Goal: Task Accomplishment & Management: Complete application form

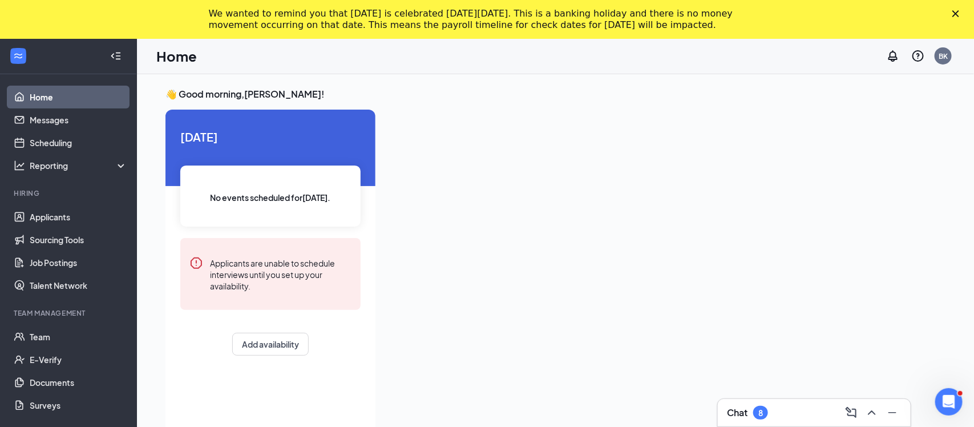
click at [954, 14] on icon "Close" at bounding box center [955, 13] width 7 height 7
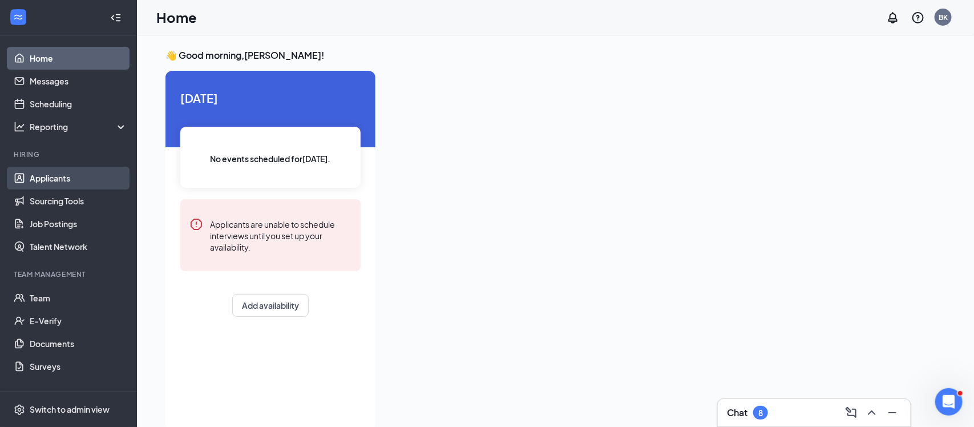
click at [61, 175] on link "Applicants" at bounding box center [79, 178] width 98 height 23
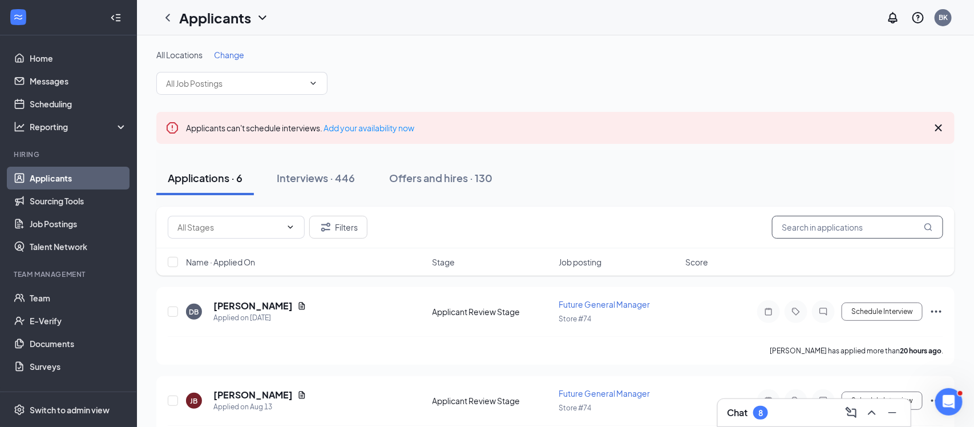
click at [830, 218] on input "text" at bounding box center [857, 227] width 171 height 23
type input "haley"
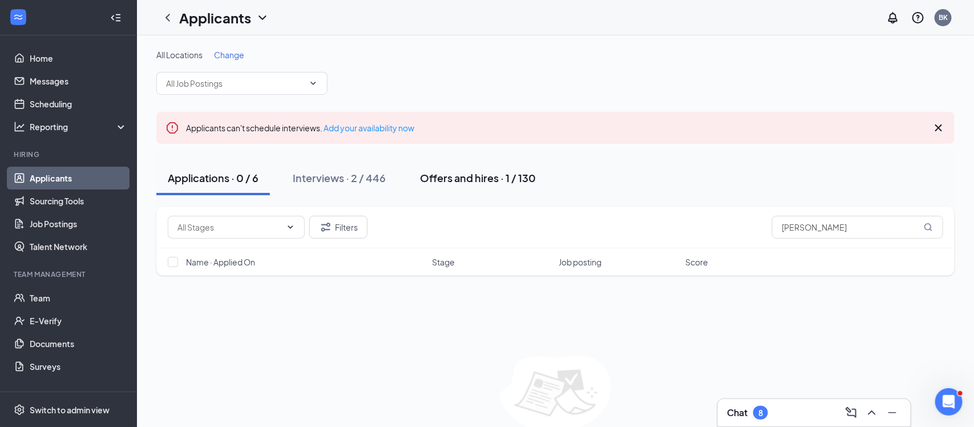
click at [439, 176] on div "Offers and hires · 1 / 130" at bounding box center [478, 178] width 116 height 14
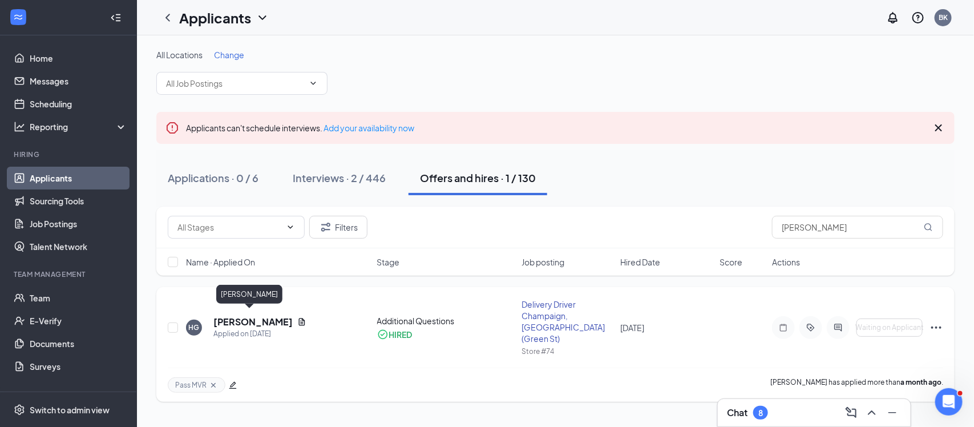
click at [259, 317] on h5 "HALEY GIBBS" at bounding box center [252, 321] width 79 height 13
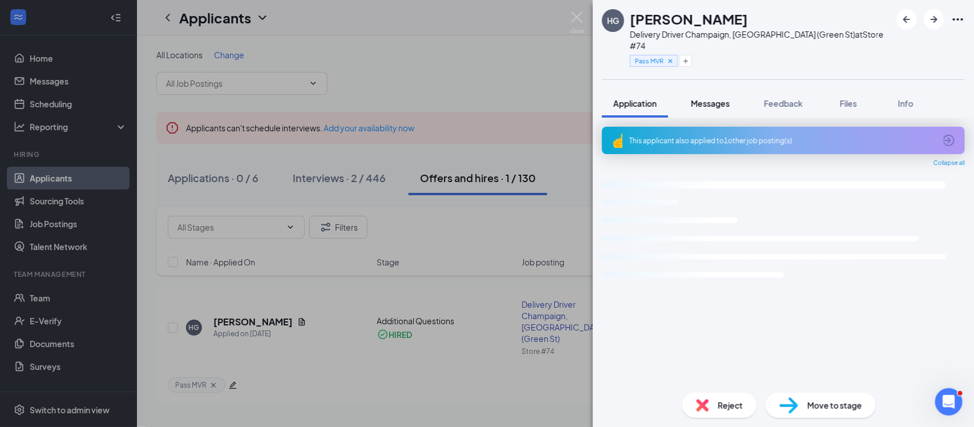
click at [707, 98] on button "Messages" at bounding box center [710, 103] width 62 height 29
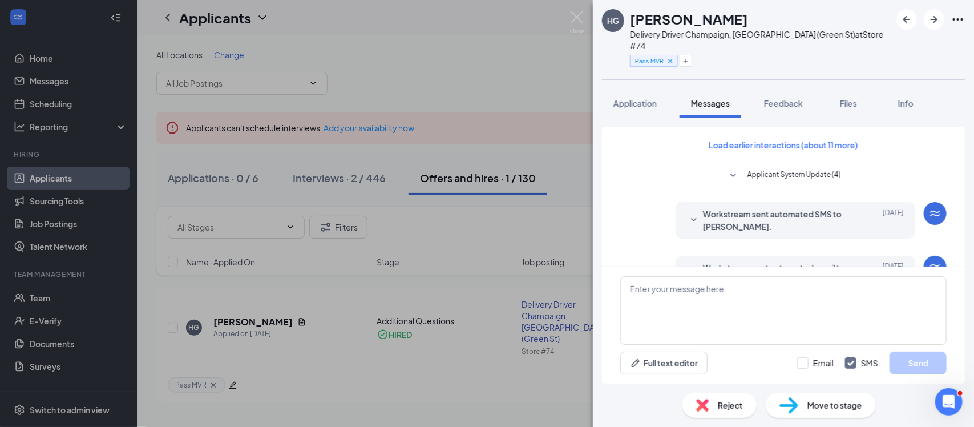
scroll to position [198, 0]
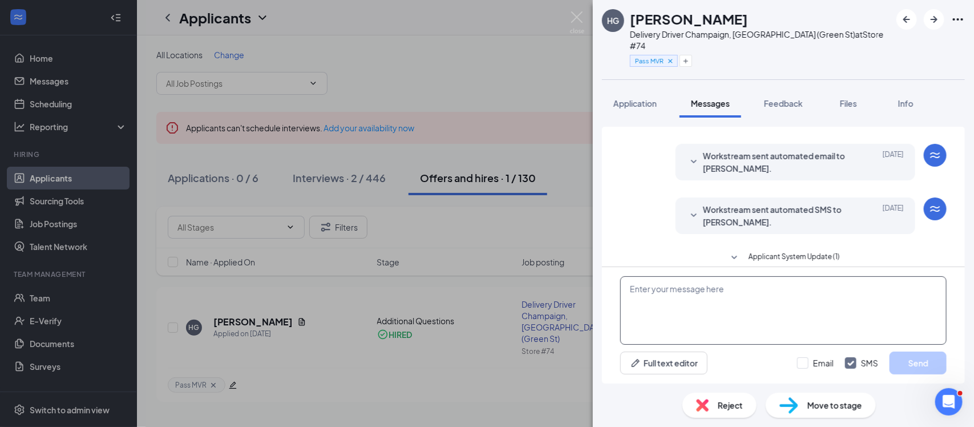
click at [681, 304] on textarea at bounding box center [783, 310] width 326 height 68
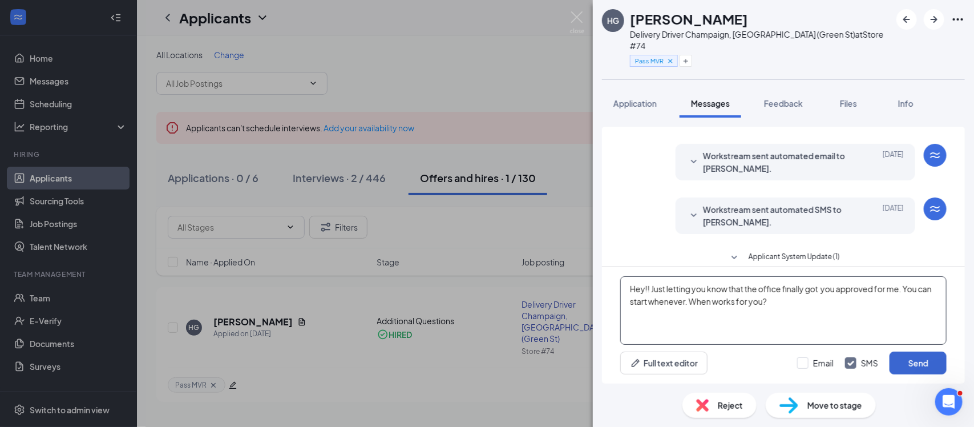
type textarea "Hey!! Just letting you know that the office finally got you approved for me. Yo…"
click at [919, 366] on button "Send" at bounding box center [917, 362] width 57 height 23
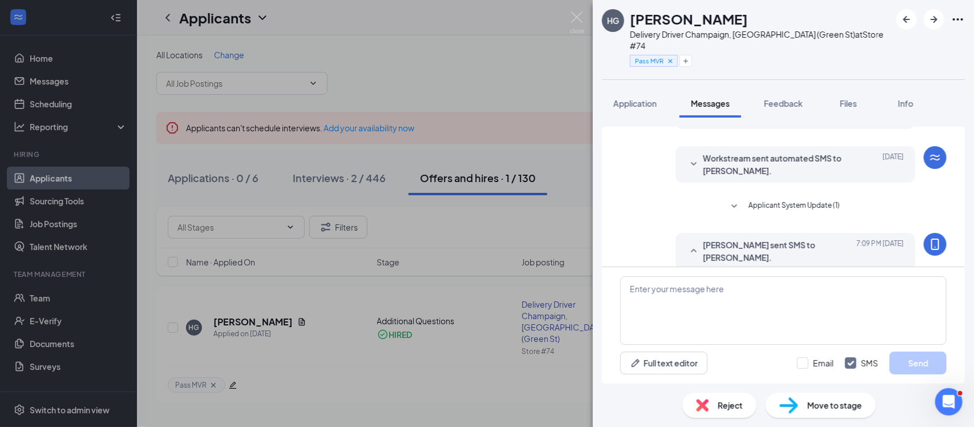
scroll to position [297, 0]
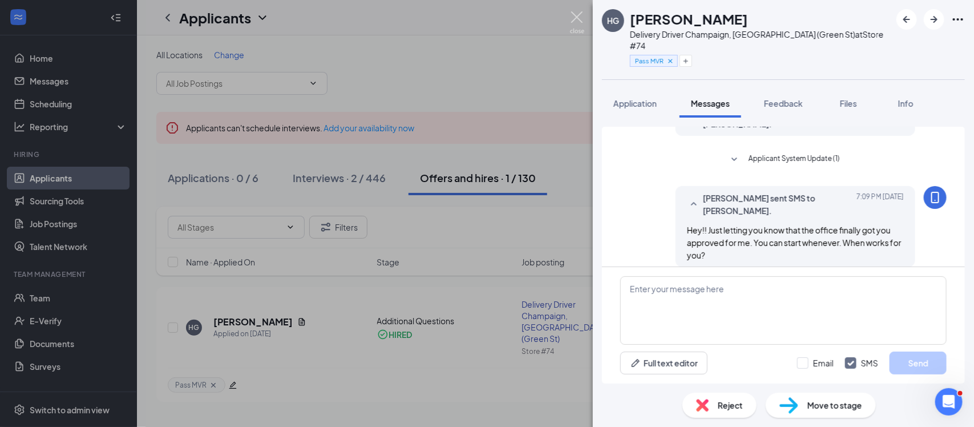
click at [582, 21] on img at bounding box center [577, 22] width 14 height 22
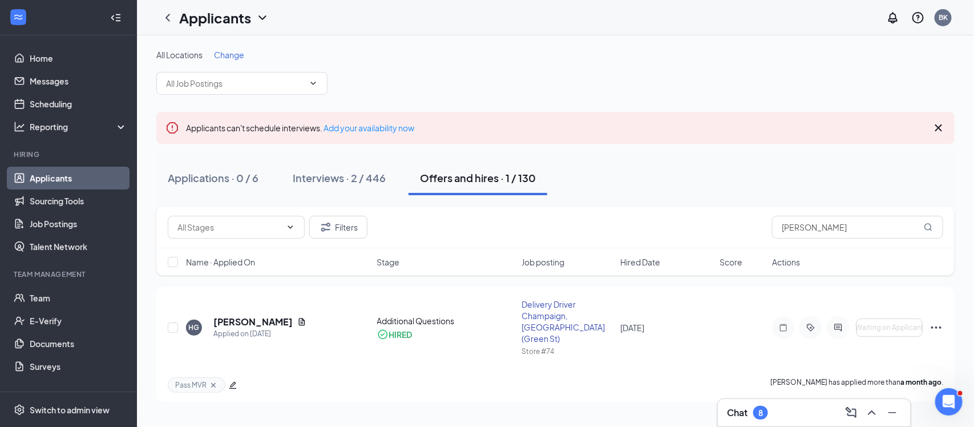
click at [742, 408] on h3 "Chat" at bounding box center [737, 412] width 21 height 13
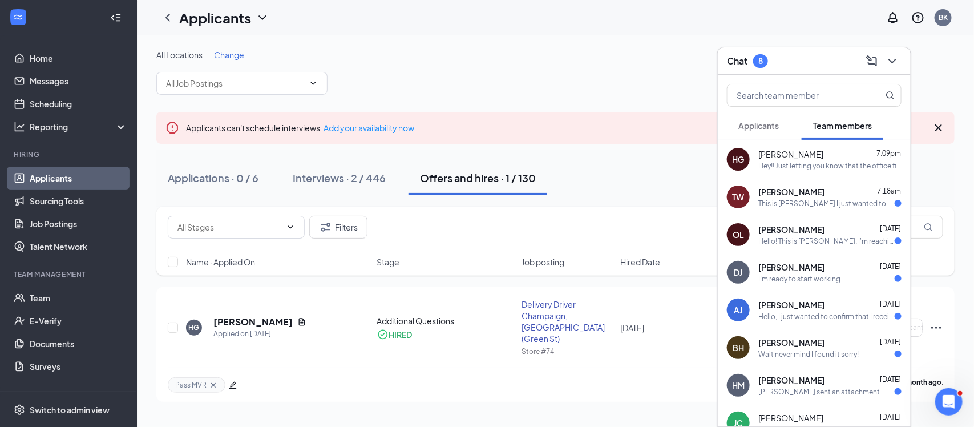
click at [826, 195] on div "Tanner Wells 7:18am" at bounding box center [829, 191] width 143 height 11
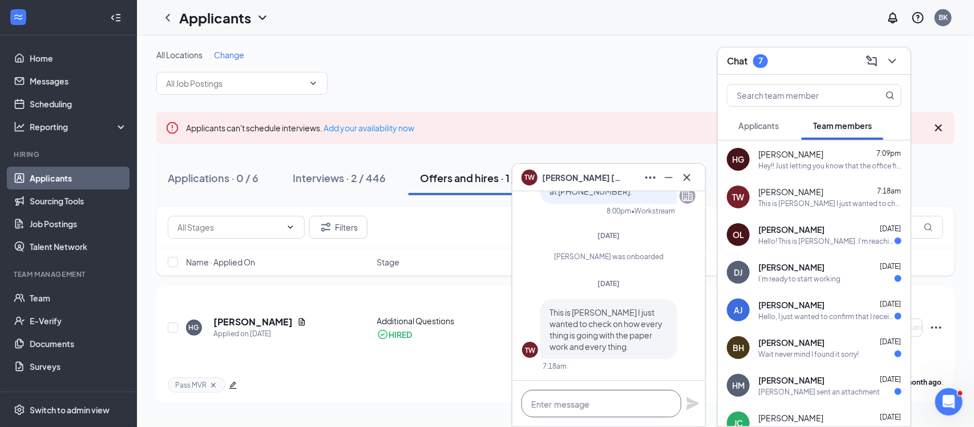
click at [618, 404] on textarea at bounding box center [601, 403] width 160 height 27
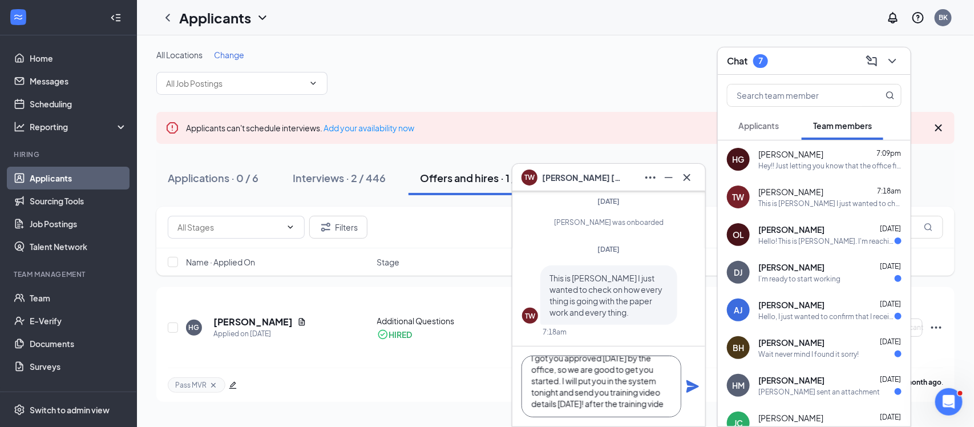
scroll to position [23, 0]
type textarea "I got you approved [DATE] by the office, so we are good to get you started. I w…"
click at [695, 387] on icon "Plane" at bounding box center [692, 386] width 13 height 13
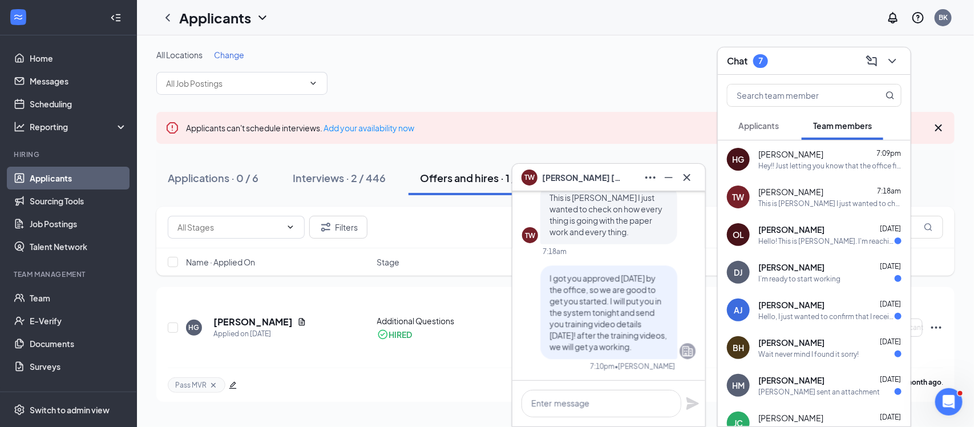
scroll to position [0, 0]
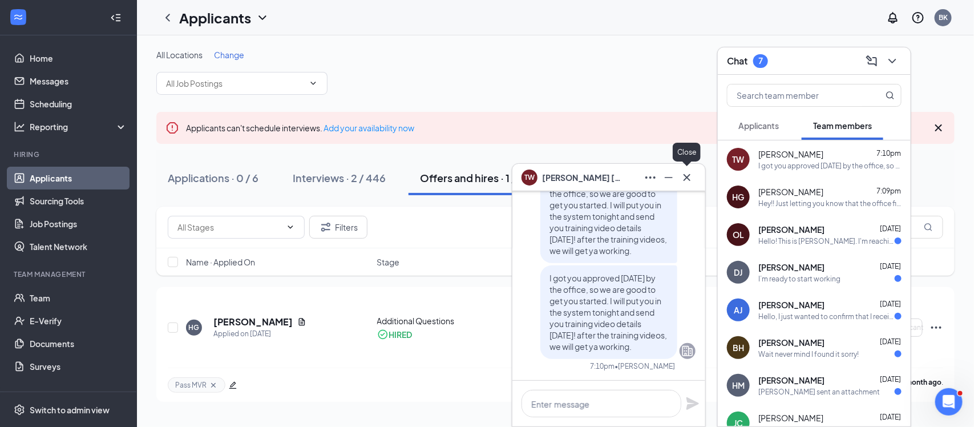
click at [689, 182] on icon "Cross" at bounding box center [687, 178] width 14 height 14
click at [788, 237] on div "Hello! This is Owen. I'm reaching out because I have finished my documentation …" at bounding box center [826, 241] width 136 height 10
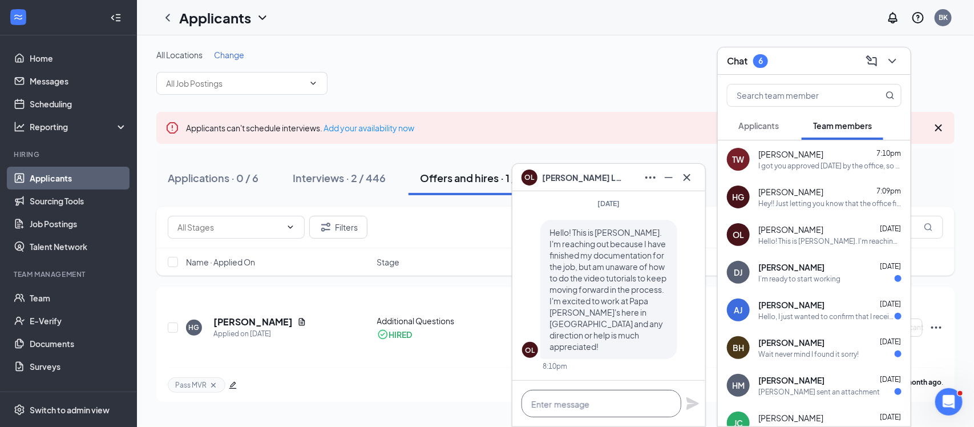
click at [602, 399] on textarea at bounding box center [601, 403] width 160 height 27
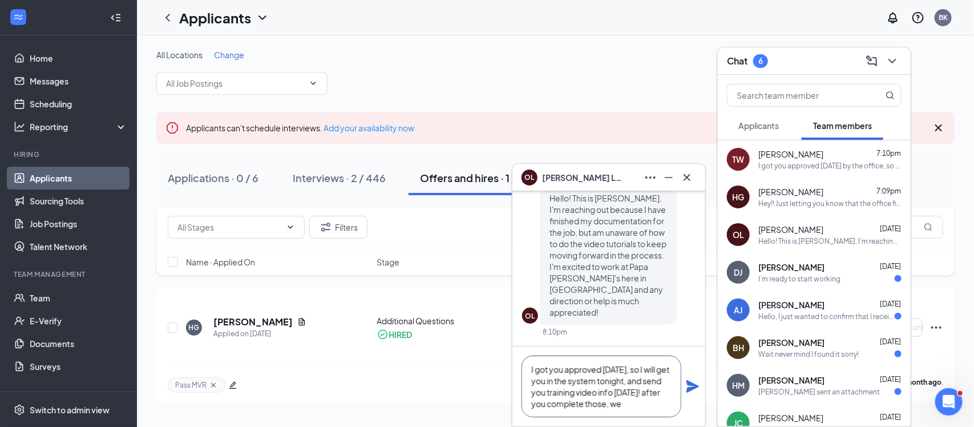
scroll to position [12, 0]
type textarea "I got you approved yesterday, so I will get you in the system tonight, and send…"
click at [697, 387] on icon "Plane" at bounding box center [692, 386] width 13 height 13
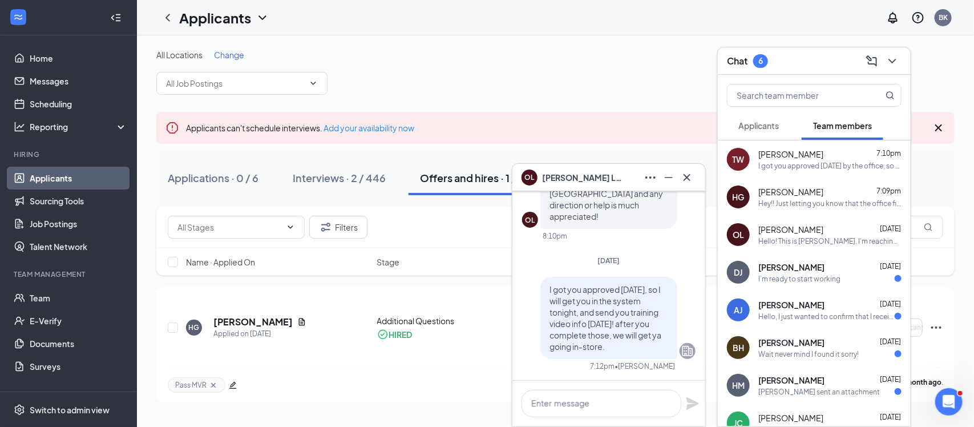
scroll to position [0, 0]
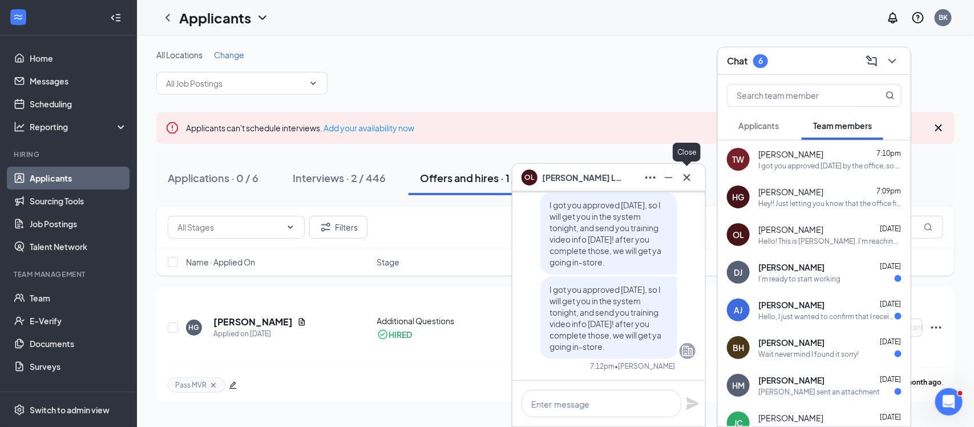
click at [683, 183] on icon "Cross" at bounding box center [687, 178] width 14 height 14
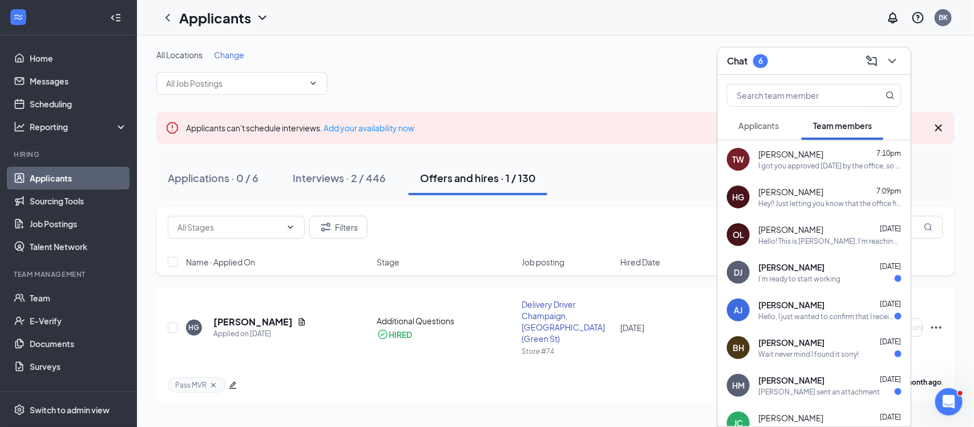
click at [809, 270] on span "[PERSON_NAME]" at bounding box center [791, 266] width 66 height 11
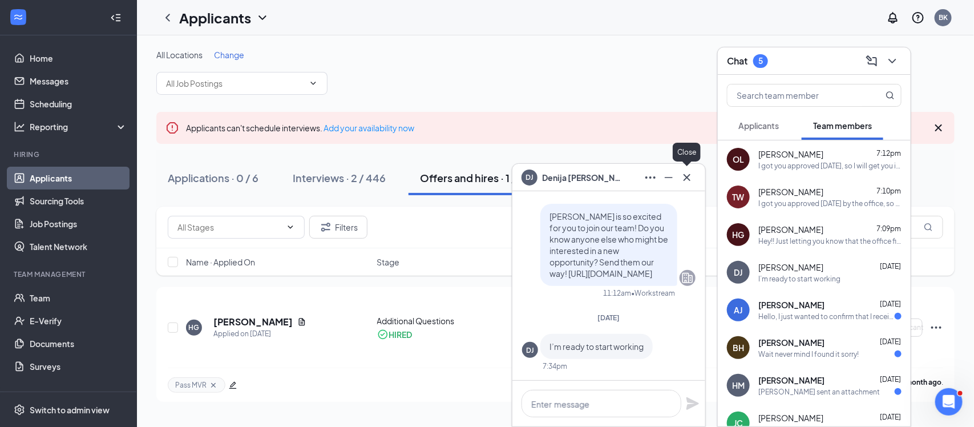
click at [686, 182] on icon "Cross" at bounding box center [687, 178] width 14 height 14
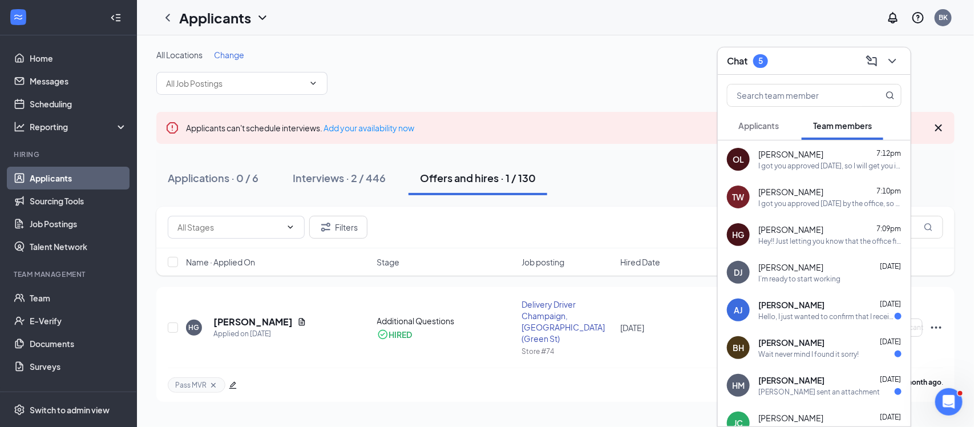
click at [822, 303] on div "Alaya Johnson Aug 25" at bounding box center [829, 304] width 143 height 11
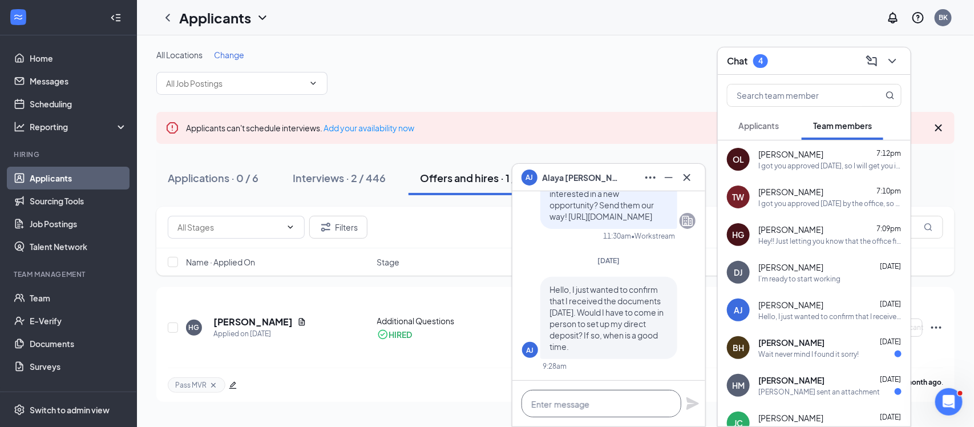
click at [611, 408] on textarea at bounding box center [601, 403] width 160 height 27
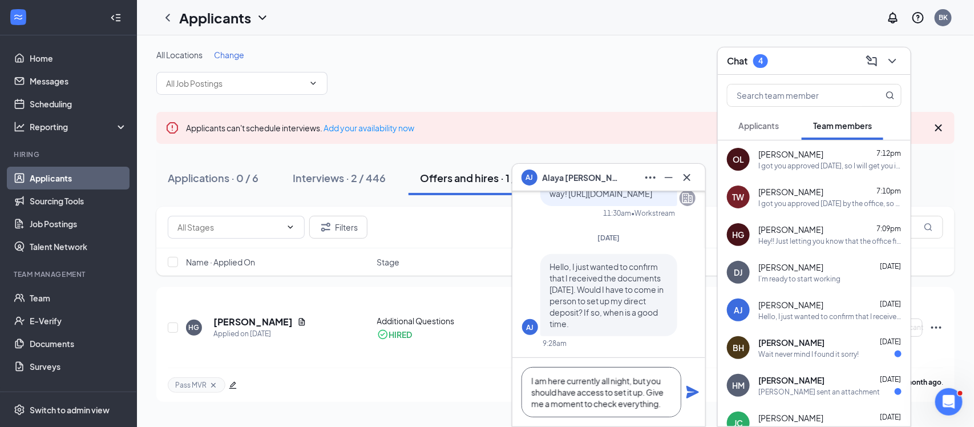
type textarea "I am here currently all night, but you should have access to set it up. Give me…"
click at [694, 391] on icon "Plane" at bounding box center [692, 392] width 13 height 13
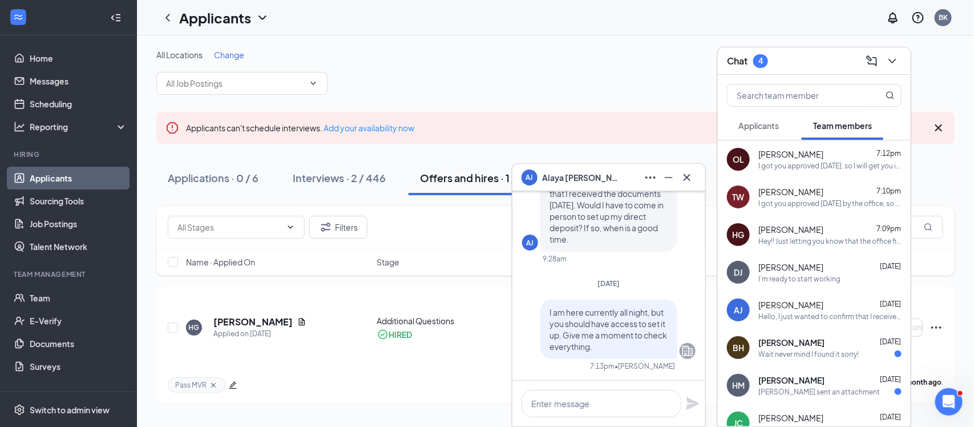
scroll to position [0, 0]
click at [693, 178] on icon "Cross" at bounding box center [687, 178] width 14 height 14
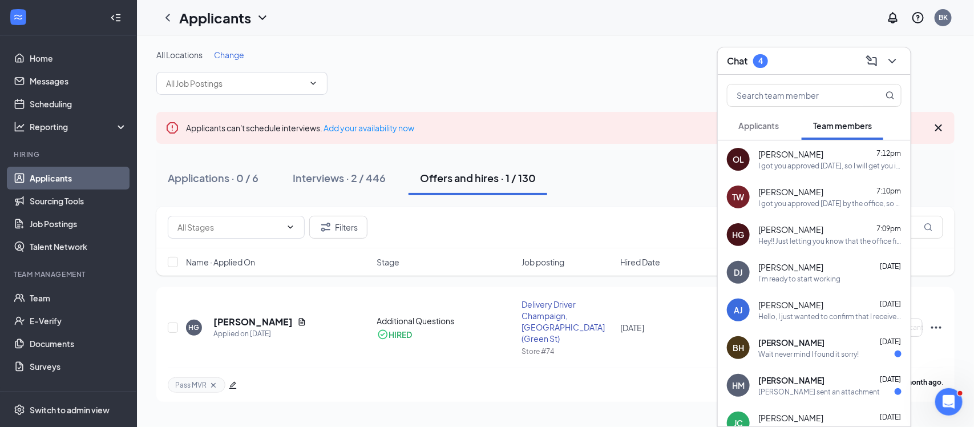
click at [790, 346] on span "[PERSON_NAME]" at bounding box center [791, 341] width 66 height 11
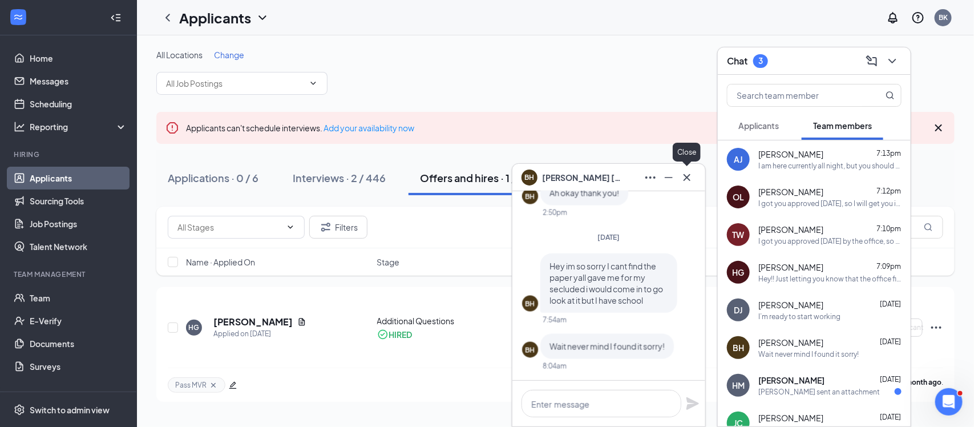
click at [687, 181] on icon "Cross" at bounding box center [687, 178] width 14 height 14
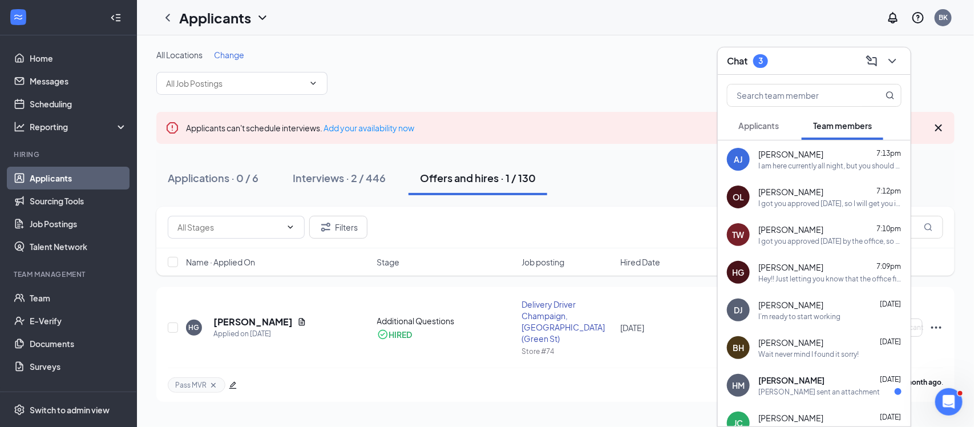
click at [768, 130] on span "Applicants" at bounding box center [758, 125] width 40 height 10
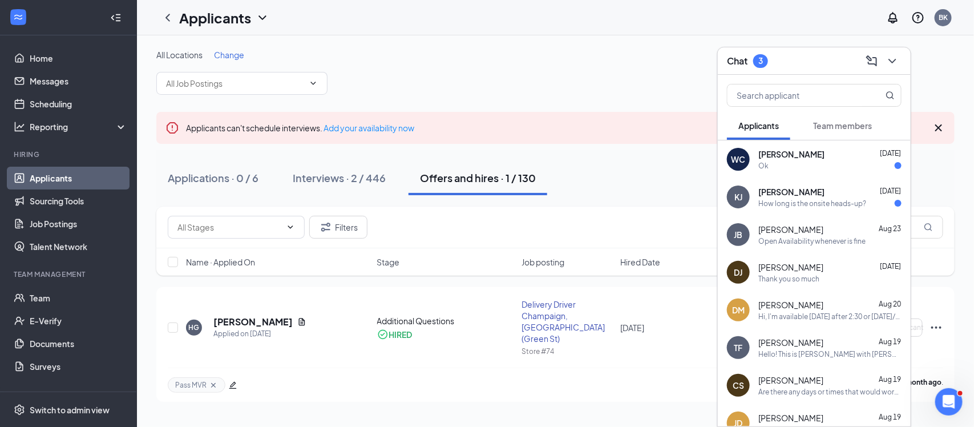
click at [828, 206] on div "How long is the onsite heads-up?" at bounding box center [812, 203] width 108 height 10
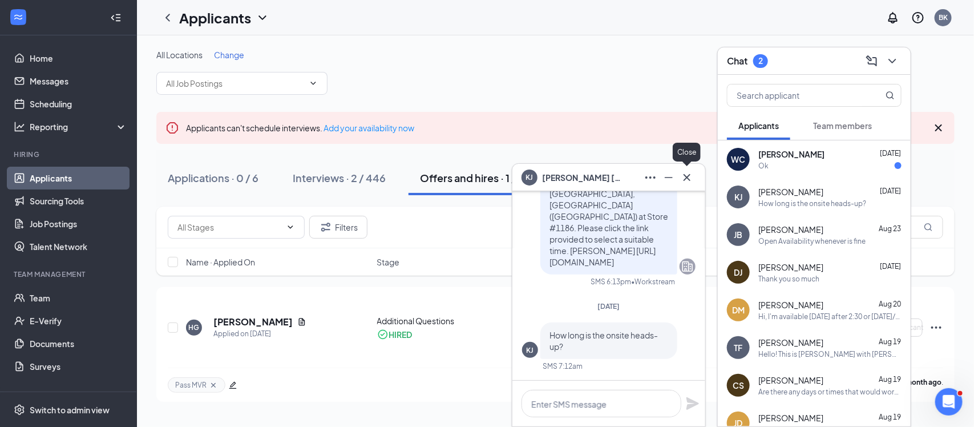
click at [686, 184] on button at bounding box center [687, 177] width 18 height 18
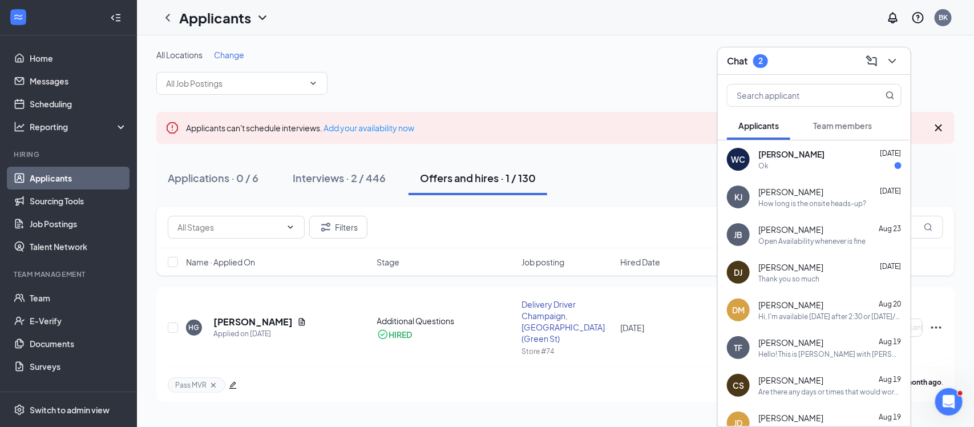
click at [805, 172] on div "WC William Childers Aug 25 Ok" at bounding box center [813, 159] width 193 height 38
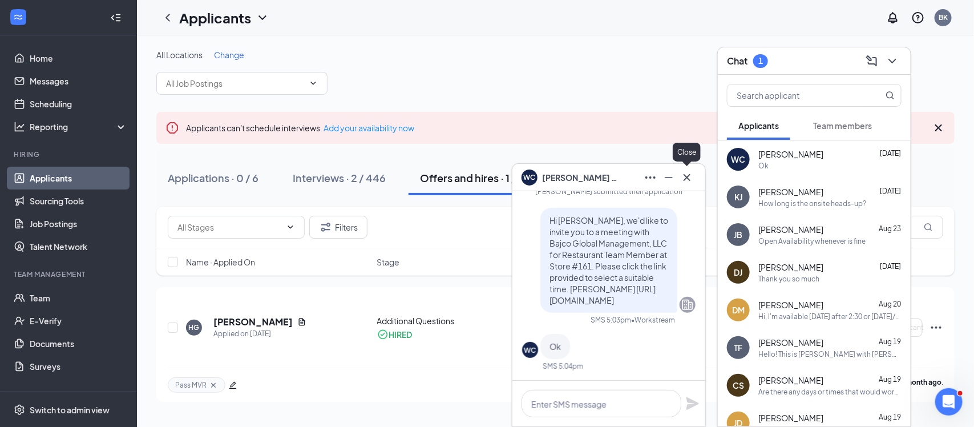
click at [688, 180] on icon "Cross" at bounding box center [687, 178] width 14 height 14
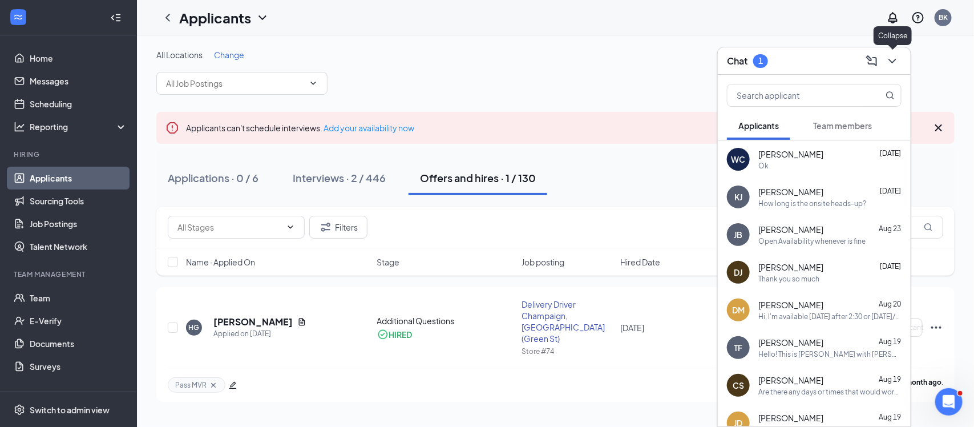
click at [889, 60] on icon "ChevronDown" at bounding box center [891, 61] width 7 height 5
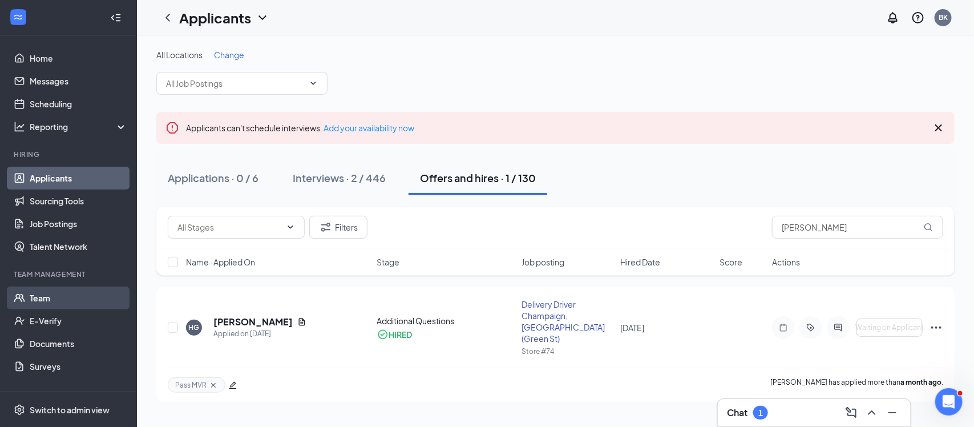
click at [40, 296] on link "Team" at bounding box center [79, 297] width 98 height 23
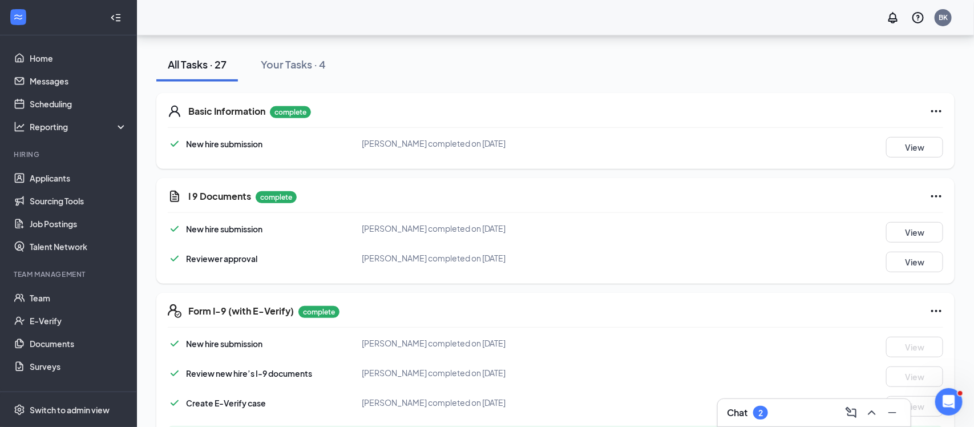
scroll to position [228, 0]
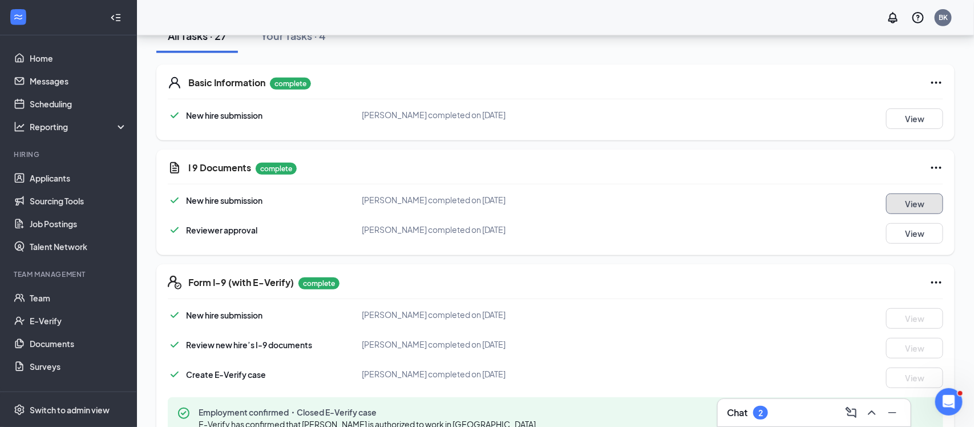
click at [914, 206] on button "View" at bounding box center [914, 203] width 57 height 21
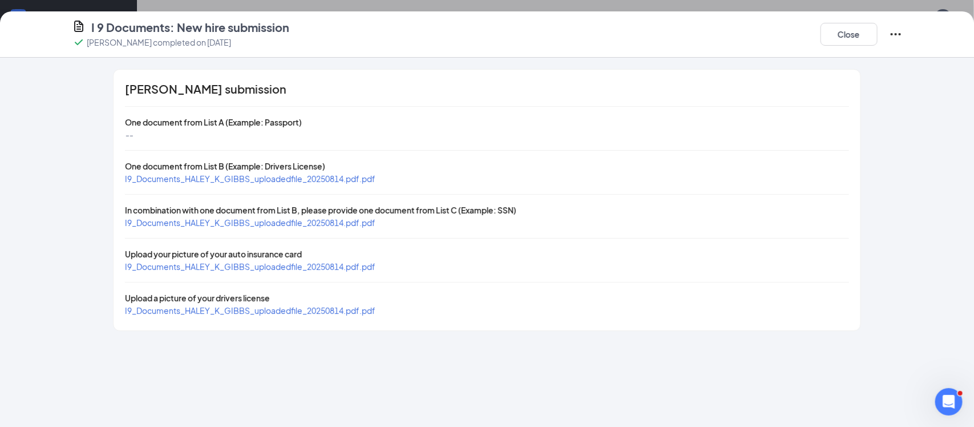
click at [197, 225] on span "I9_Documents_HALEY_K_GIBBS_uploadedfile_20250814.pdf.pdf" at bounding box center [250, 222] width 250 height 10
click at [251, 181] on span "I9_Documents_HALEY_K_GIBBS_uploadedfile_20250814.pdf.pdf" at bounding box center [250, 178] width 250 height 10
click at [279, 262] on span "I9_Documents_HALEY_K_GIBBS_uploadedfile_20250814.pdf.pdf" at bounding box center [250, 266] width 250 height 10
click at [833, 33] on button "Close" at bounding box center [848, 34] width 57 height 23
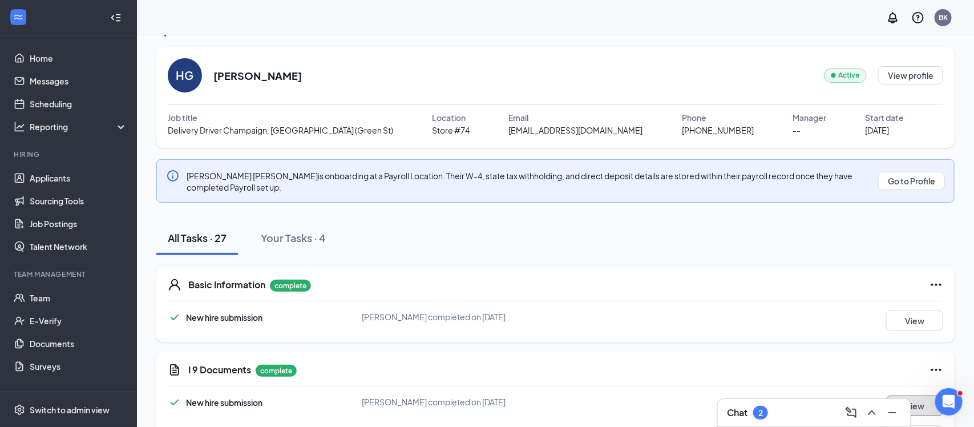
scroll to position [0, 0]
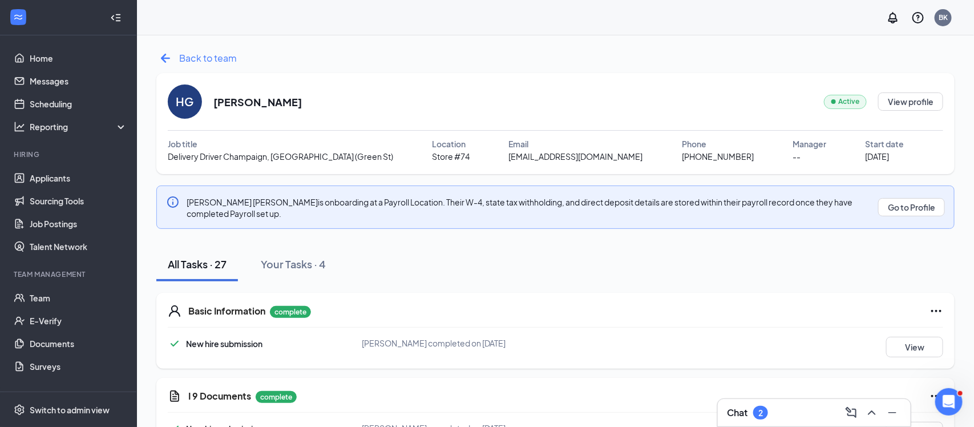
click at [196, 59] on span "Back to team" at bounding box center [208, 58] width 58 height 14
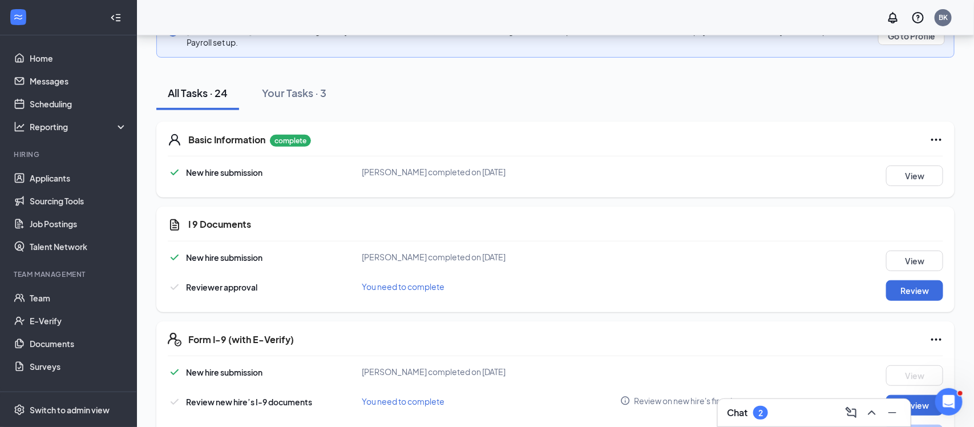
scroll to position [200, 0]
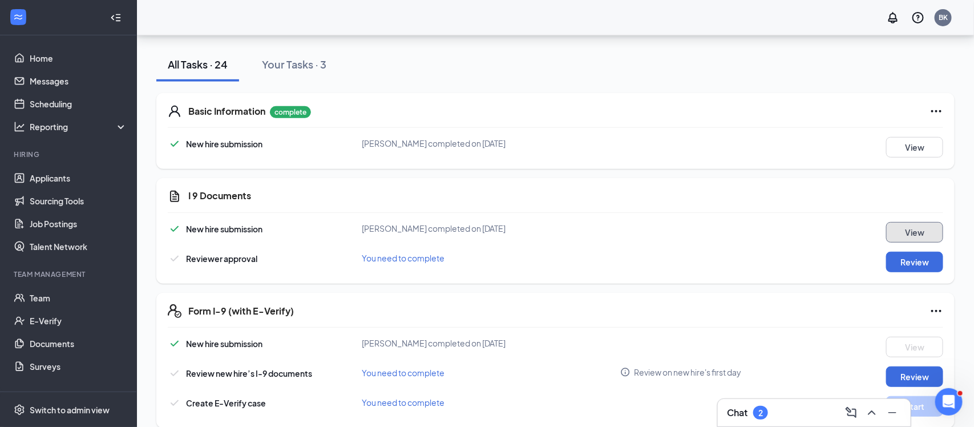
click at [914, 222] on button "View" at bounding box center [914, 232] width 57 height 21
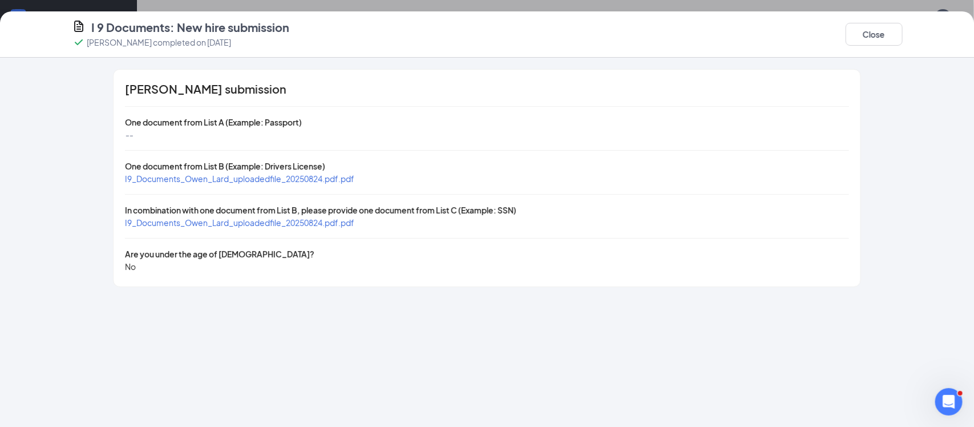
click at [311, 182] on span "I9_Documents_Owen_Lard_uploadedfile_20250824.pdf.pdf" at bounding box center [239, 178] width 229 height 10
click at [275, 221] on span "I9_Documents_Owen_Lard_uploadedfile_20250824.pdf.pdf" at bounding box center [239, 222] width 229 height 10
click at [862, 35] on button "Close" at bounding box center [873, 34] width 57 height 23
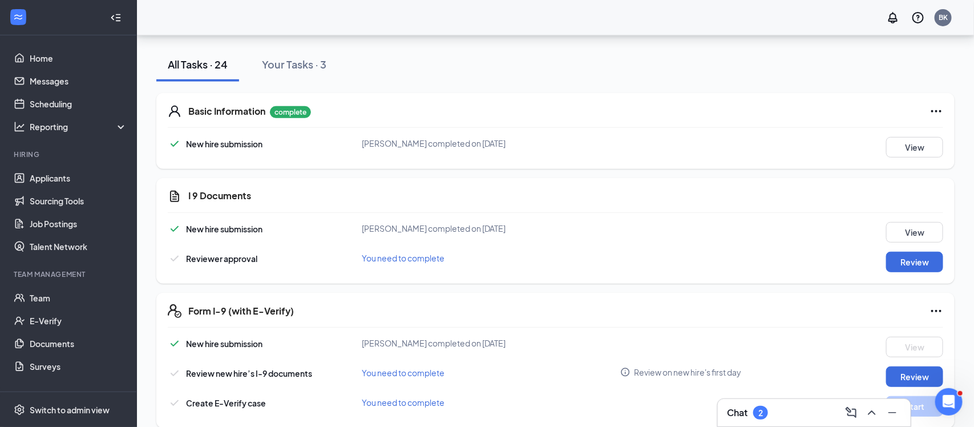
click at [906, 264] on div "I 9 Documents New hire submission Owen Lard completed on Aug 24, 2025 View Revi…" at bounding box center [555, 231] width 798 height 106
click at [912, 258] on button "Review" at bounding box center [914, 262] width 57 height 21
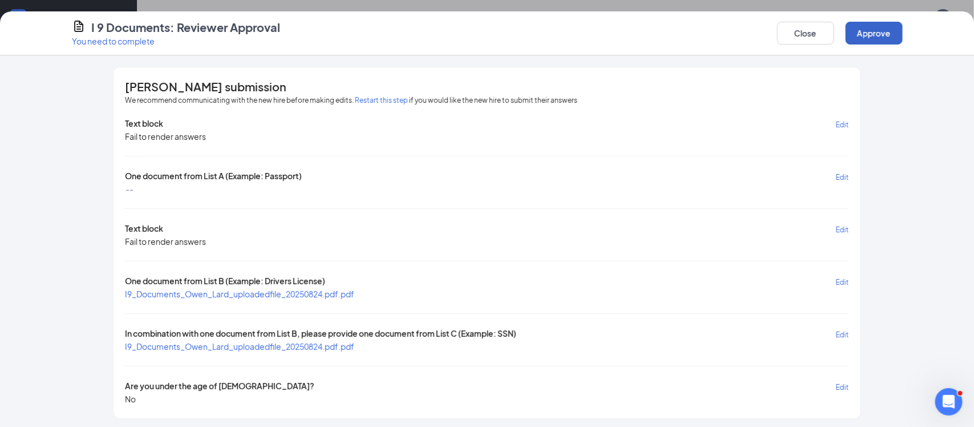
click at [879, 37] on button "Approve" at bounding box center [873, 33] width 57 height 23
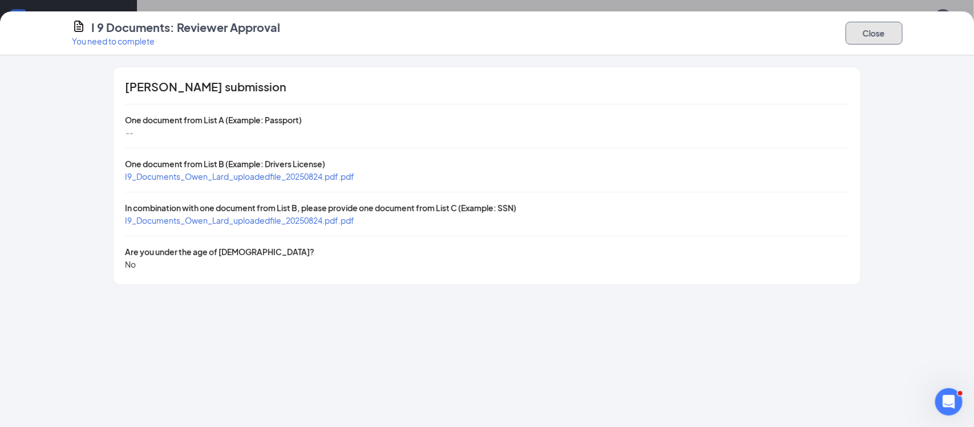
click at [871, 42] on button "Close" at bounding box center [873, 33] width 57 height 23
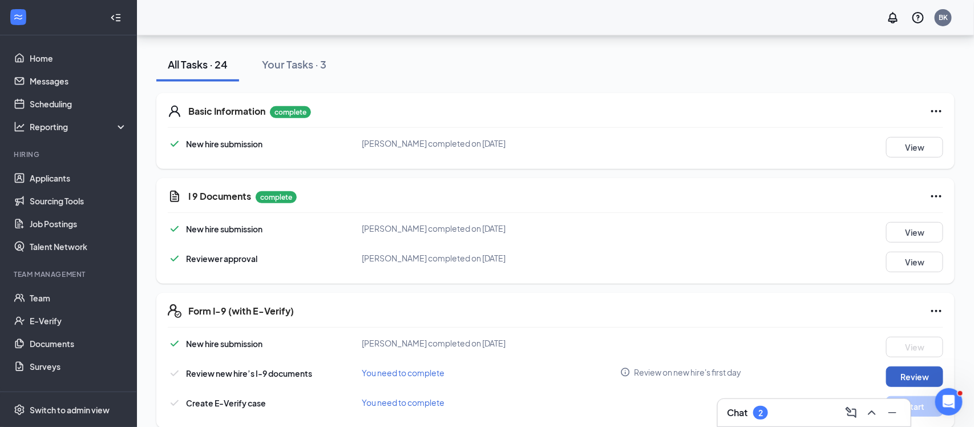
click at [918, 366] on button "Review" at bounding box center [914, 376] width 57 height 21
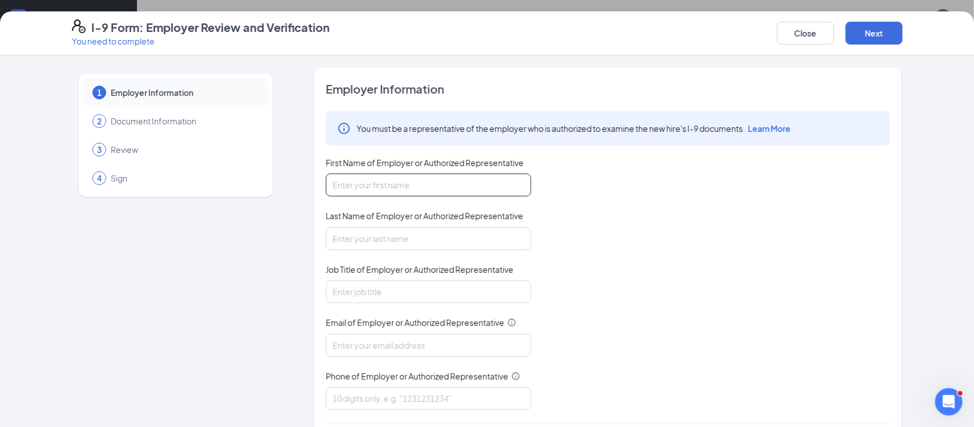
click at [451, 190] on input "First Name of Employer or Authorized Representative" at bounding box center [428, 184] width 205 height 23
type input "Bethany"
type input "Kern"
type input "General Manager"
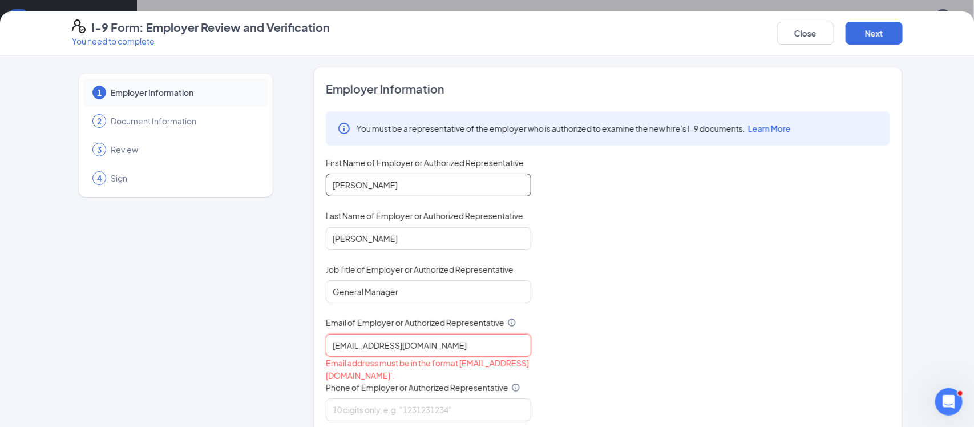
type input "74@bajco.net"
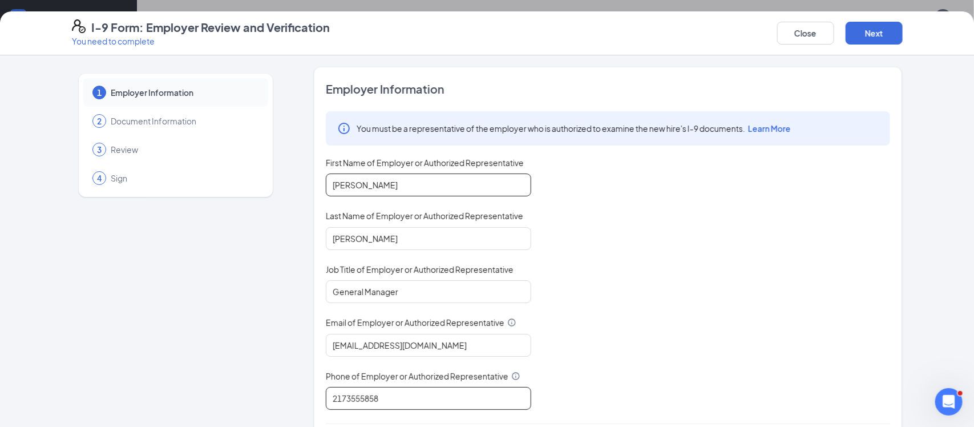
type input "2173555858"
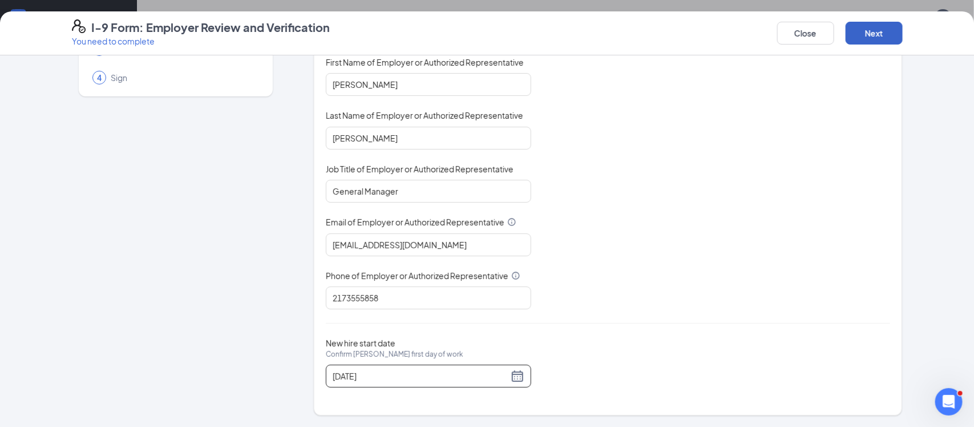
click at [854, 27] on button "Next" at bounding box center [873, 33] width 57 height 23
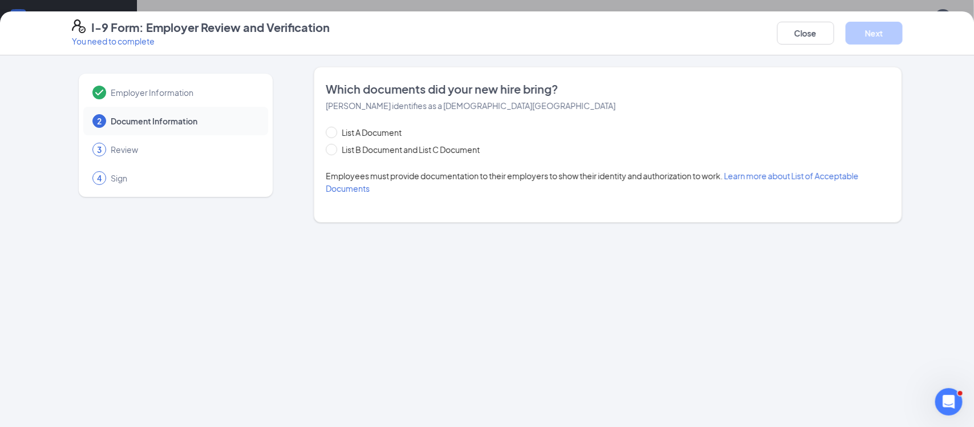
scroll to position [0, 0]
click at [351, 147] on span "List B Document and List C Document" at bounding box center [410, 149] width 147 height 13
click at [334, 147] on input "List B Document and List C Document" at bounding box center [330, 148] width 8 height 8
radio input "true"
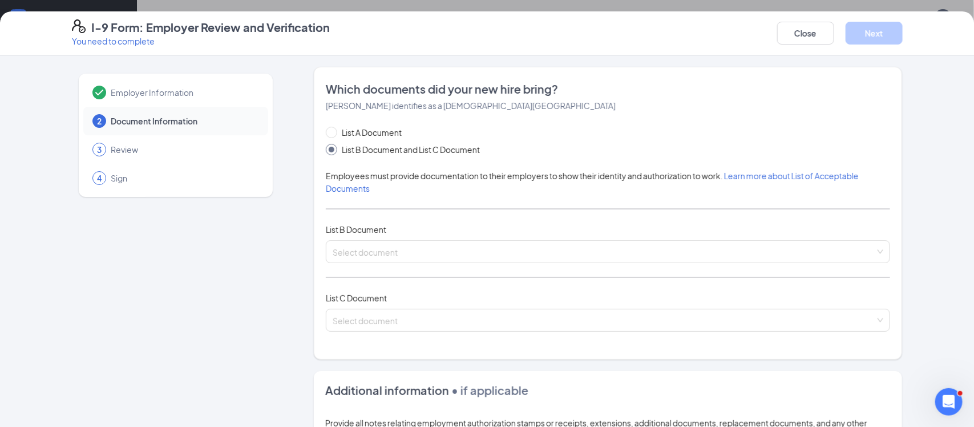
click at [378, 238] on div "List A Document List B Document and List C Document Employees must provide docu…" at bounding box center [608, 235] width 564 height 219
click at [379, 250] on input "search" at bounding box center [603, 249] width 542 height 17
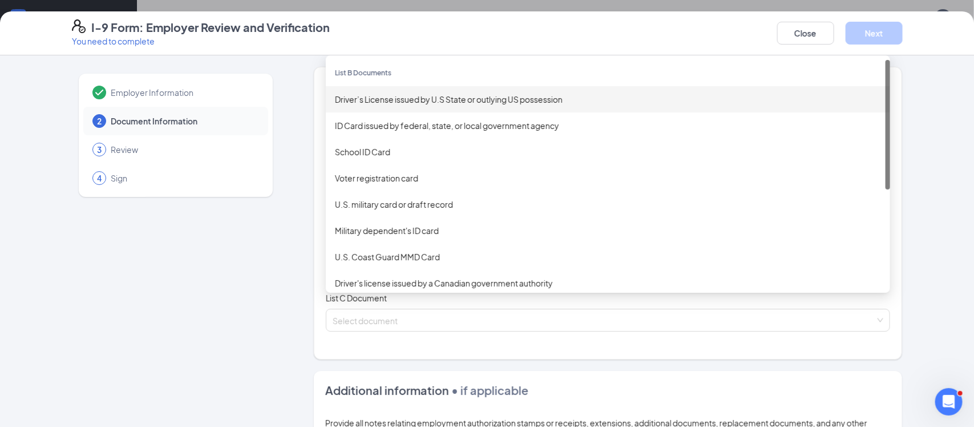
click at [395, 96] on div "Driver’s License issued by U.S State or outlying US possession" at bounding box center [608, 99] width 546 height 13
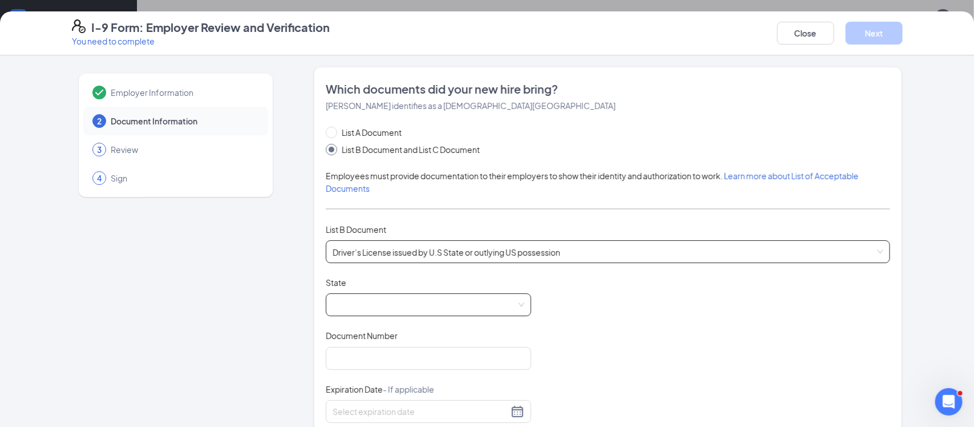
click at [427, 304] on span at bounding box center [428, 305] width 192 height 22
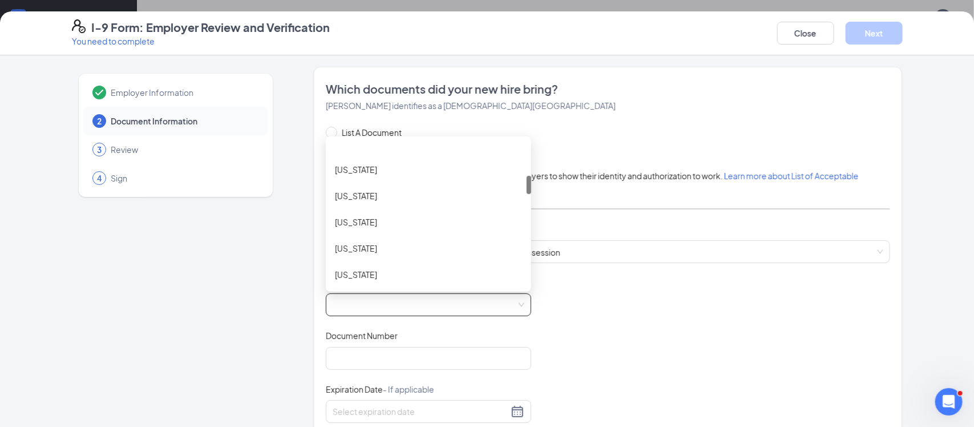
scroll to position [274, 0]
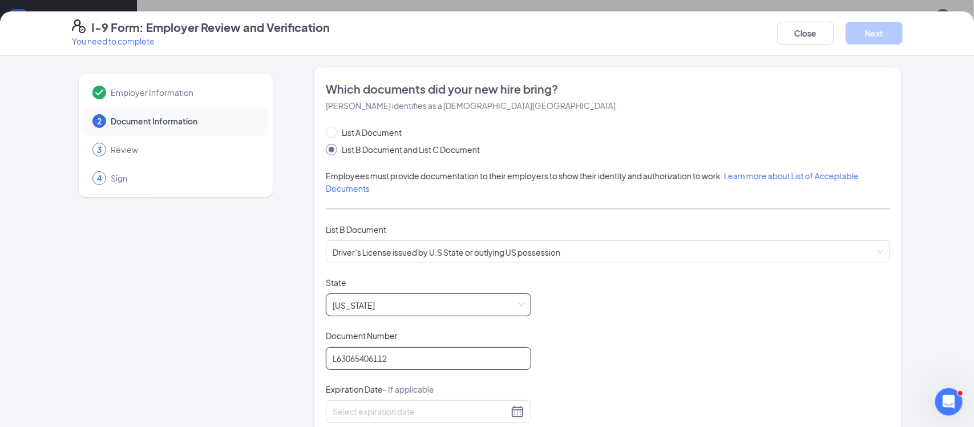
type input "L63065406112"
click at [560, 395] on div "Document Title Driver’s License issued by U.S State or outlying US possession S…" at bounding box center [608, 385] width 564 height 217
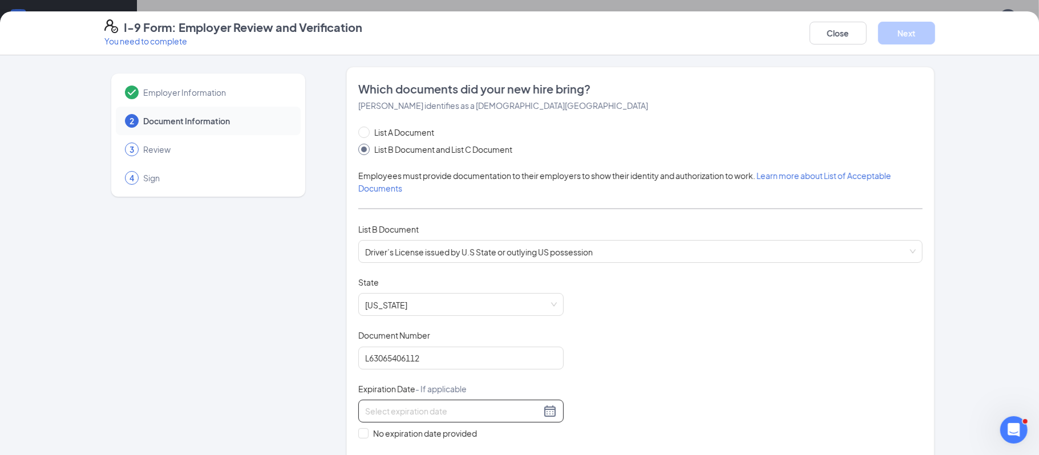
click at [550, 418] on div at bounding box center [461, 411] width 192 height 14
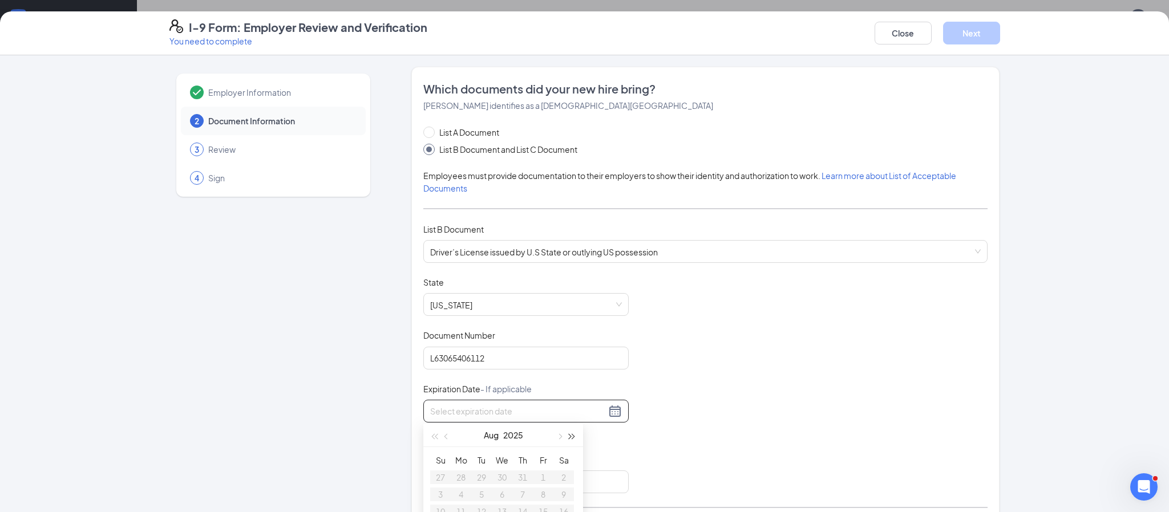
click at [568, 426] on button "button" at bounding box center [572, 435] width 13 height 23
click at [445, 426] on button "button" at bounding box center [446, 435] width 13 height 23
type input "07/10/2027"
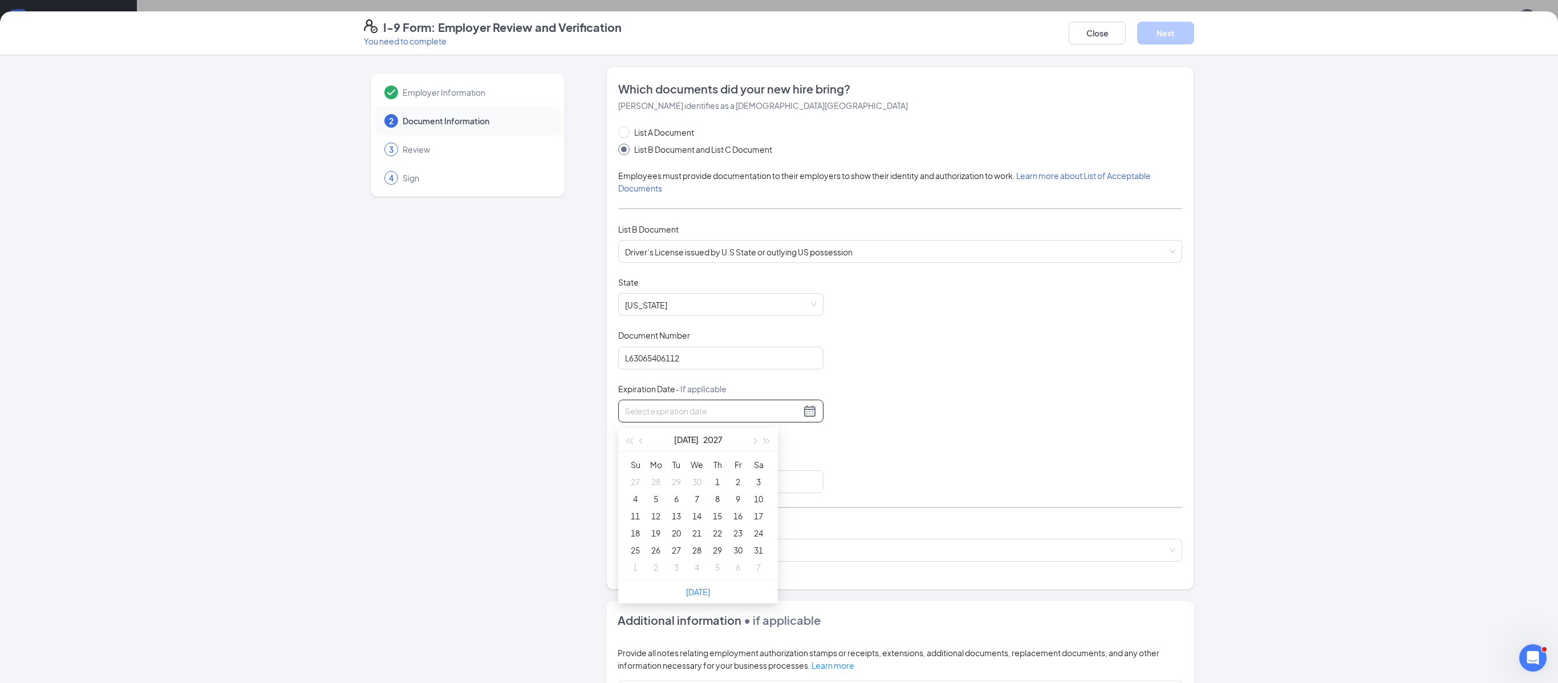
type input "07/25/2027"
type input "07/19/2027"
click at [654, 426] on div "19" at bounding box center [656, 533] width 14 height 14
click at [711, 426] on input "Issuing Authority" at bounding box center [720, 482] width 205 height 23
type input "Illinois Secretary of State"
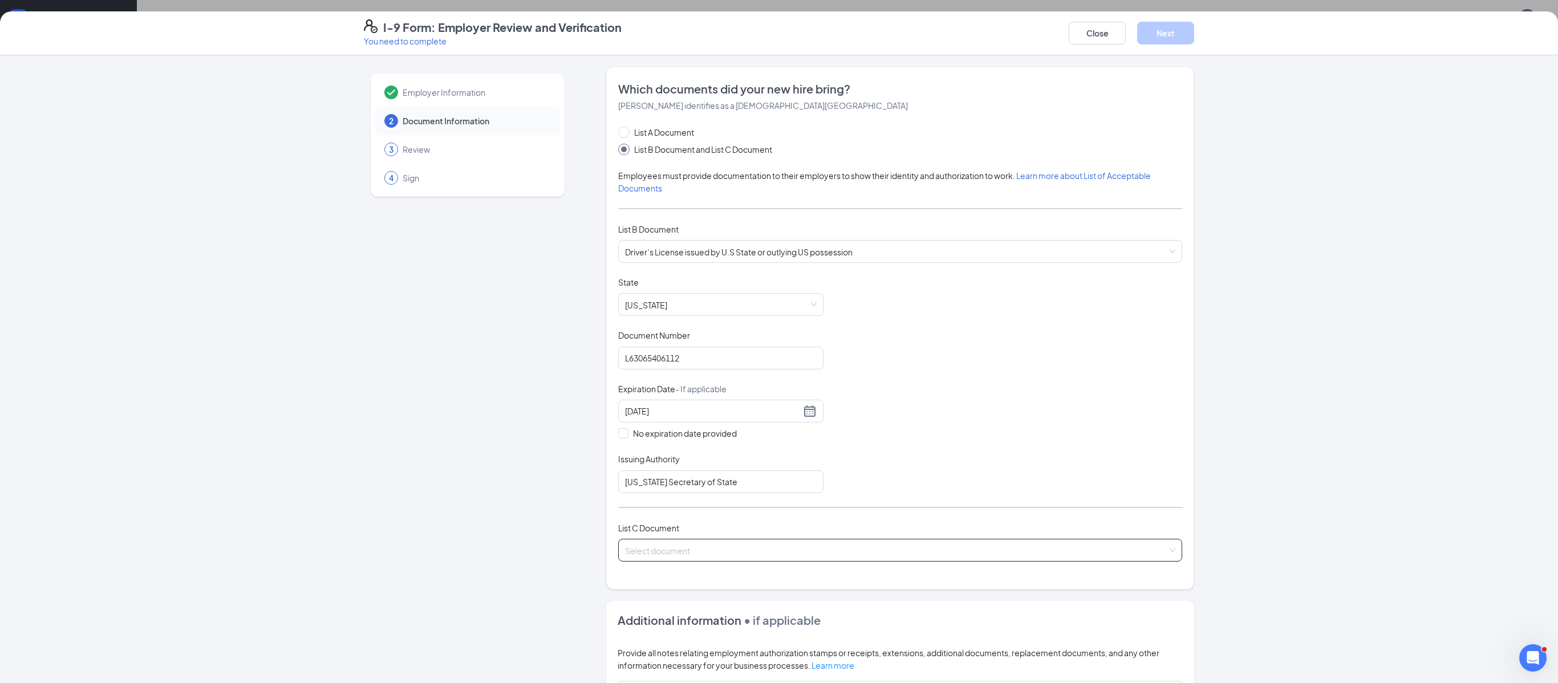
click at [720, 426] on input "search" at bounding box center [896, 548] width 542 height 17
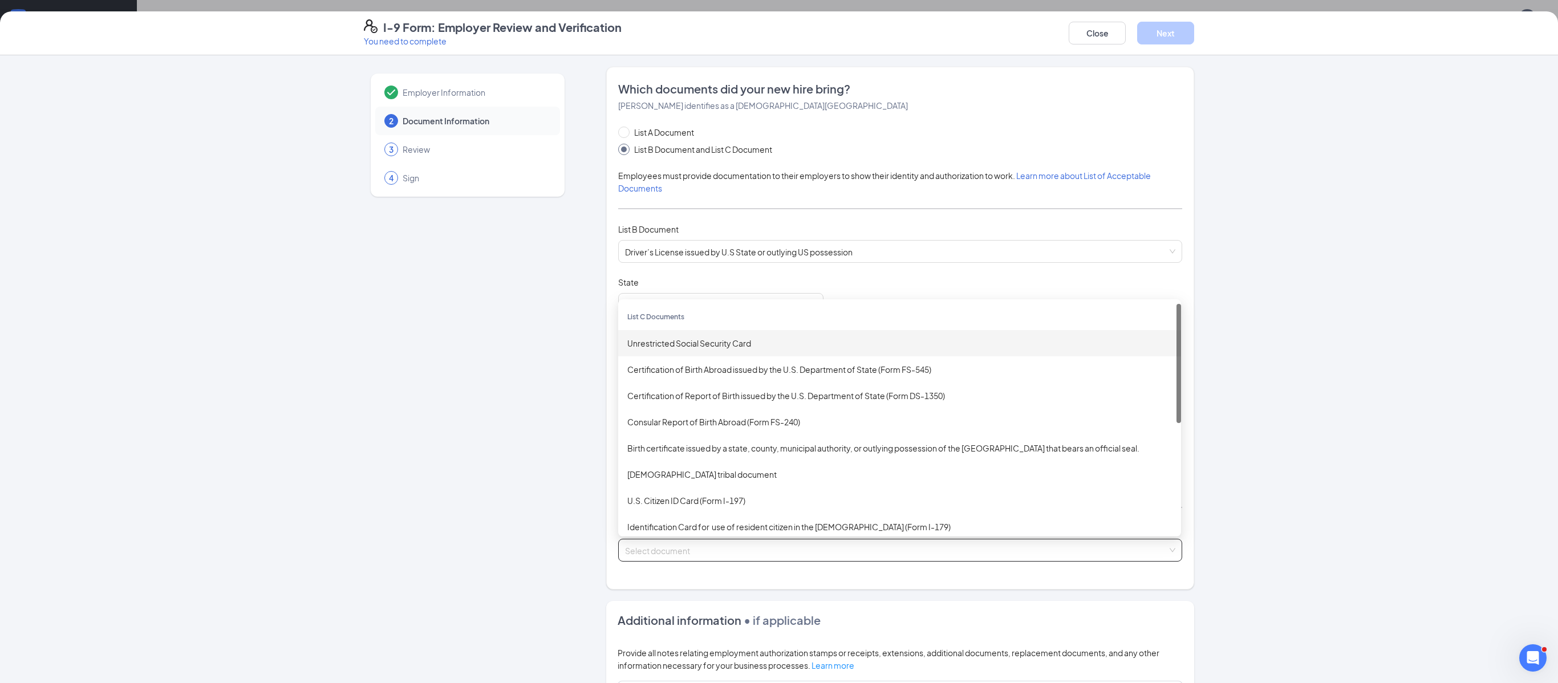
click at [667, 350] on div "Unrestricted Social Security Card" at bounding box center [899, 343] width 545 height 13
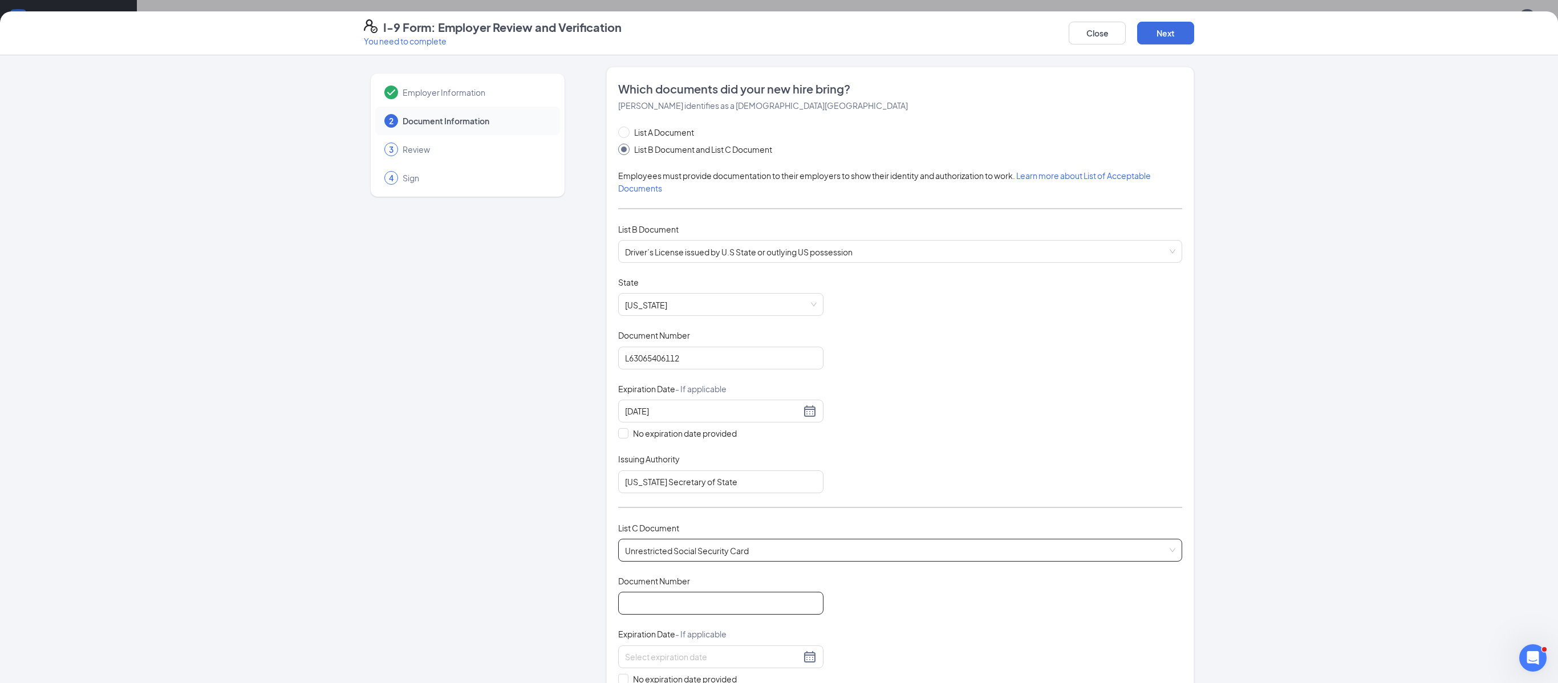
click at [719, 426] on input "Document Number" at bounding box center [720, 603] width 205 height 23
type input "320068823"
click at [618, 426] on input "No expiration date provided" at bounding box center [622, 674] width 8 height 8
checkbox input "true"
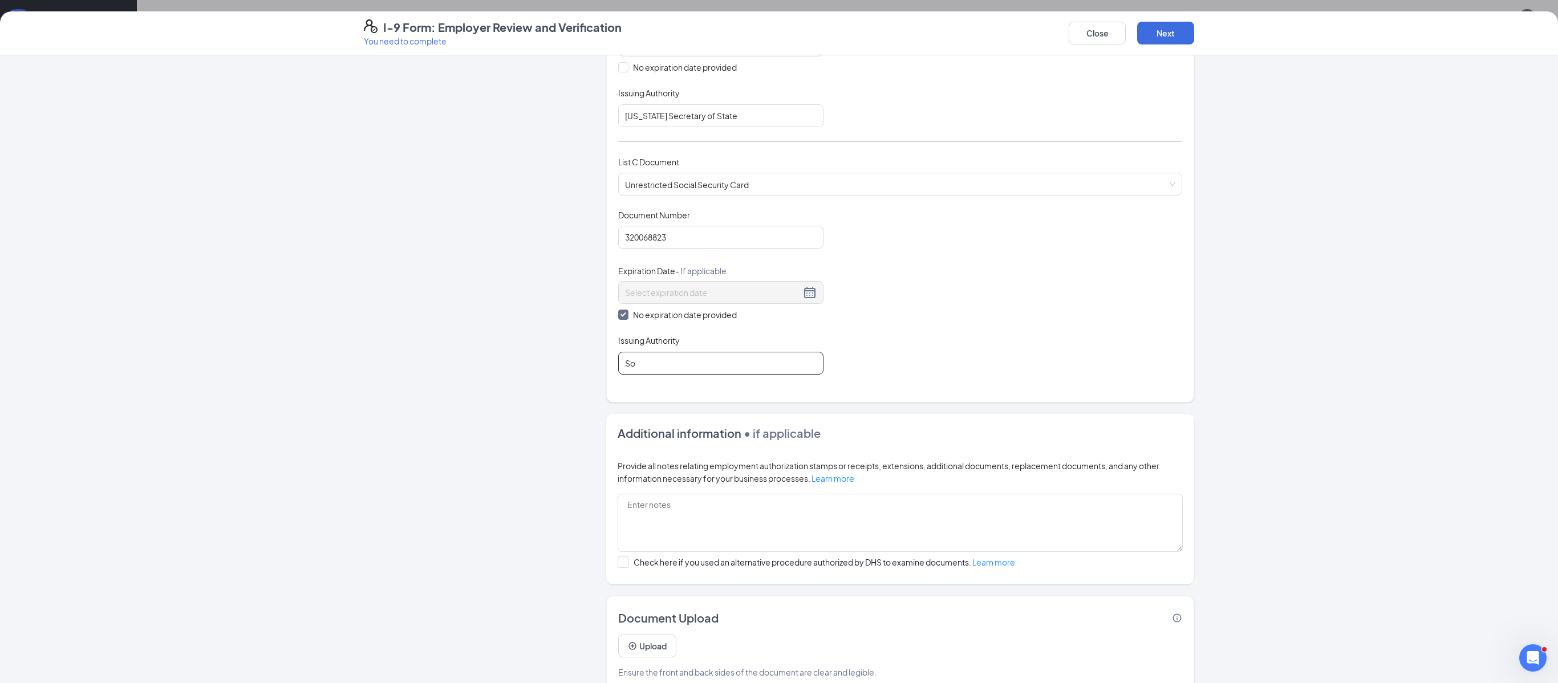
type input "Social Security Administration"
click at [973, 42] on button "Next" at bounding box center [1165, 33] width 57 height 23
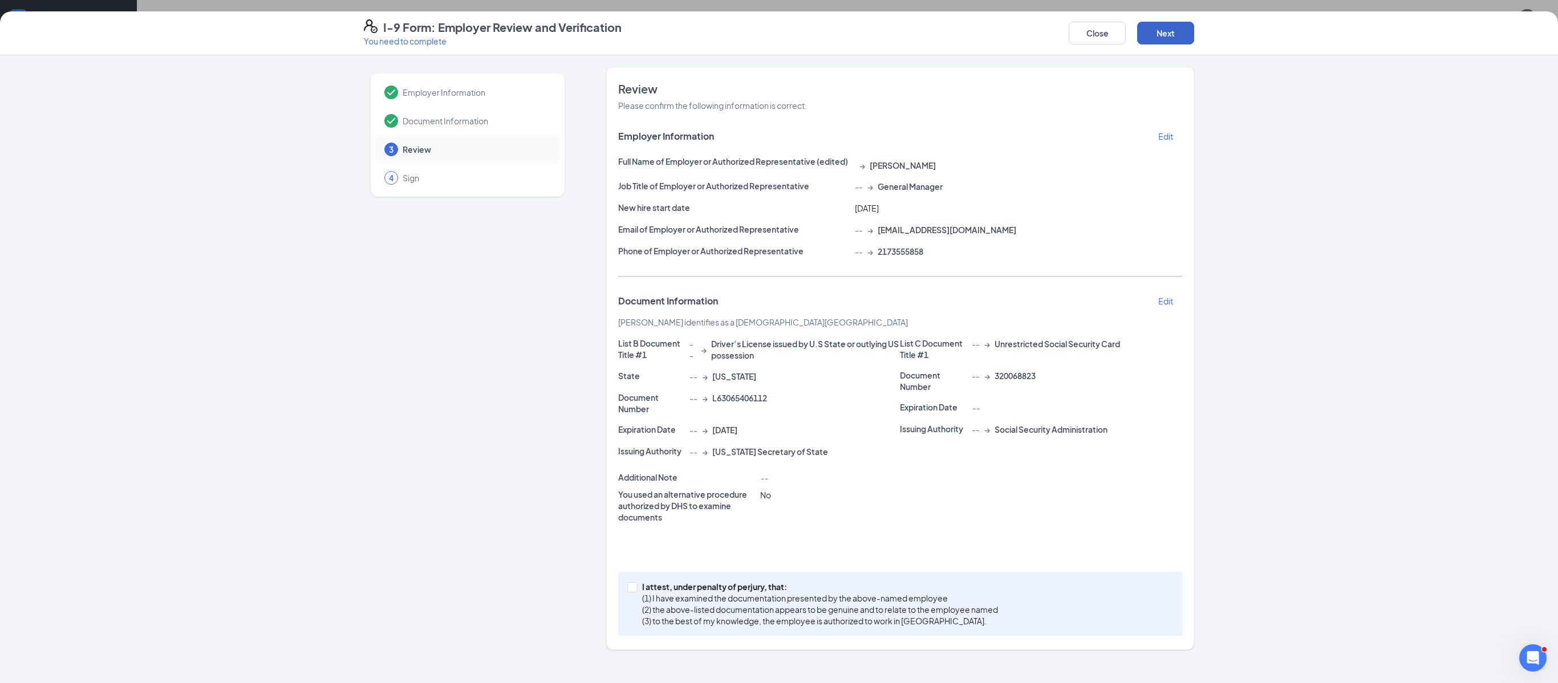
scroll to position [0, 0]
click at [636, 426] on span at bounding box center [632, 587] width 10 height 10
click at [635, 426] on input "I attest, under penalty of [PERSON_NAME], that: (1) I have examined the documen…" at bounding box center [631, 586] width 8 height 8
checkbox input "true"
click at [973, 31] on button "Next" at bounding box center [1165, 33] width 57 height 23
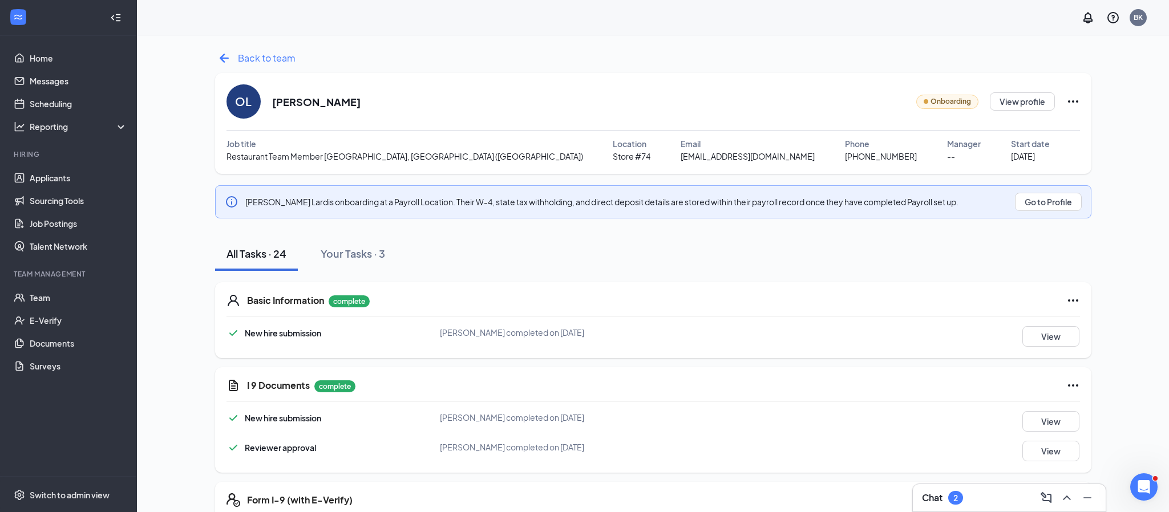
click at [288, 62] on span "Back to team" at bounding box center [267, 58] width 58 height 14
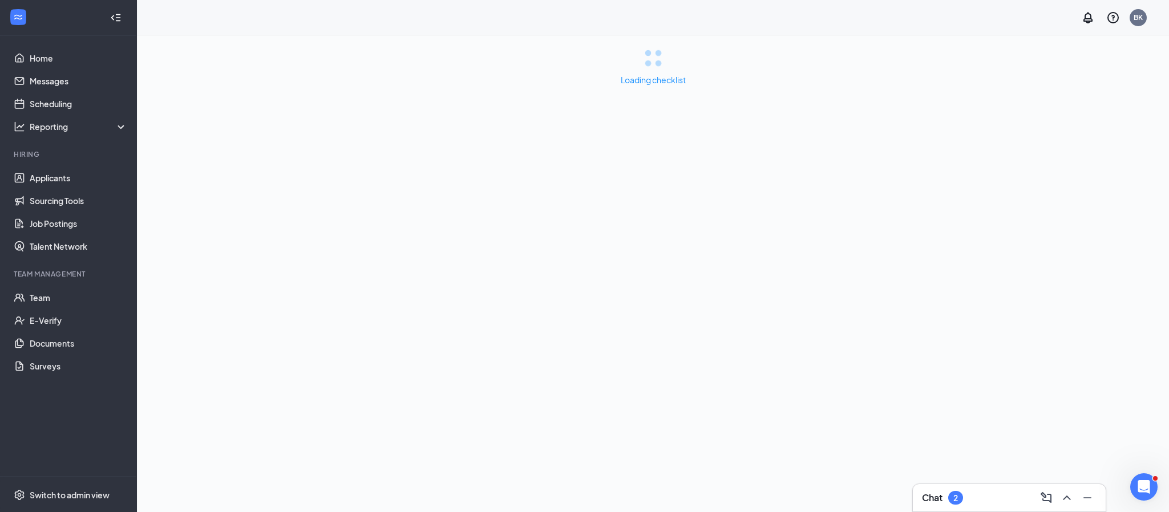
click at [844, 188] on div "Loading checklist" at bounding box center [653, 273] width 1032 height 477
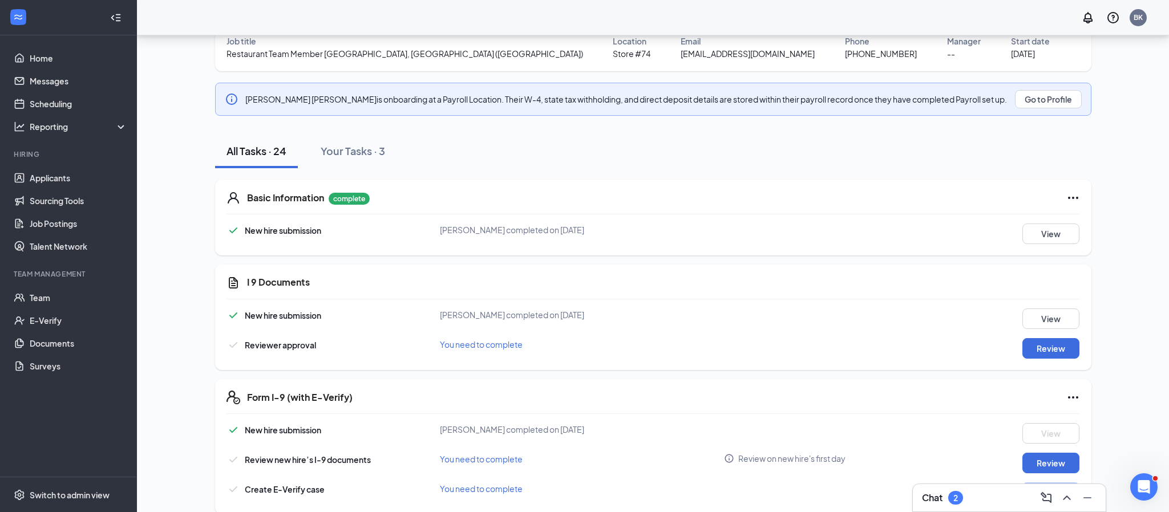
scroll to position [137, 0]
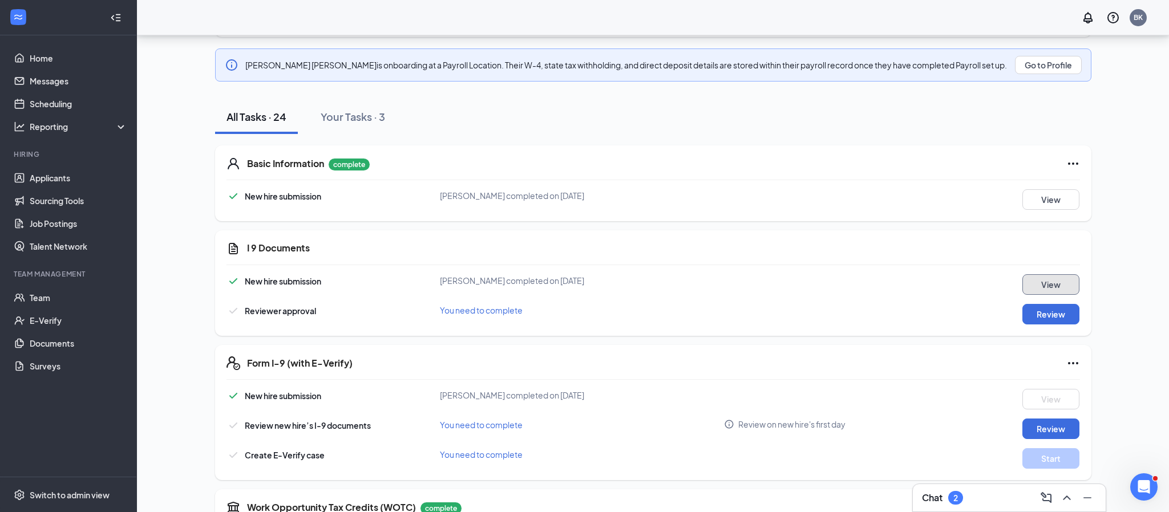
click at [1063, 290] on button "View" at bounding box center [1050, 284] width 57 height 21
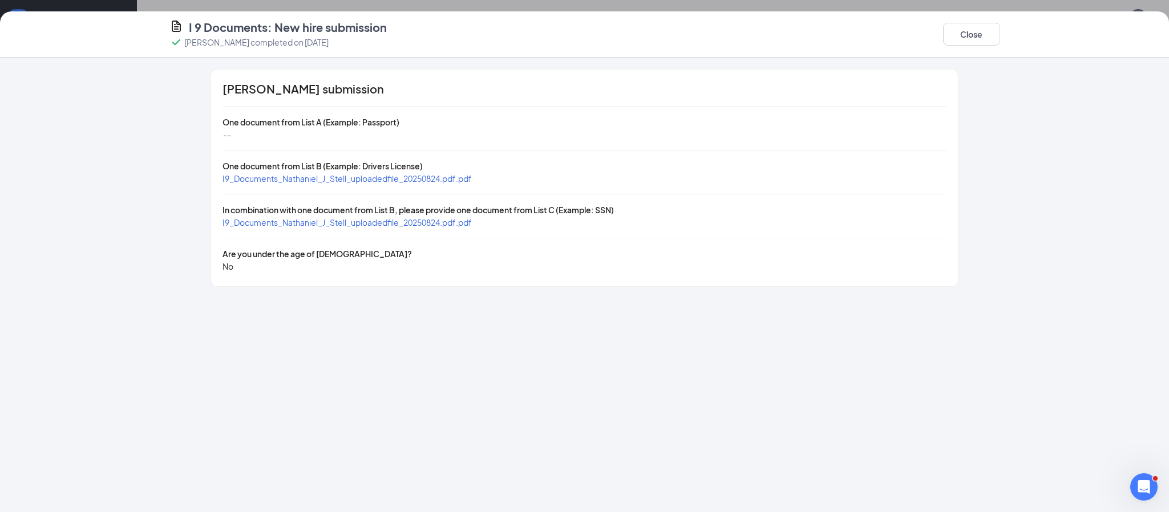
click at [352, 185] on div "[PERSON_NAME] submission One document from List A (Example: Passport) -- One do…" at bounding box center [584, 178] width 746 height 217
click at [361, 181] on span "I9_Documents_Nathaniel_J_Stell_uploadedfile_20250824.pdf.pdf" at bounding box center [346, 178] width 249 height 10
click at [390, 230] on div "[PERSON_NAME] submission One document from List A (Example: Passport) -- One do…" at bounding box center [584, 178] width 746 height 217
click at [397, 225] on span "I9_Documents_Nathaniel_J_Stell_uploadedfile_20250824.pdf.pdf" at bounding box center [346, 222] width 249 height 10
click at [976, 41] on button "Close" at bounding box center [971, 34] width 57 height 23
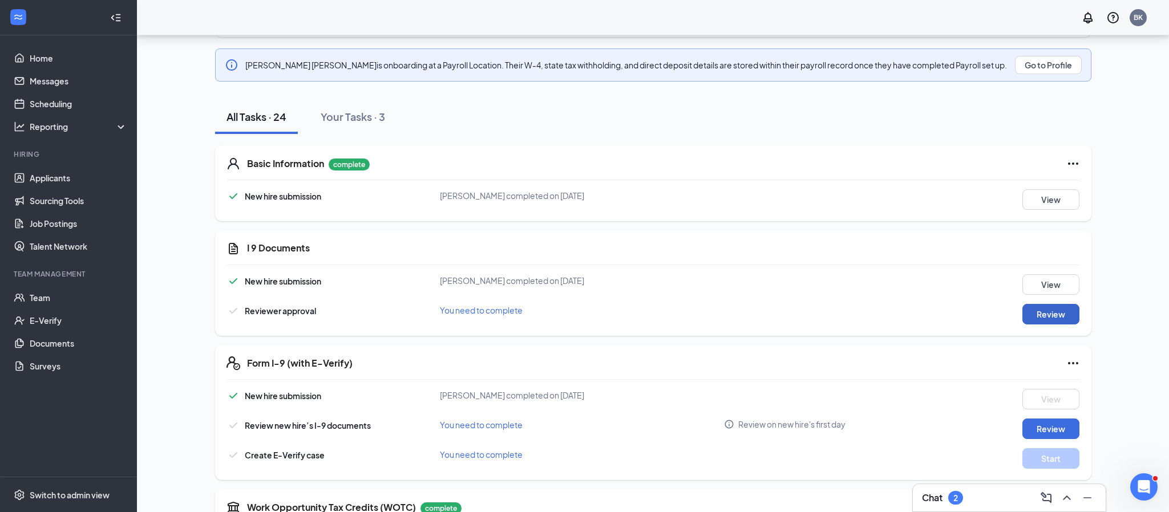
click at [1065, 310] on button "Review" at bounding box center [1050, 314] width 57 height 21
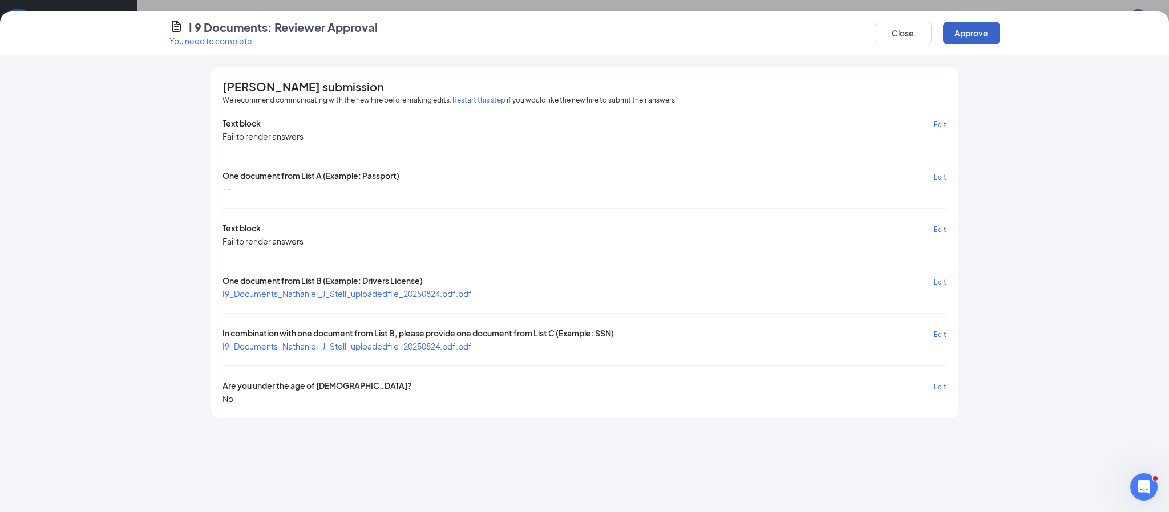
click at [968, 39] on button "Approve" at bounding box center [971, 33] width 57 height 23
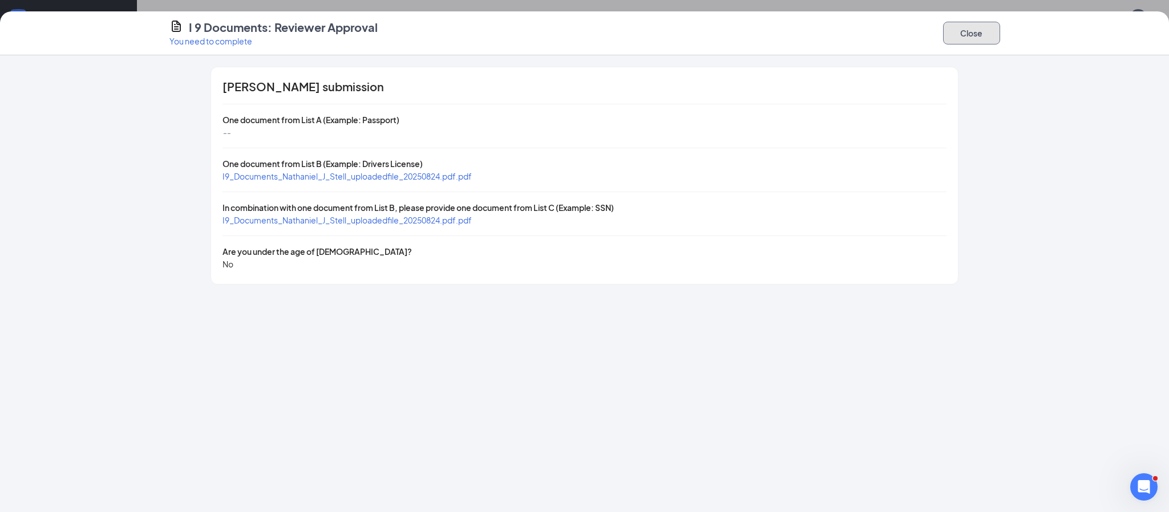
click at [968, 39] on button "Close" at bounding box center [971, 33] width 57 height 23
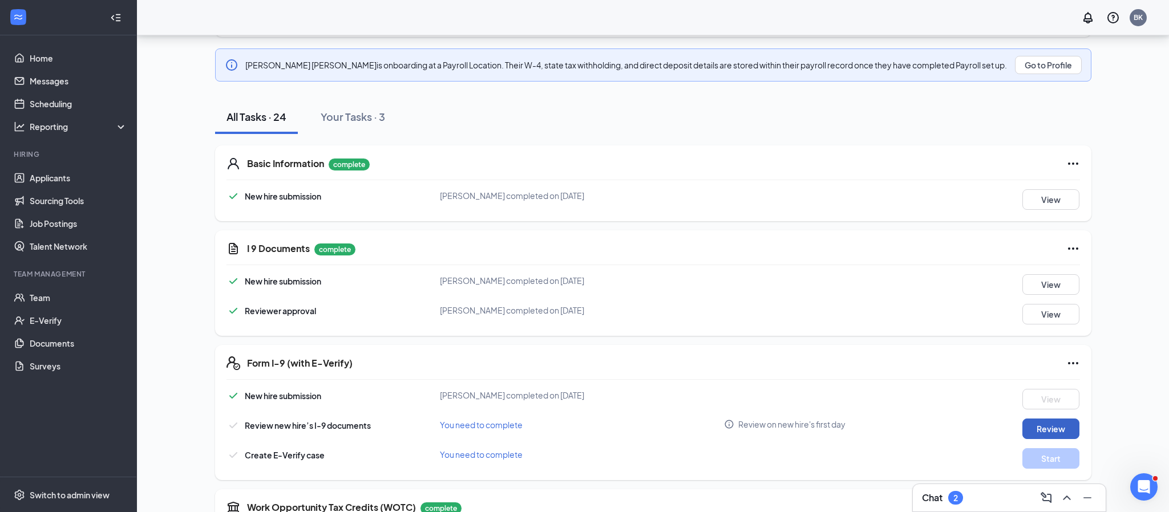
click at [1052, 432] on button "Review" at bounding box center [1050, 429] width 57 height 21
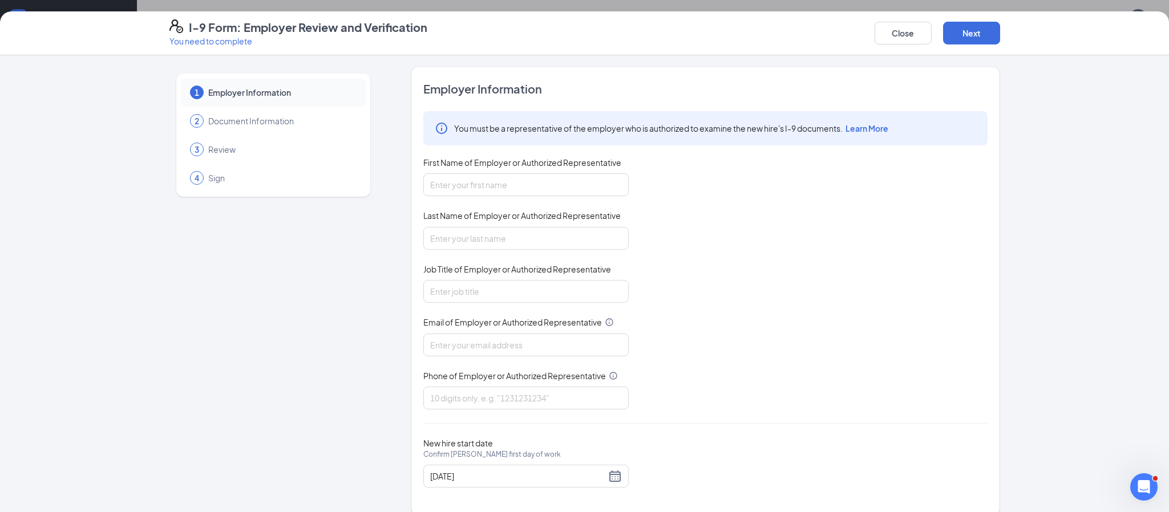
click at [555, 171] on div "First Name of Employer or Authorized Representative" at bounding box center [525, 165] width 205 height 17
click at [556, 180] on input "First Name of Employer or Authorized Representative" at bounding box center [525, 184] width 205 height 23
type input "Bethany"
type input "Kern"
type input "General Manager"
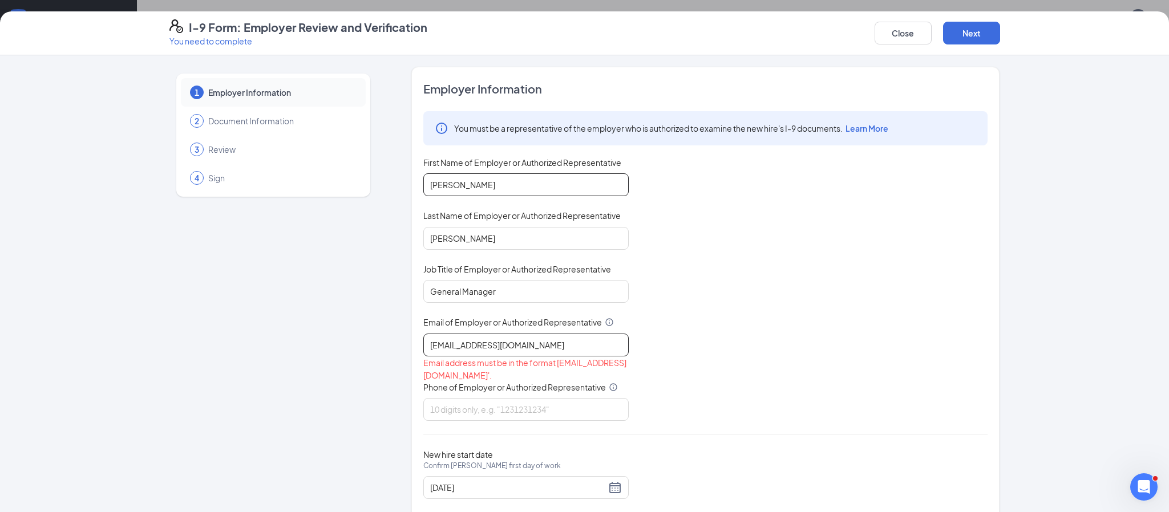
type input "74@bajco.net"
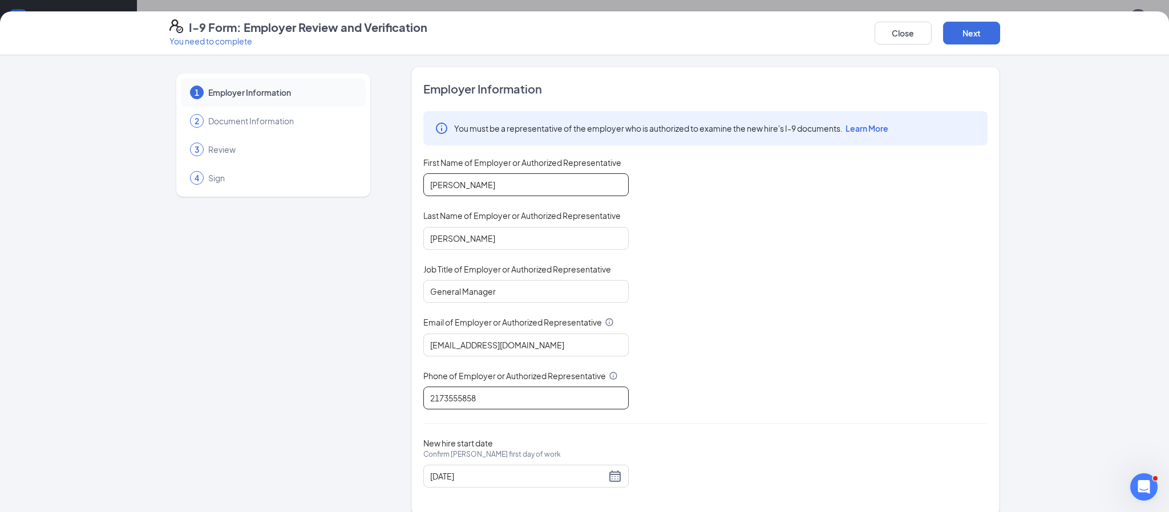
type input "2173555858"
click at [943, 22] on button "Next" at bounding box center [971, 33] width 57 height 23
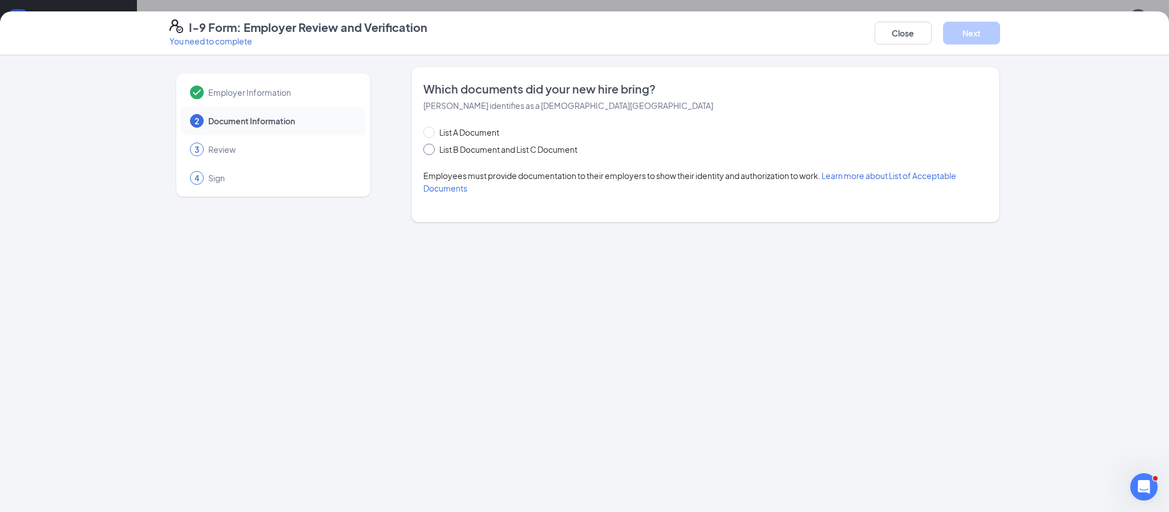
click at [437, 151] on span "List B Document and List C Document" at bounding box center [508, 149] width 147 height 13
click at [431, 151] on input "List B Document and List C Document" at bounding box center [427, 148] width 8 height 8
radio input "true"
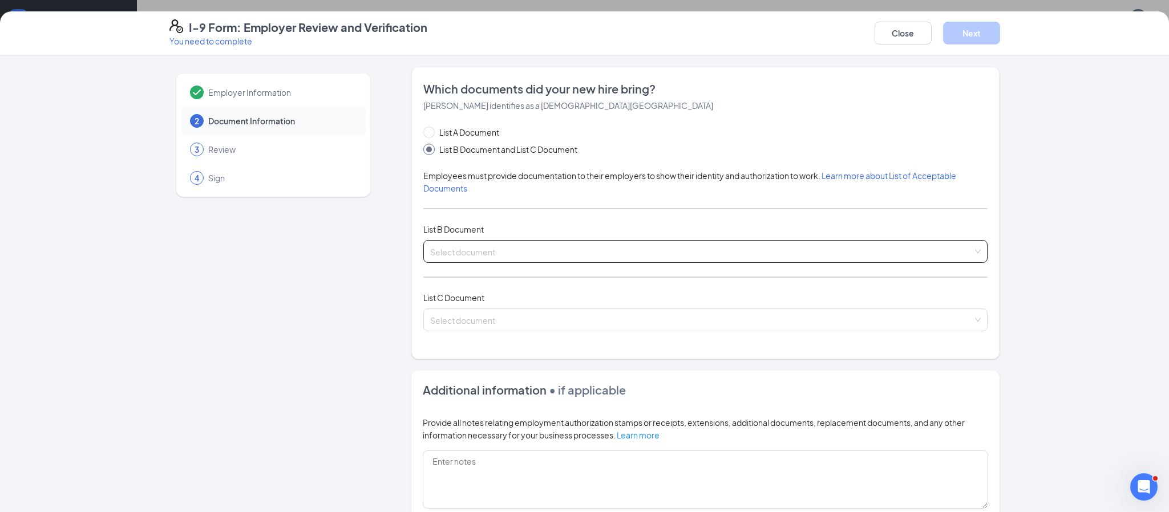
click at [490, 250] on input "search" at bounding box center [701, 249] width 542 height 17
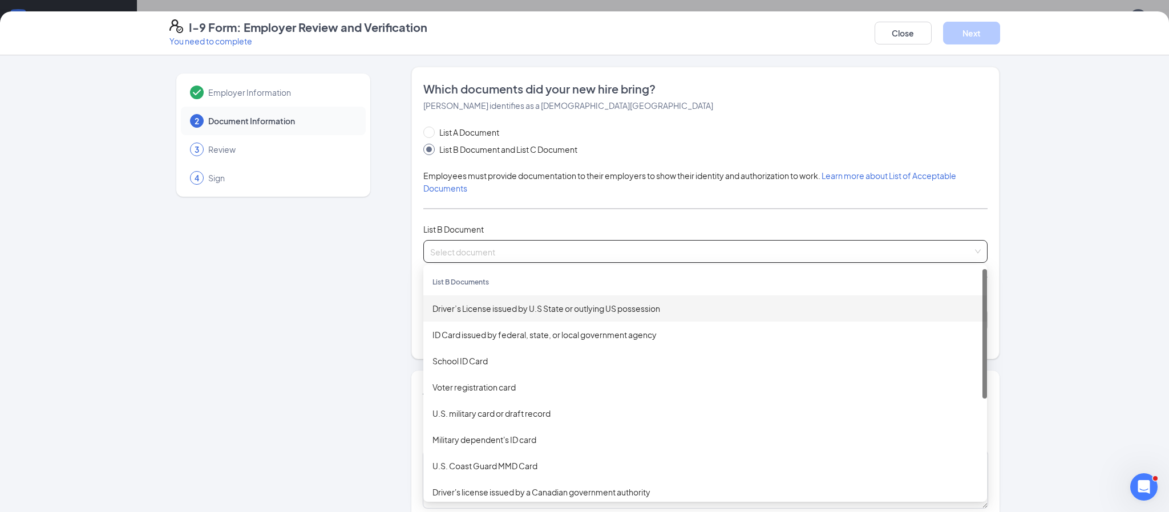
click at [506, 303] on div "Driver’s License issued by U.S State or outlying US possession" at bounding box center [704, 308] width 545 height 13
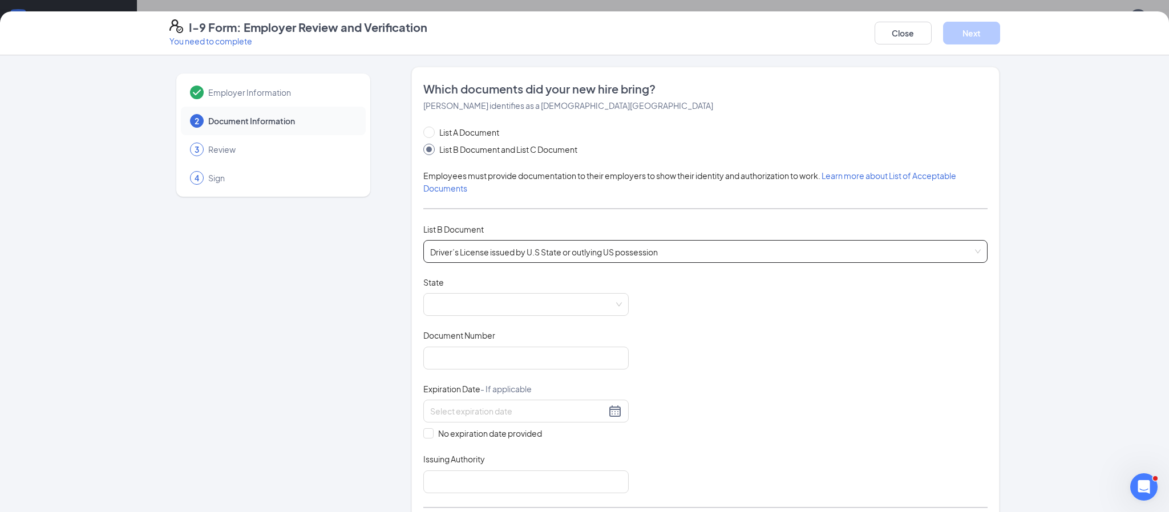
click at [506, 303] on span at bounding box center [526, 305] width 192 height 22
type input "S34063006108"
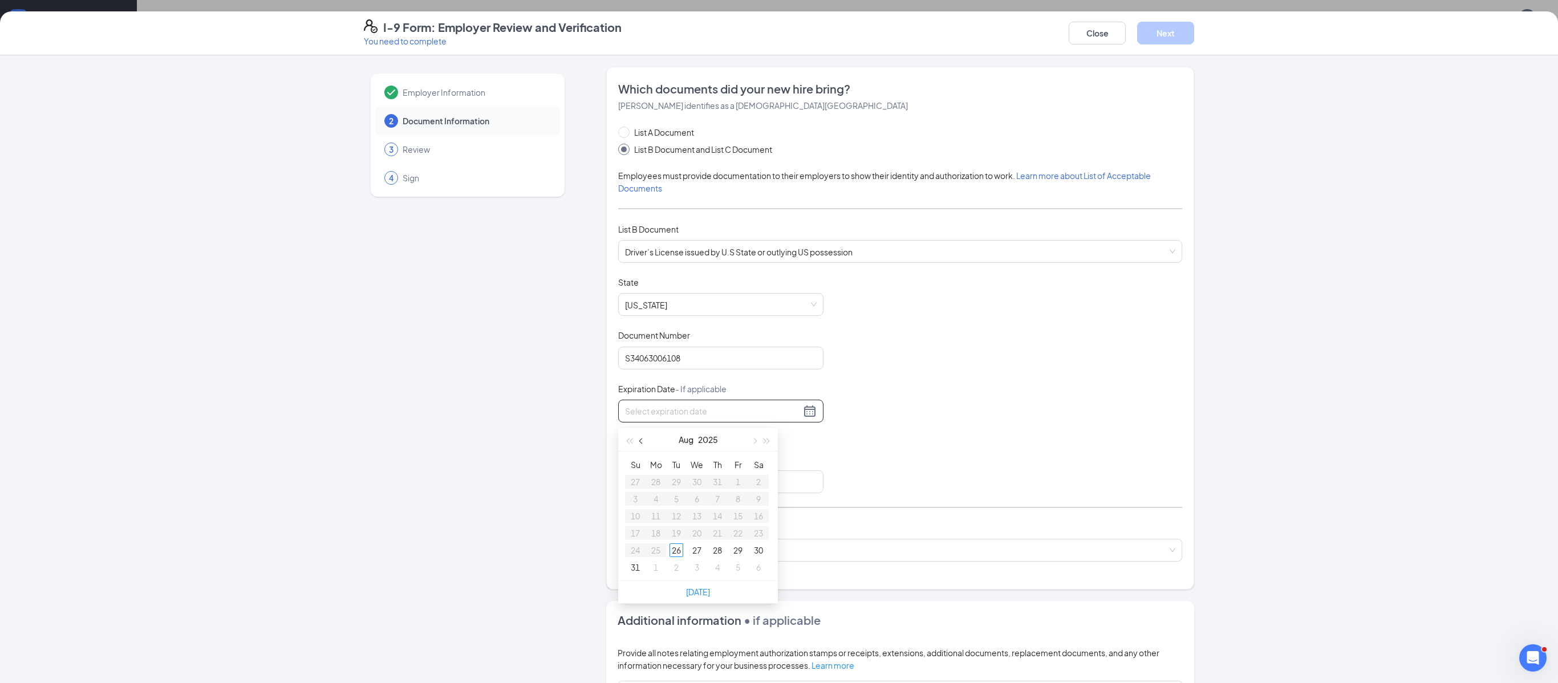
click at [645, 442] on button "button" at bounding box center [641, 439] width 13 height 23
click at [753, 442] on span "button" at bounding box center [754, 442] width 6 height 6
click at [769, 446] on button "button" at bounding box center [767, 439] width 13 height 23
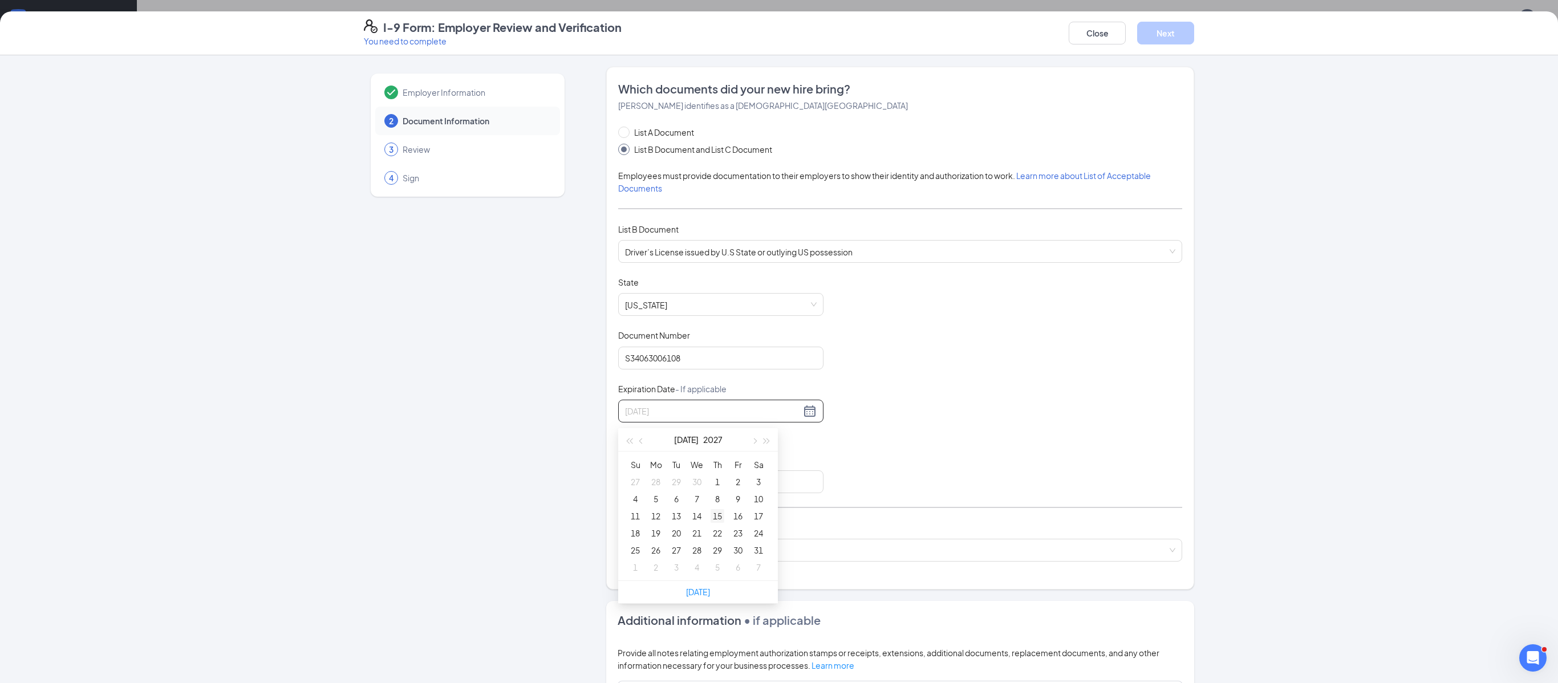
type input "07/15/2027"
click at [720, 512] on div "15" at bounding box center [718, 516] width 14 height 14
click at [691, 488] on input "Issuing Authority" at bounding box center [720, 482] width 205 height 23
type input "Illinois Secretary of State"
click at [735, 512] on input "search" at bounding box center [896, 548] width 542 height 17
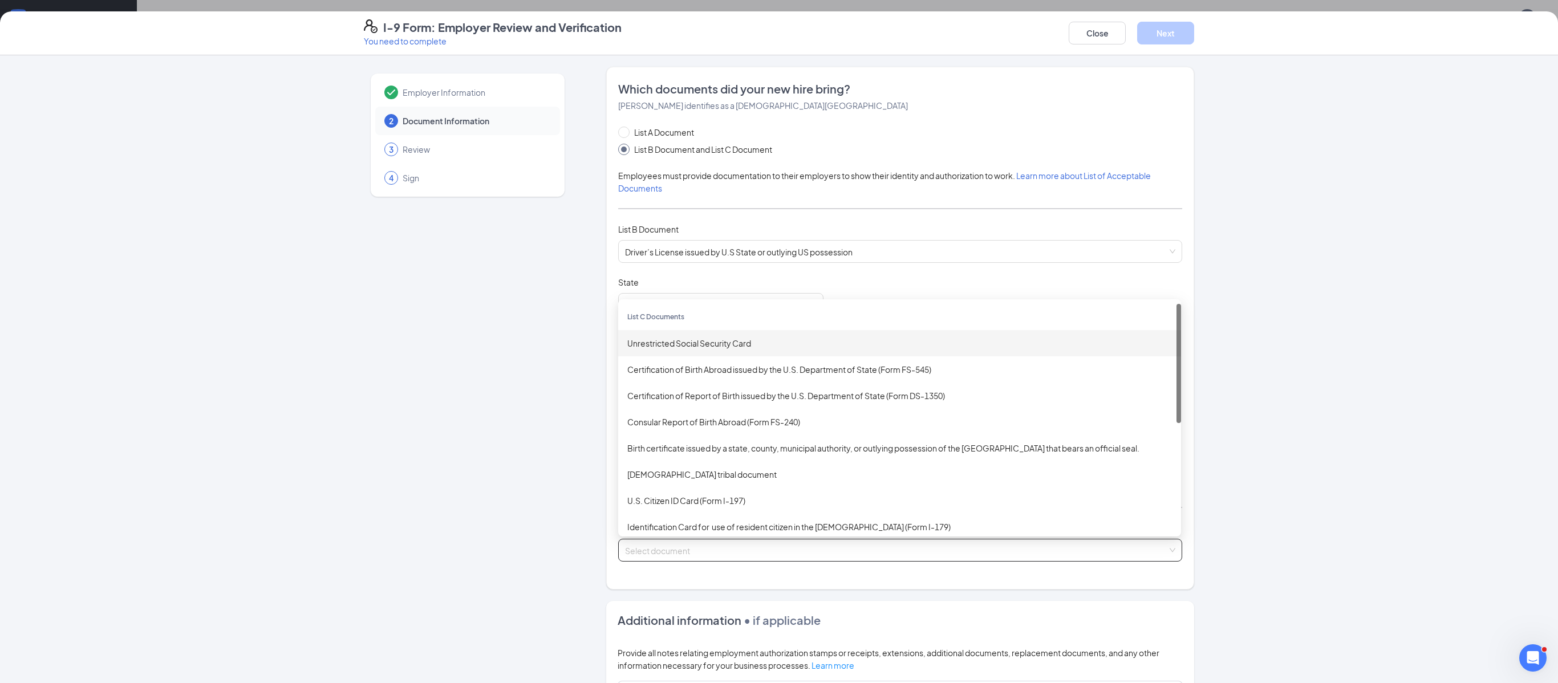
click at [721, 350] on div "Unrestricted Social Security Card" at bounding box center [899, 343] width 545 height 13
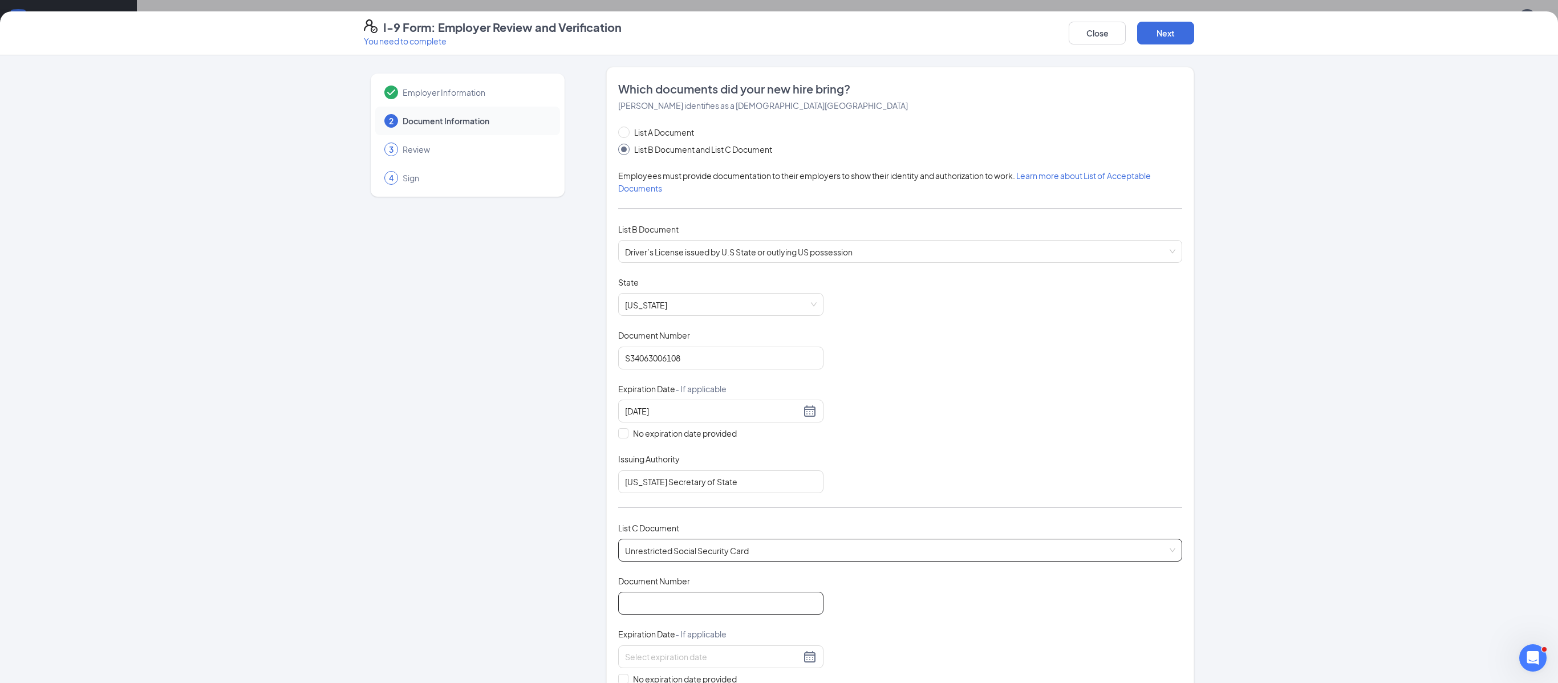
click at [713, 512] on input "Document Number" at bounding box center [720, 603] width 205 height 23
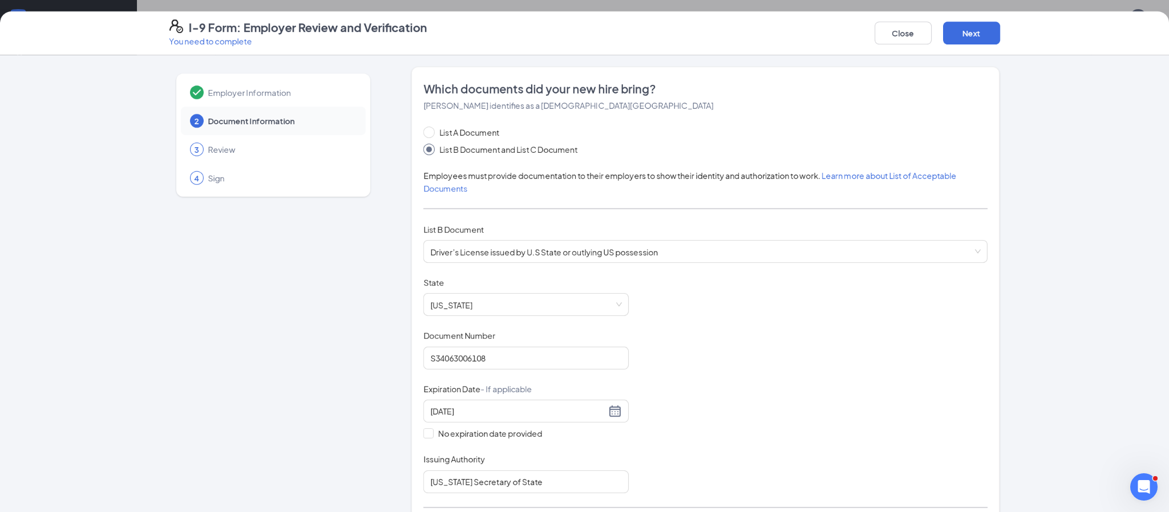
type input "320068705"
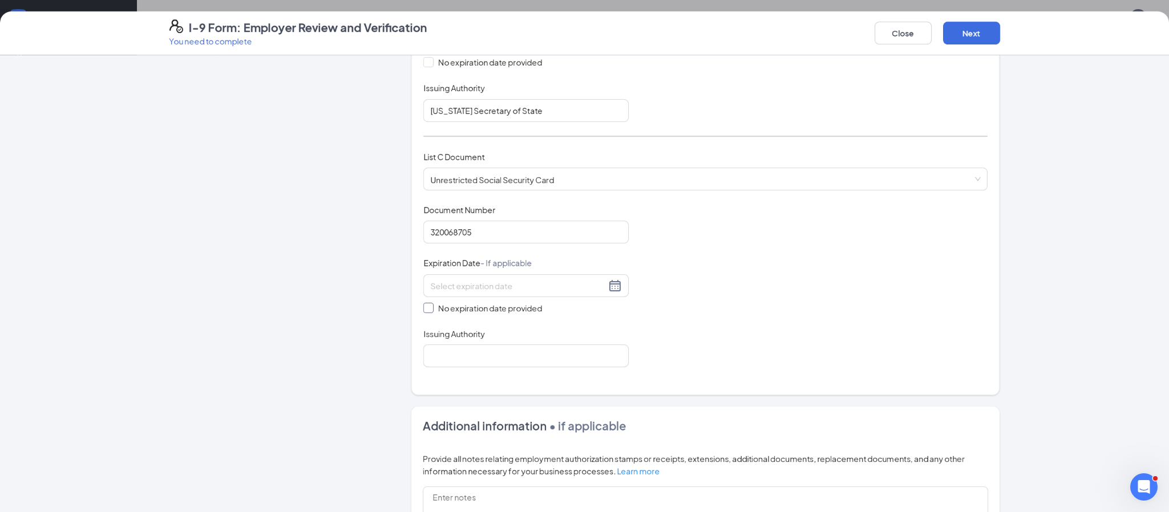
click at [428, 306] on input "No expiration date provided" at bounding box center [427, 307] width 8 height 8
checkbox input "true"
click at [960, 39] on button "Next" at bounding box center [971, 33] width 57 height 23
click at [539, 362] on input "Issuing Authority" at bounding box center [525, 358] width 205 height 23
type input "Social Security Administration"
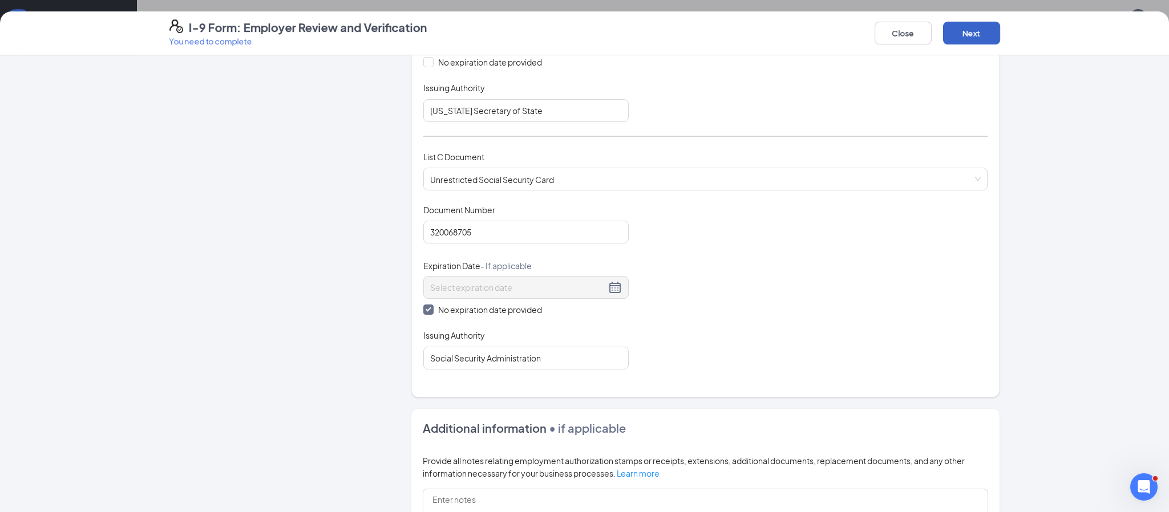
click at [972, 34] on button "Next" at bounding box center [971, 33] width 57 height 23
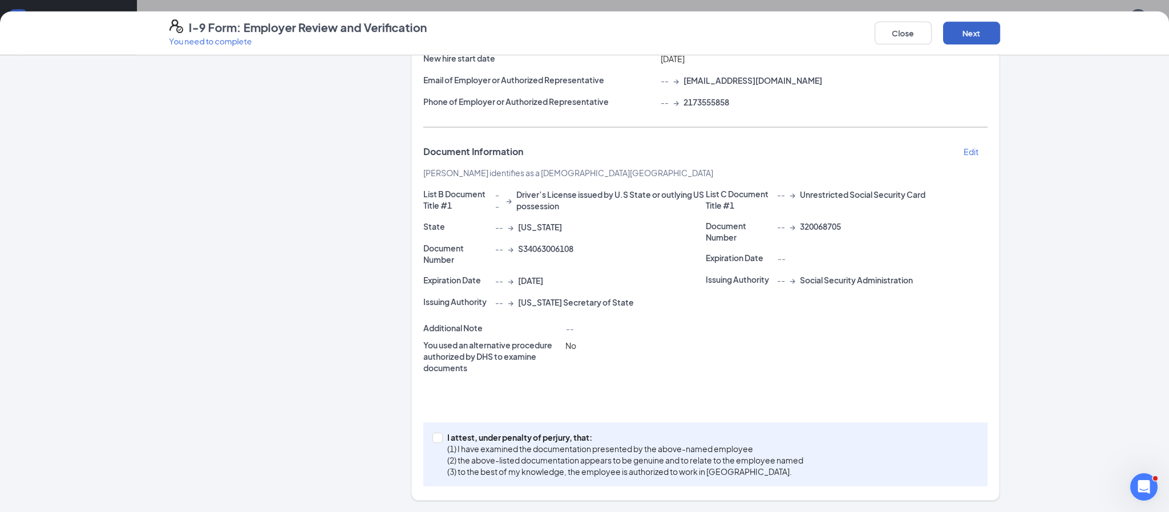
scroll to position [151, 0]
click at [445, 436] on span "I attest, under penalty of [PERSON_NAME], that: (1) I have examined the documen…" at bounding box center [625, 455] width 365 height 46
click at [440, 436] on input "I attest, under penalty of [PERSON_NAME], that: (1) I have examined the documen…" at bounding box center [436, 437] width 8 height 8
checkbox input "true"
click at [976, 42] on button "Next" at bounding box center [971, 33] width 57 height 23
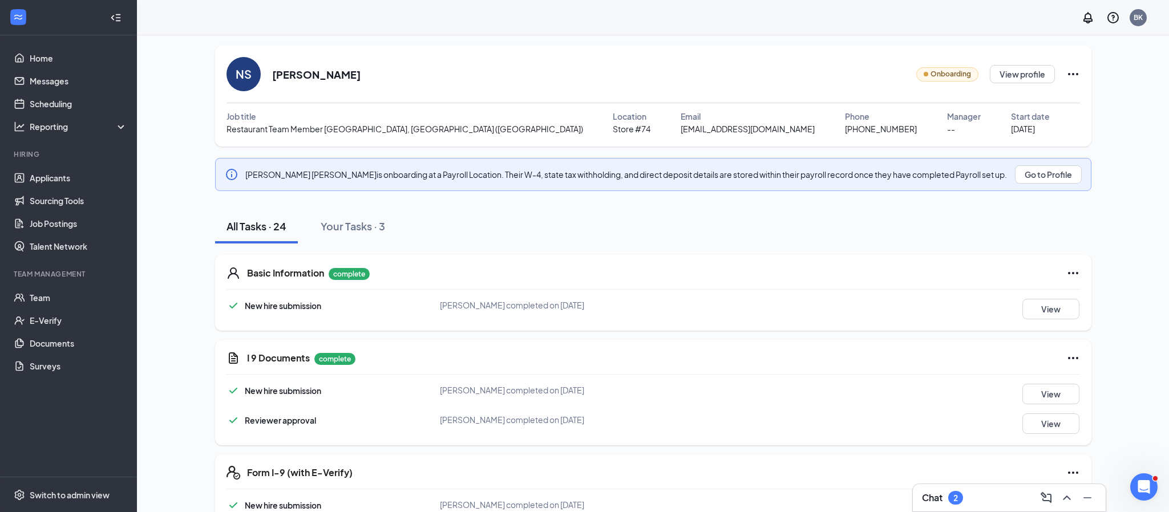
scroll to position [0, 0]
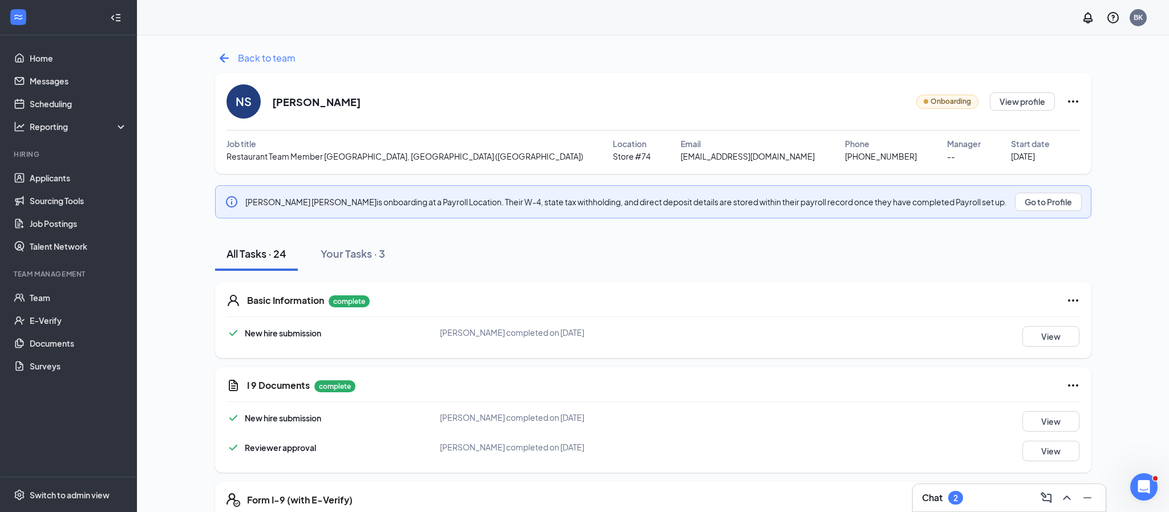
click at [277, 61] on span "Back to team" at bounding box center [267, 58] width 58 height 14
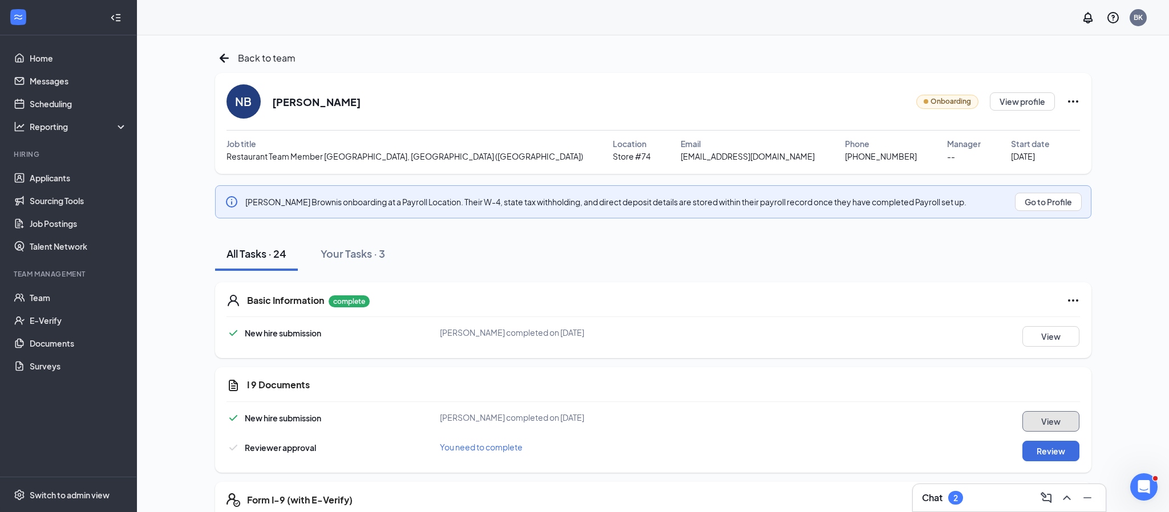
click at [1040, 419] on button "View" at bounding box center [1050, 421] width 57 height 21
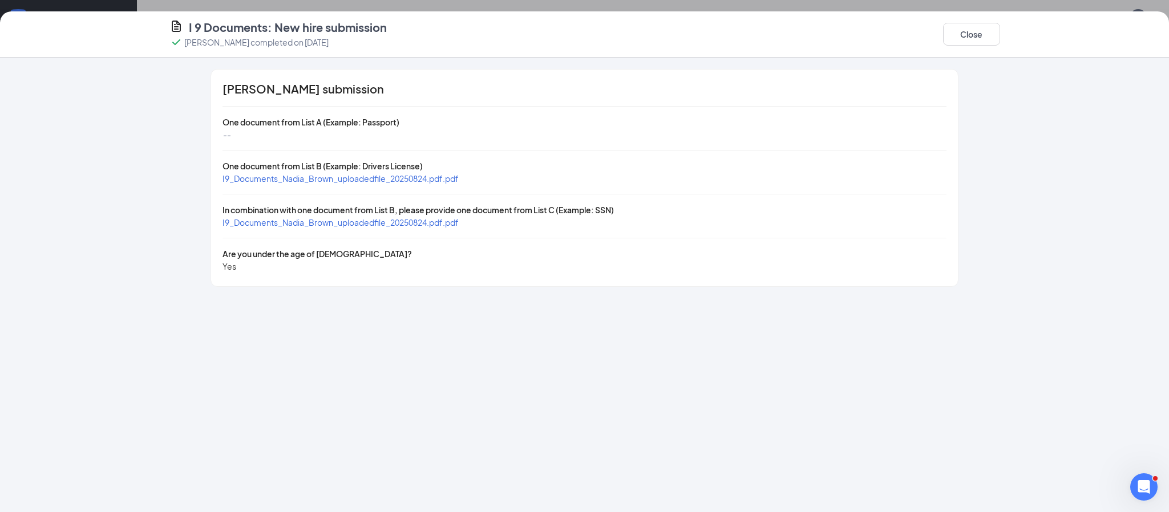
click at [377, 182] on span "I9_Documents_Nadia_Brown_uploadedfile_20250824.pdf.pdf" at bounding box center [340, 178] width 236 height 10
click at [990, 31] on button "Close" at bounding box center [971, 34] width 57 height 23
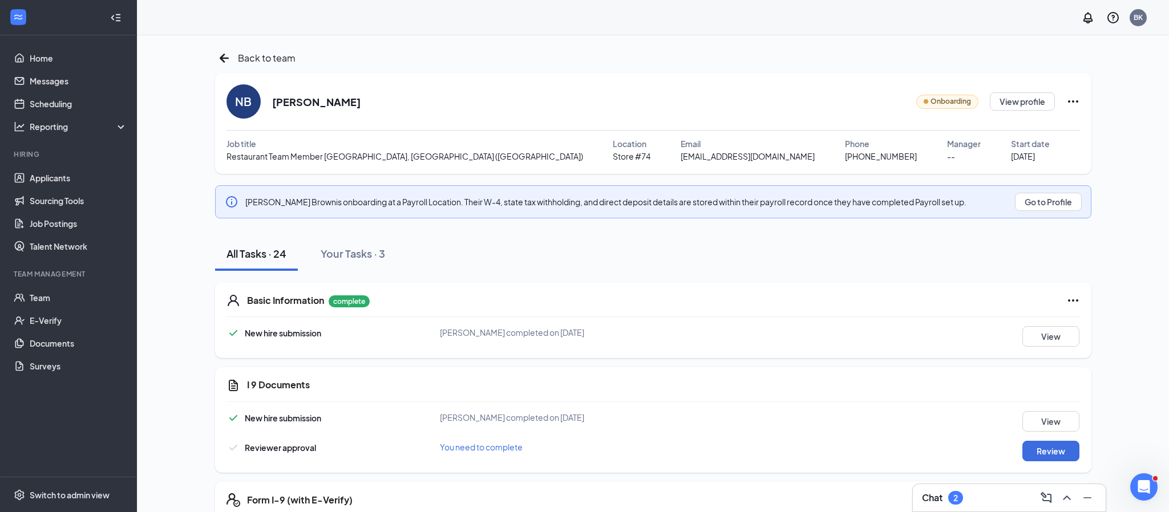
click at [958, 501] on div "2" at bounding box center [955, 498] width 5 height 10
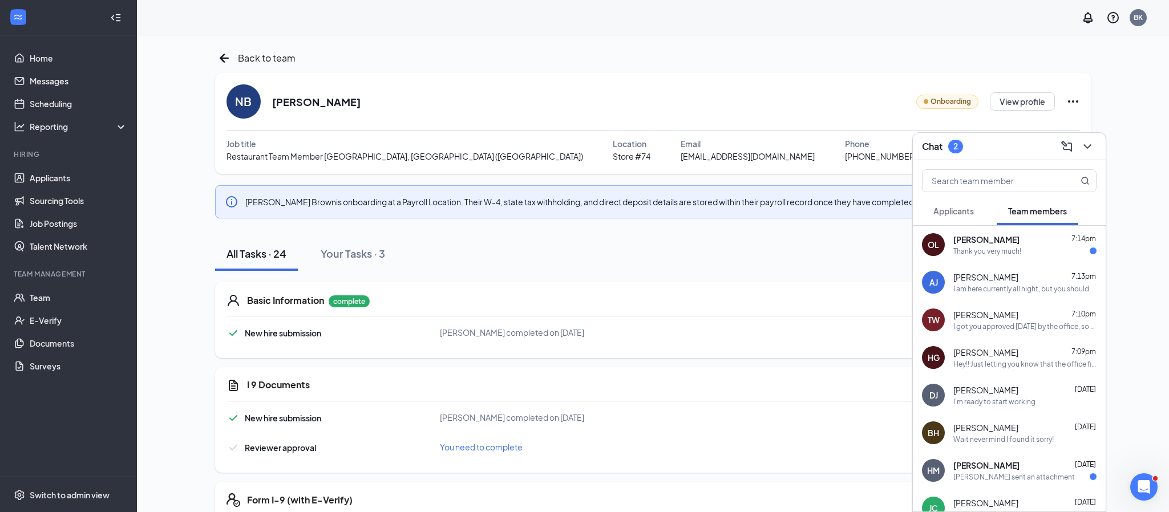
click at [952, 204] on button "Applicants" at bounding box center [953, 211] width 63 height 29
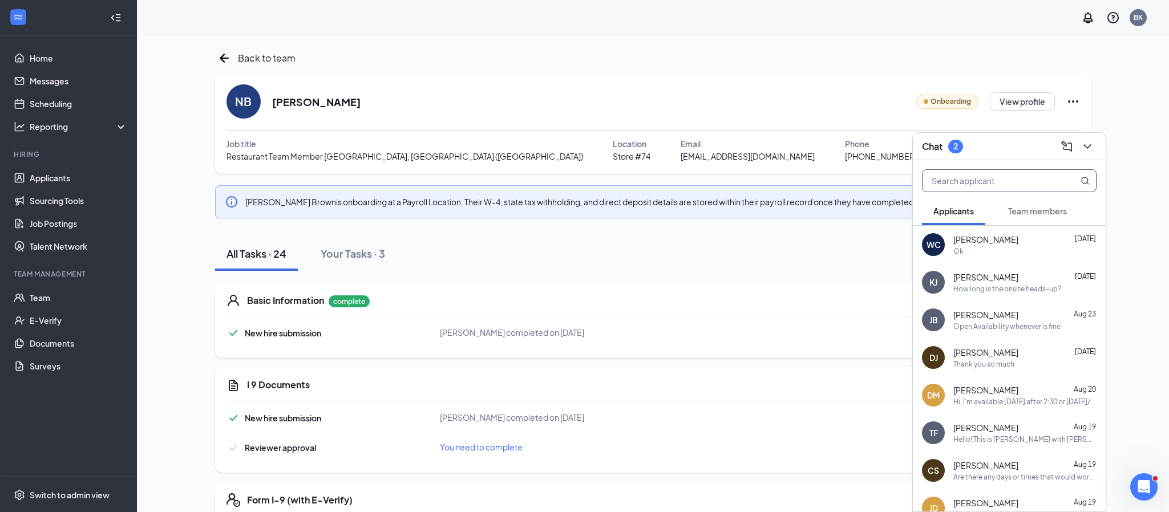
click at [970, 183] on input "text" at bounding box center [989, 181] width 135 height 22
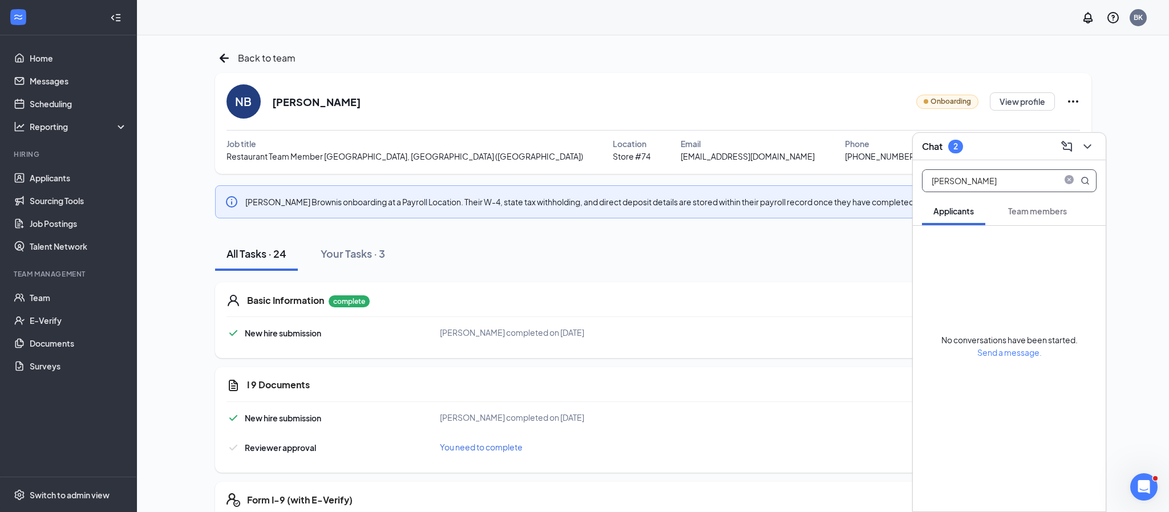
type input "[PERSON_NAME]"
click at [1038, 206] on span "Team members" at bounding box center [1037, 211] width 59 height 10
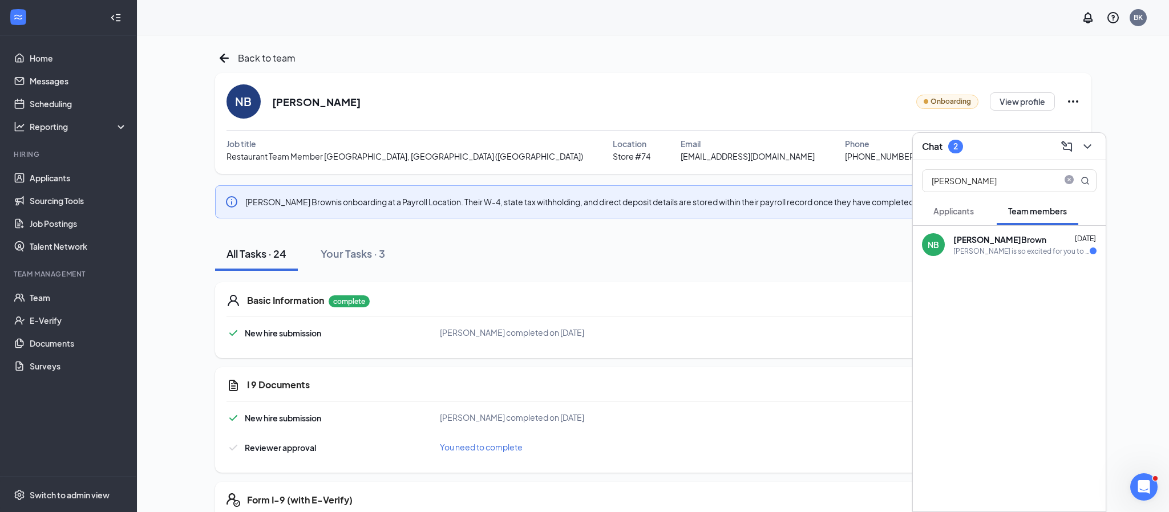
click at [1024, 234] on div "[PERSON_NAME] [DATE]" at bounding box center [1024, 239] width 143 height 11
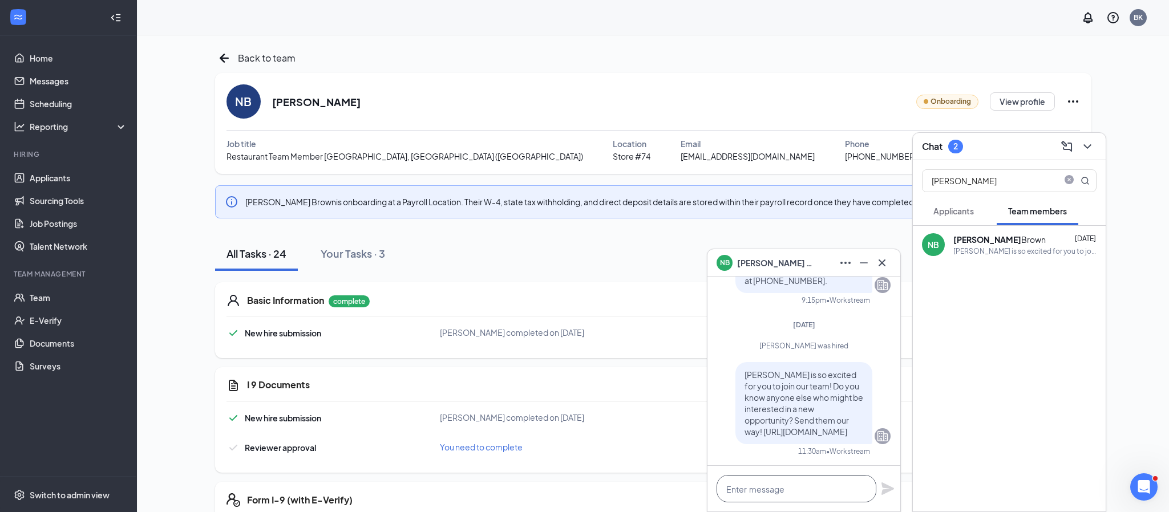
click at [781, 492] on textarea at bounding box center [796, 488] width 160 height 27
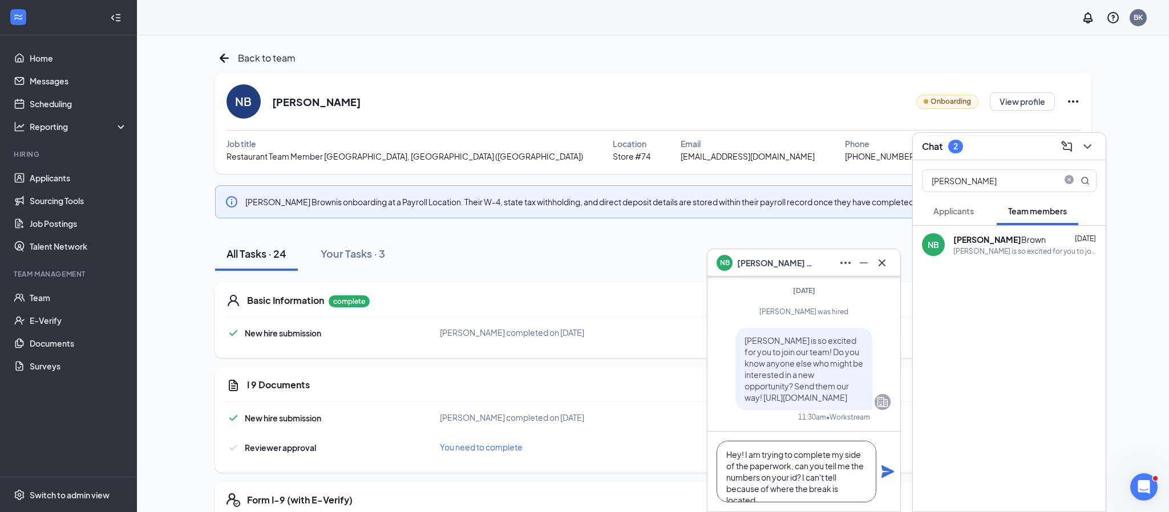
scroll to position [12, 0]
type textarea "Hey! I am trying to complete my side of the paperwork, can you tell me the numb…"
click at [883, 475] on icon "Plane" at bounding box center [887, 471] width 13 height 13
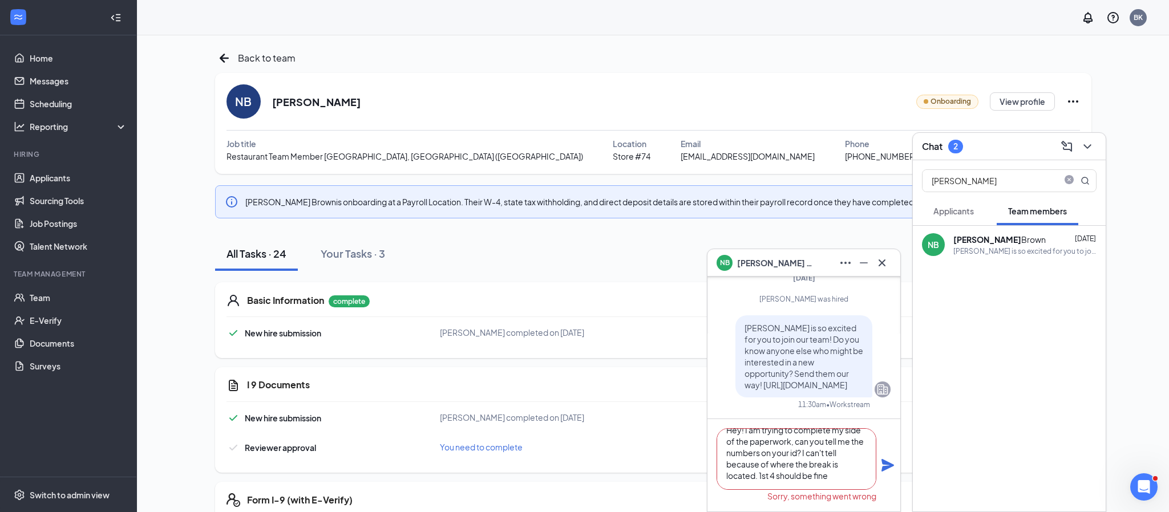
scroll to position [0, 0]
drag, startPoint x: 841, startPoint y: 478, endPoint x: 642, endPoint y: 306, distance: 263.6
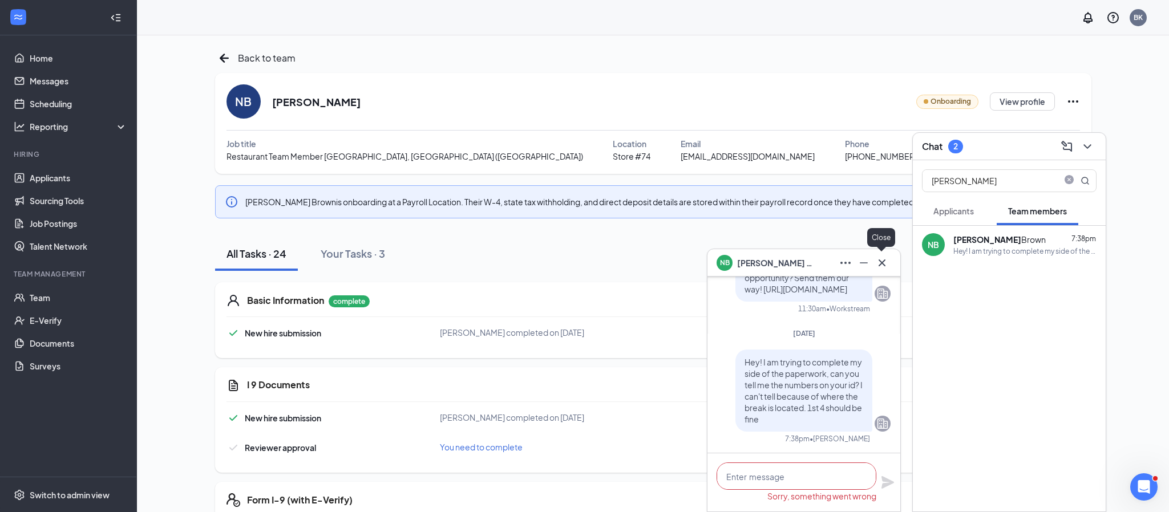
click at [882, 263] on icon "Cross" at bounding box center [881, 262] width 7 height 7
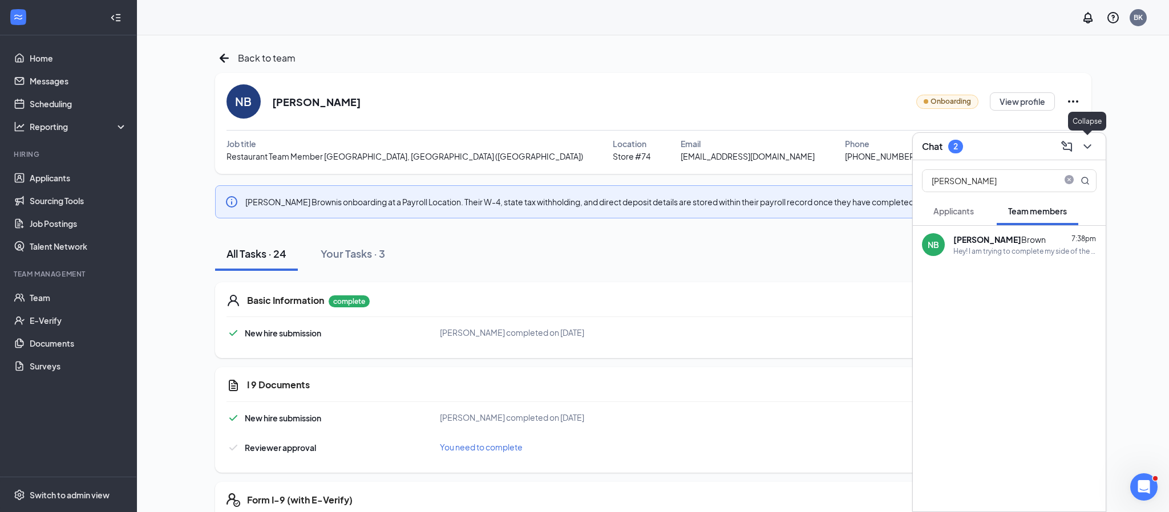
click at [1088, 152] on icon "ChevronDown" at bounding box center [1087, 147] width 14 height 14
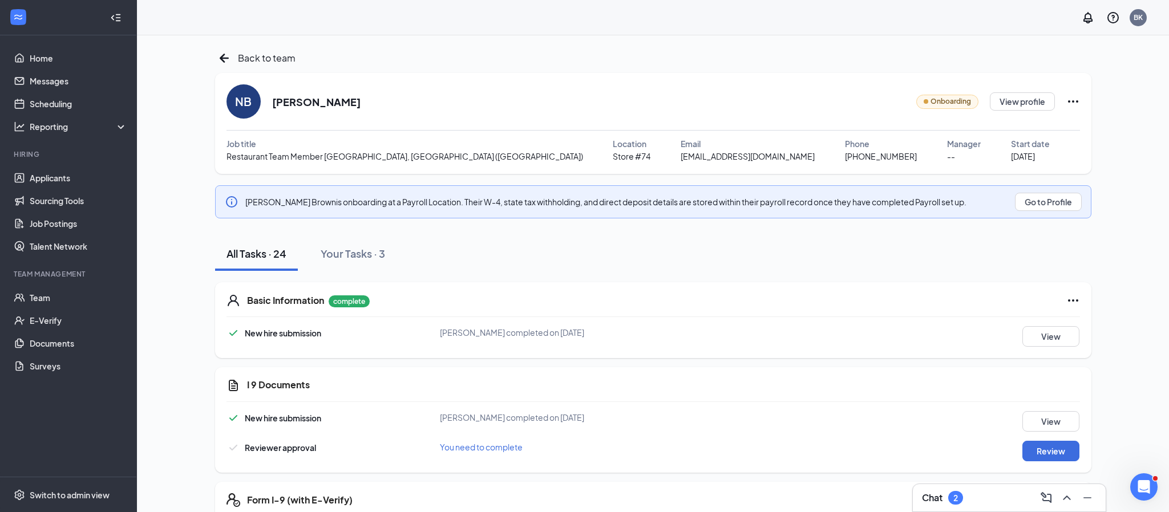
click at [1073, 102] on icon "Ellipses" at bounding box center [1073, 102] width 14 height 14
click at [683, 351] on div "Basic Information complete New hire submission [PERSON_NAME] completed on [DATE…" at bounding box center [653, 320] width 876 height 76
click at [689, 338] on div "[PERSON_NAME] completed on [DATE]" at bounding box center [582, 332] width 285 height 13
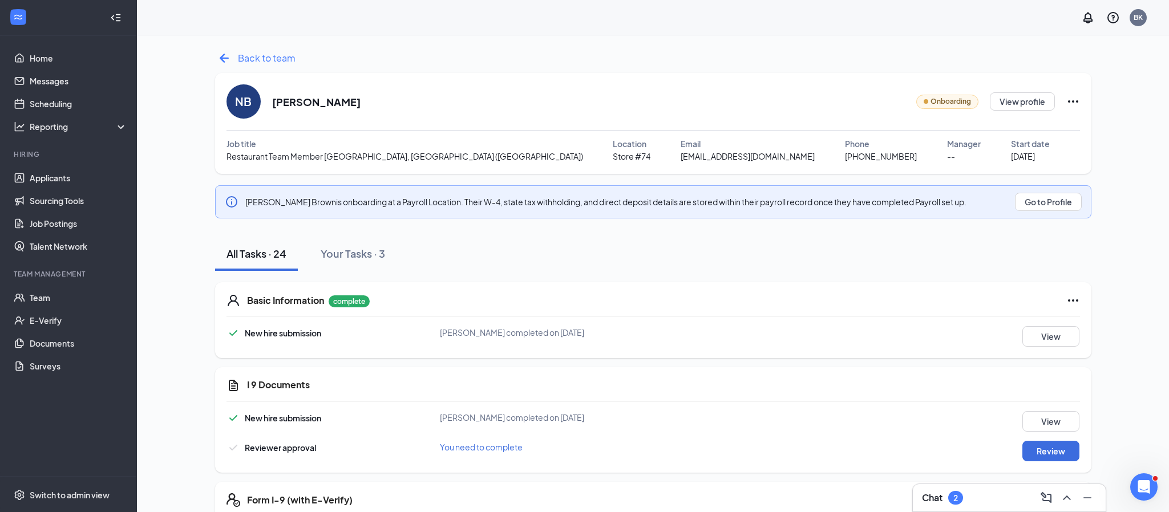
click at [259, 53] on span "Back to team" at bounding box center [267, 58] width 58 height 14
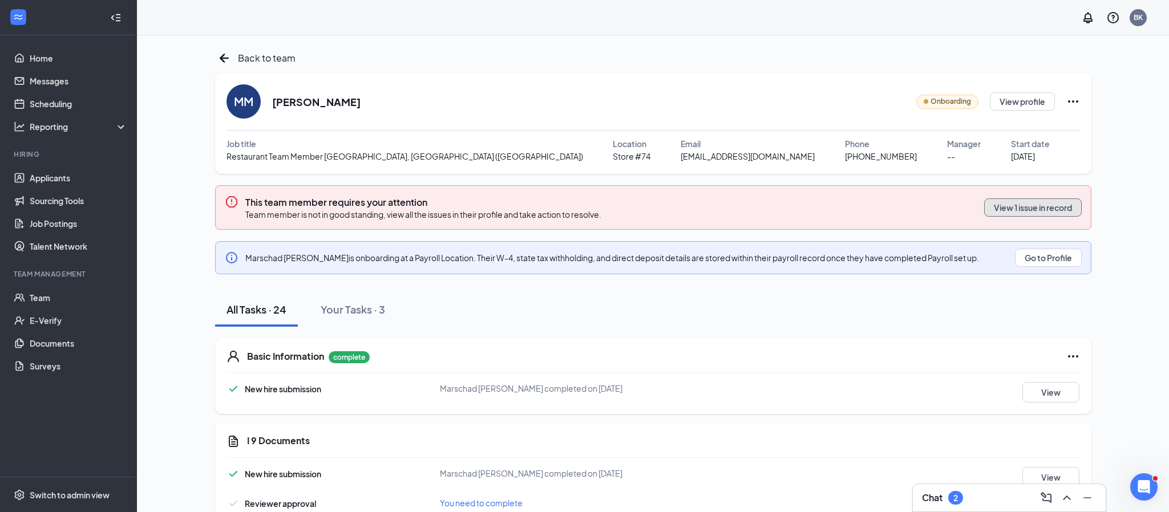
click at [1041, 211] on button "View 1 issue in record" at bounding box center [1033, 207] width 98 height 18
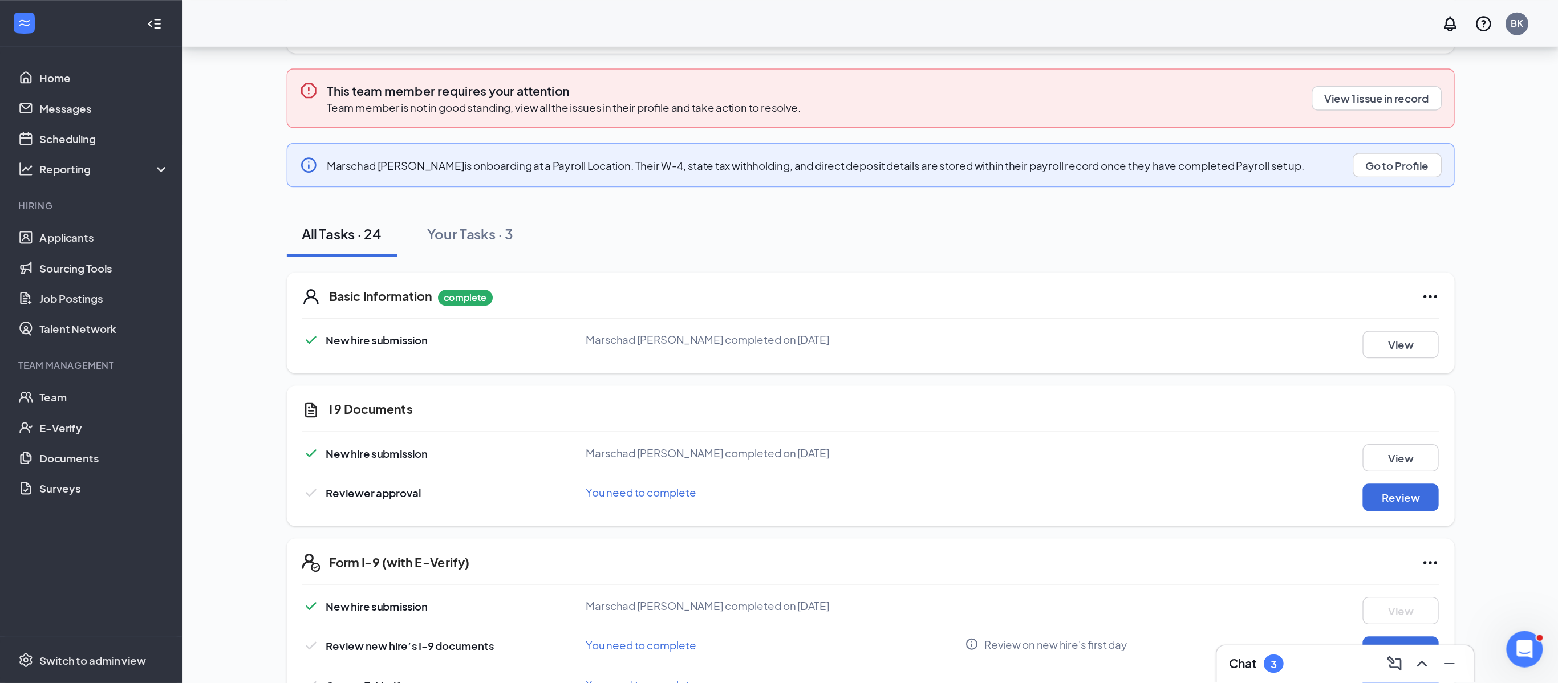
scroll to position [137, 0]
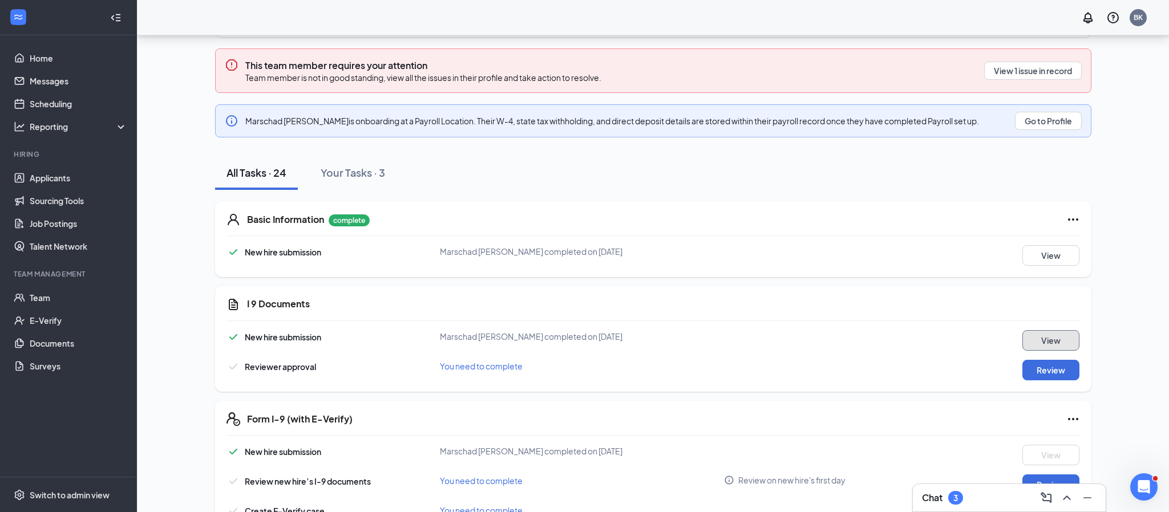
click at [1065, 344] on button "View" at bounding box center [1050, 340] width 57 height 21
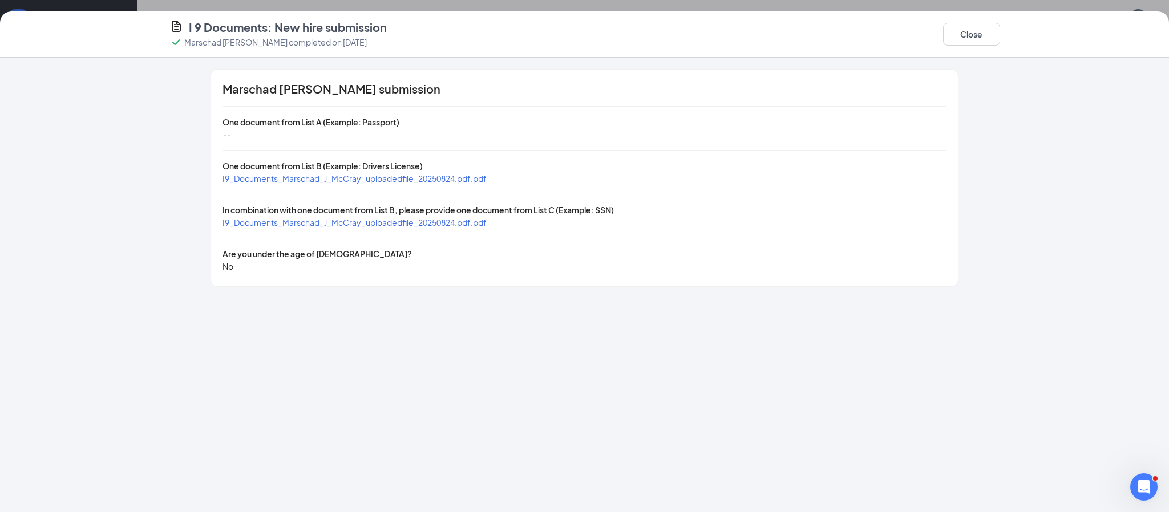
click at [444, 172] on div "I9_Documents_Marschad_J_McCray_uploadedfile_20250824.pdf.pdf" at bounding box center [354, 178] width 264 height 13
click at [437, 179] on span "I9_Documents_Marschad_J_McCray_uploadedfile_20250824.pdf.pdf" at bounding box center [354, 178] width 264 height 10
click at [428, 220] on span "I9_Documents_Marschad_J_McCray_uploadedfile_20250824.pdf.pdf" at bounding box center [354, 222] width 264 height 10
click at [965, 38] on button "Close" at bounding box center [971, 34] width 57 height 23
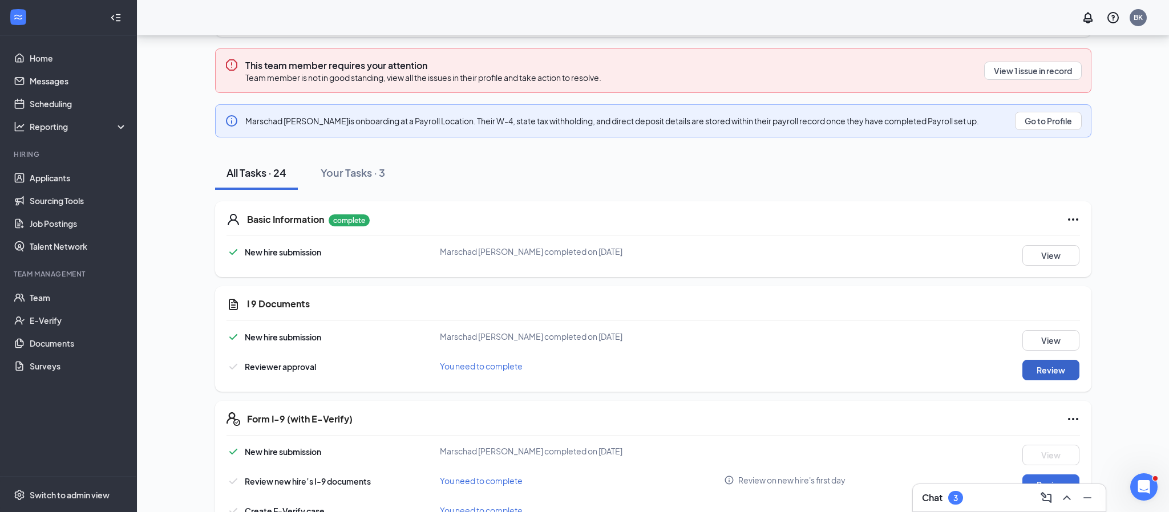
click at [1072, 370] on button "Review" at bounding box center [1050, 370] width 57 height 21
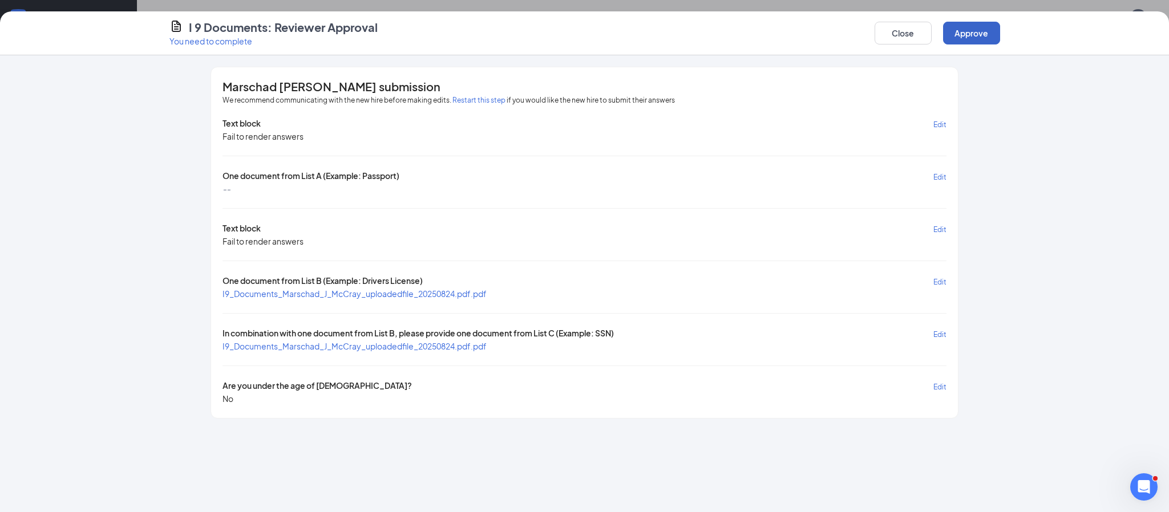
click at [971, 35] on button "Approve" at bounding box center [971, 33] width 57 height 23
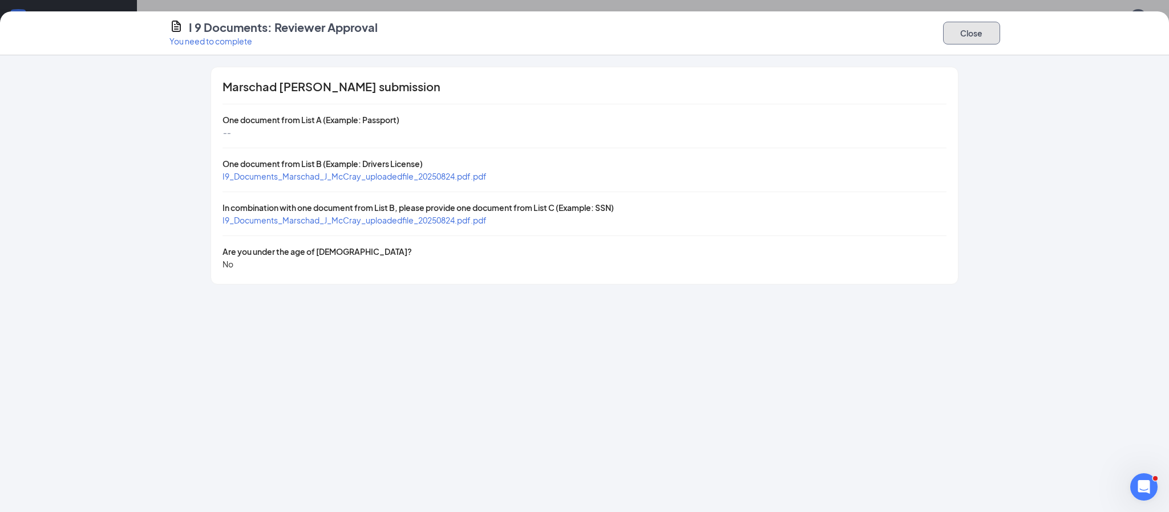
click at [971, 35] on button "Close" at bounding box center [971, 33] width 57 height 23
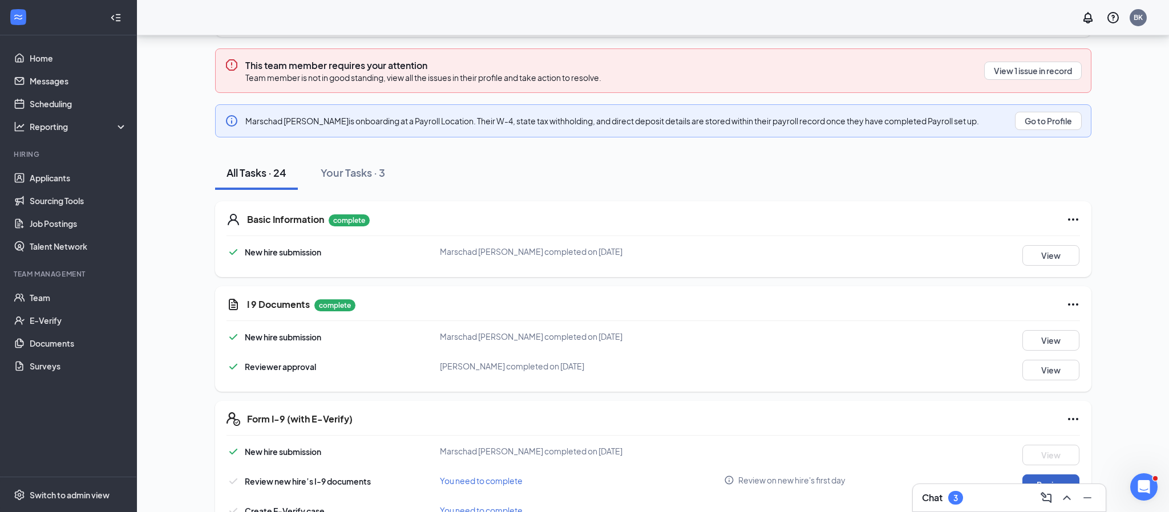
click at [1052, 477] on button "Review" at bounding box center [1050, 484] width 57 height 21
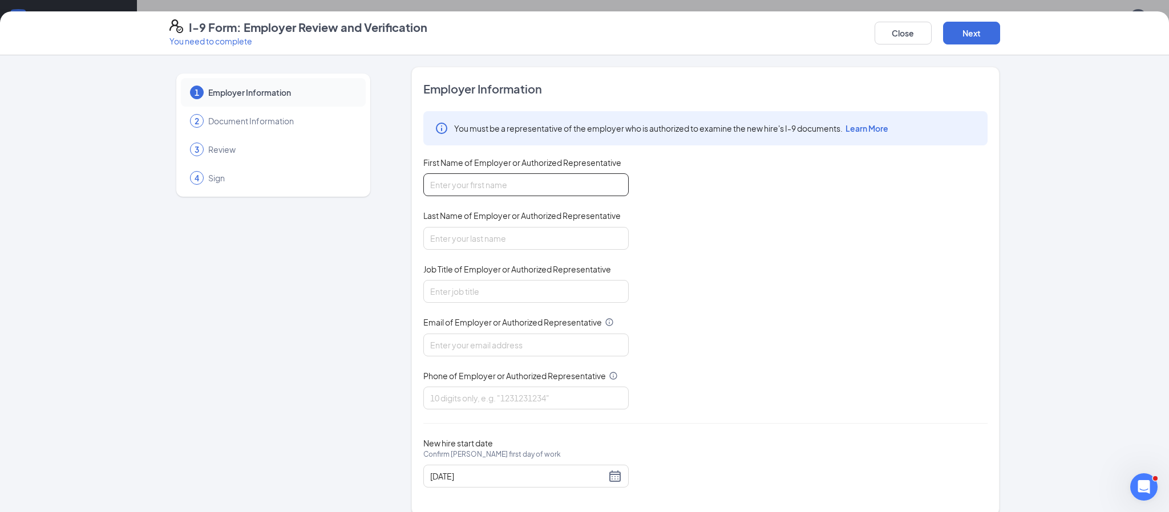
click at [491, 182] on input "First Name of Employer or Authorized Representative" at bounding box center [525, 184] width 205 height 23
type input "[PERSON_NAME]"
type input "General Manager"
type input "[EMAIL_ADDRESS][DOMAIN_NAME]"
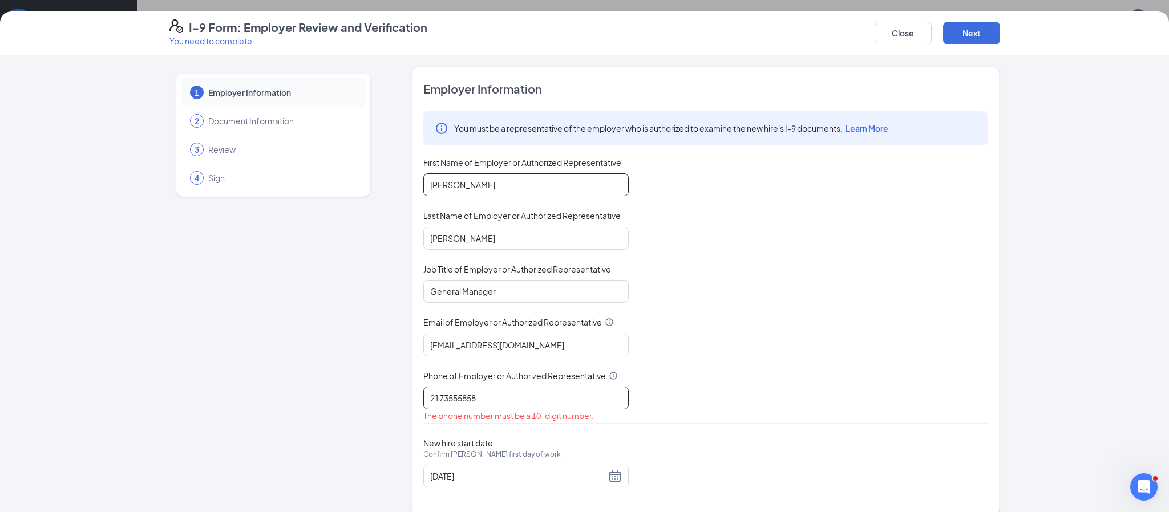
type input "2173555858"
click at [943, 22] on button "Next" at bounding box center [971, 33] width 57 height 23
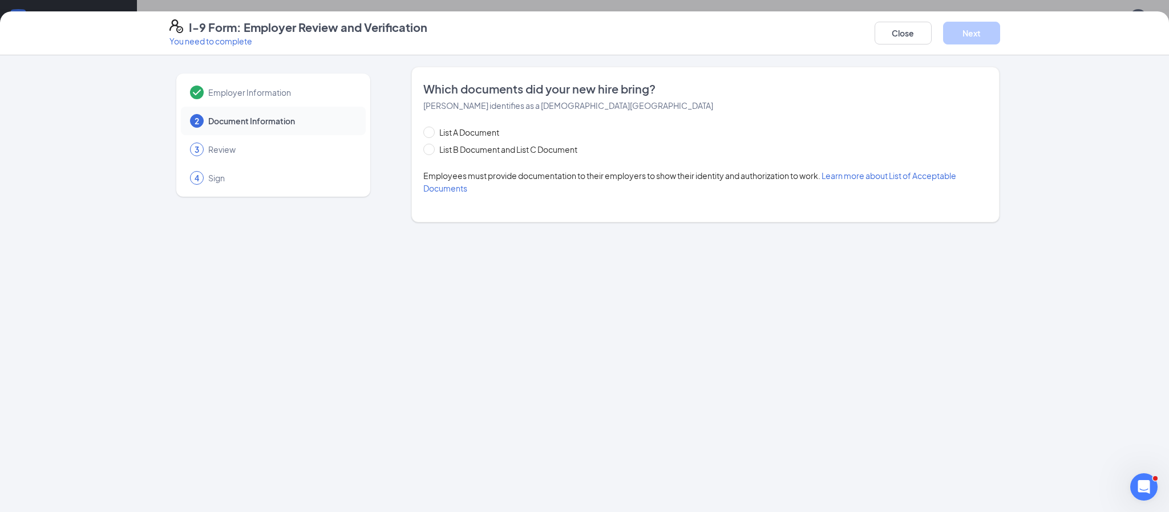
click at [430, 156] on div "List A Document List B Document and List C Document Employees must provide docu…" at bounding box center [705, 160] width 564 height 68
click at [431, 151] on input "List B Document and List C Document" at bounding box center [427, 148] width 8 height 8
radio input "true"
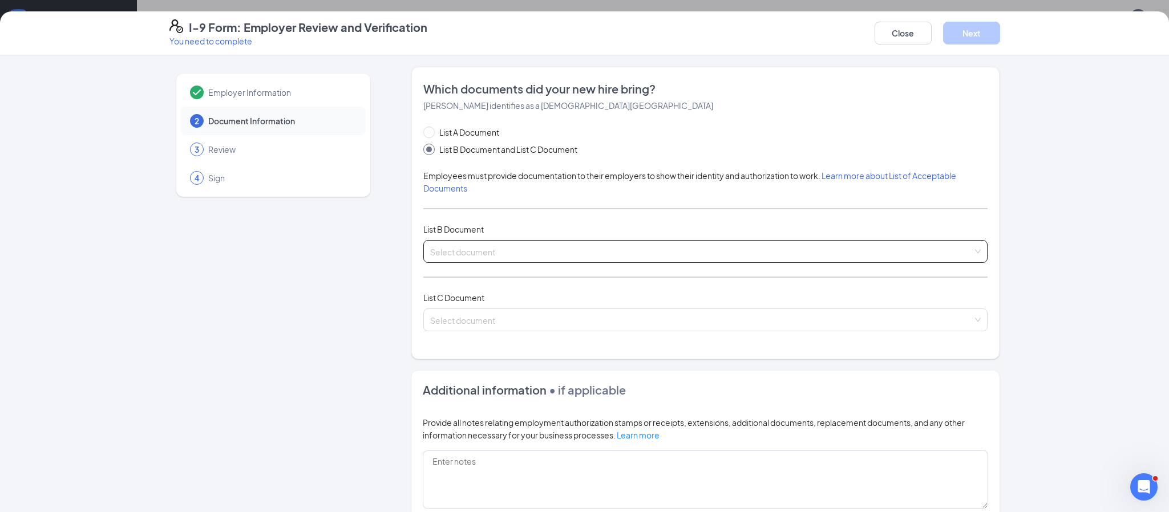
click at [607, 258] on input "search" at bounding box center [701, 249] width 542 height 17
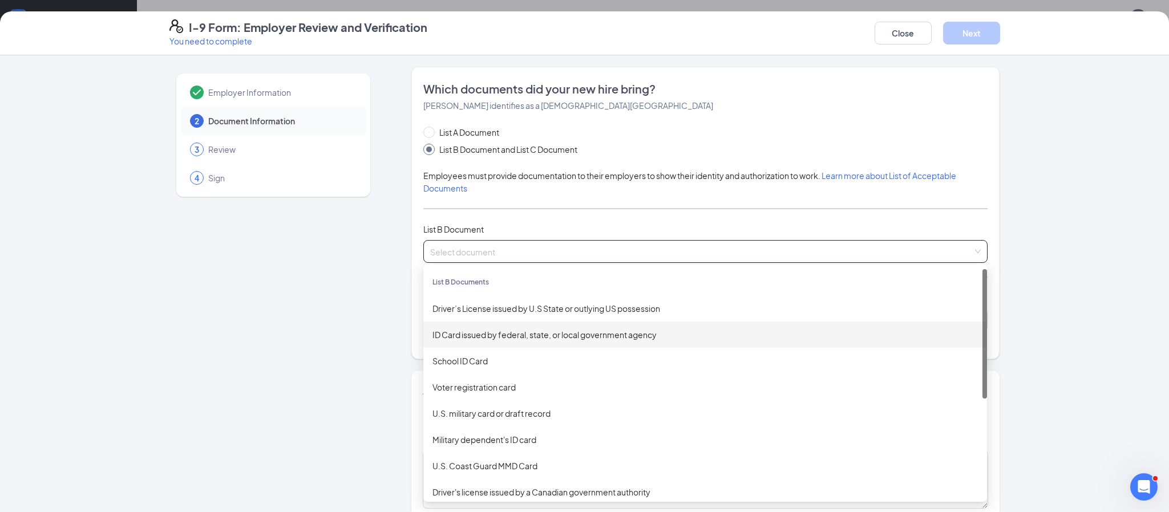
click at [543, 332] on div "ID Card issued by federal, state, or local government agency" at bounding box center [704, 334] width 545 height 13
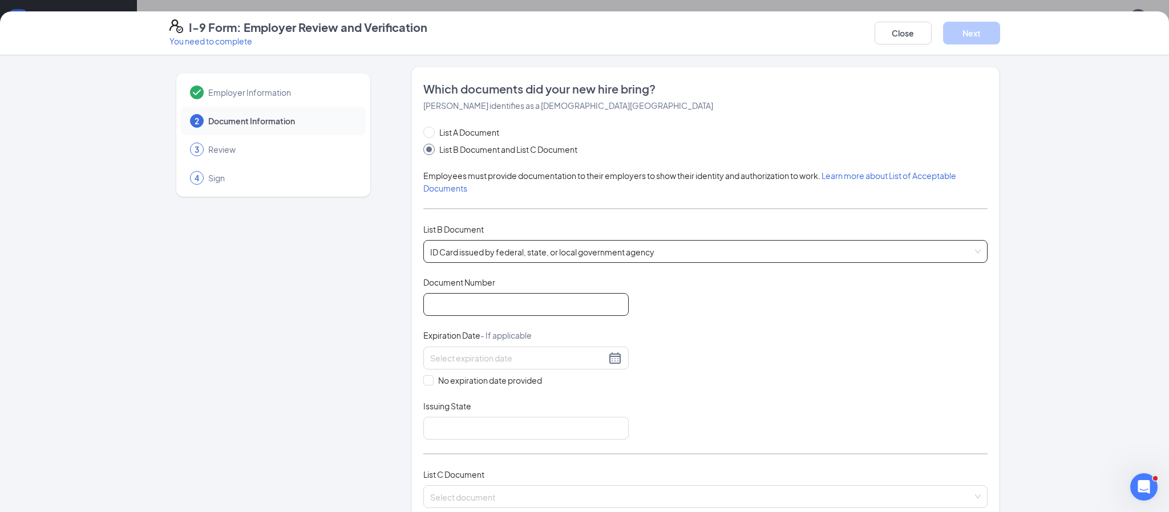
click at [529, 315] on input "Document Number" at bounding box center [525, 304] width 205 height 23
type input "26055092297M"
click at [617, 360] on div at bounding box center [526, 358] width 192 height 14
click at [574, 387] on button "button" at bounding box center [572, 382] width 13 height 23
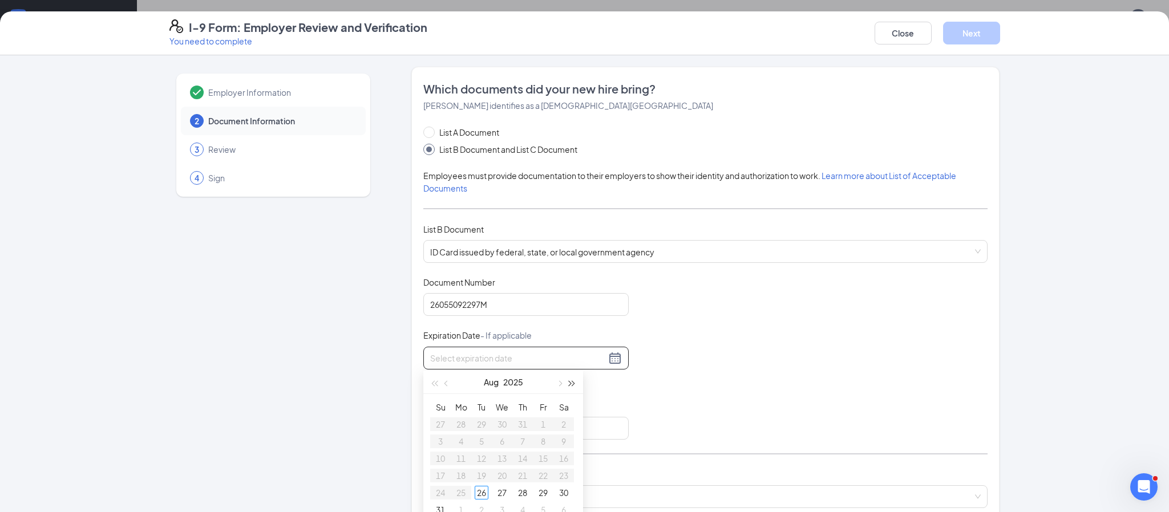
click at [574, 387] on button "button" at bounding box center [572, 382] width 13 height 23
click at [559, 386] on span "button" at bounding box center [559, 384] width 6 height 6
type input "[DATE]"
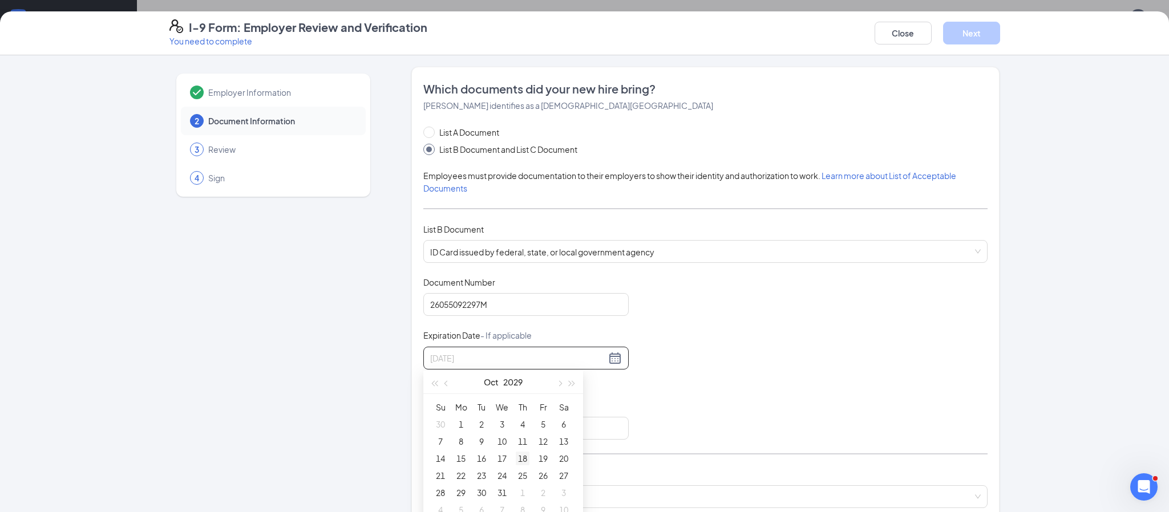
click at [517, 460] on div "18" at bounding box center [523, 459] width 14 height 14
click at [502, 426] on input "Issuing State" at bounding box center [525, 428] width 205 height 23
type input "[US_STATE]"
click at [727, 392] on div "Document Title ID Card issued by federal, state, or local government agency Doc…" at bounding box center [705, 358] width 564 height 163
click at [661, 491] on input "search" at bounding box center [701, 494] width 542 height 17
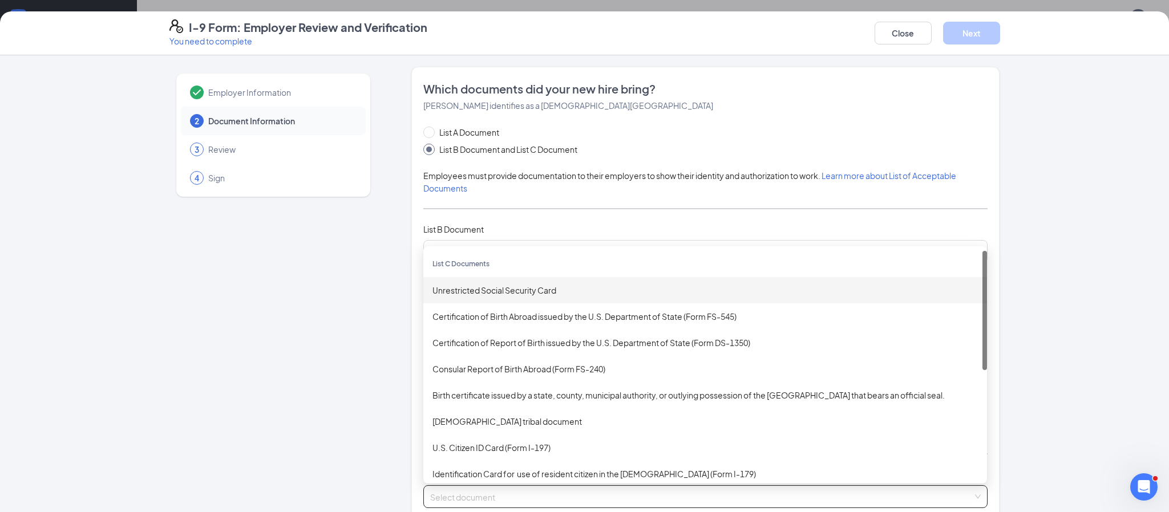
click at [530, 290] on div "Unrestricted Social Security Card" at bounding box center [704, 290] width 545 height 13
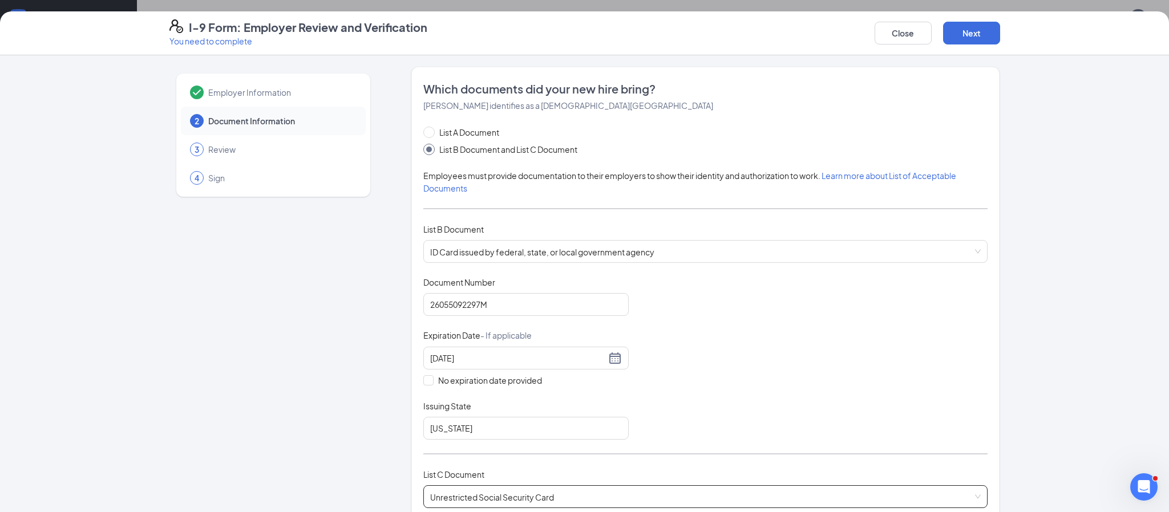
click at [890, 321] on div "Document Title ID Card issued by federal, state, or local government agency Doc…" at bounding box center [705, 358] width 564 height 163
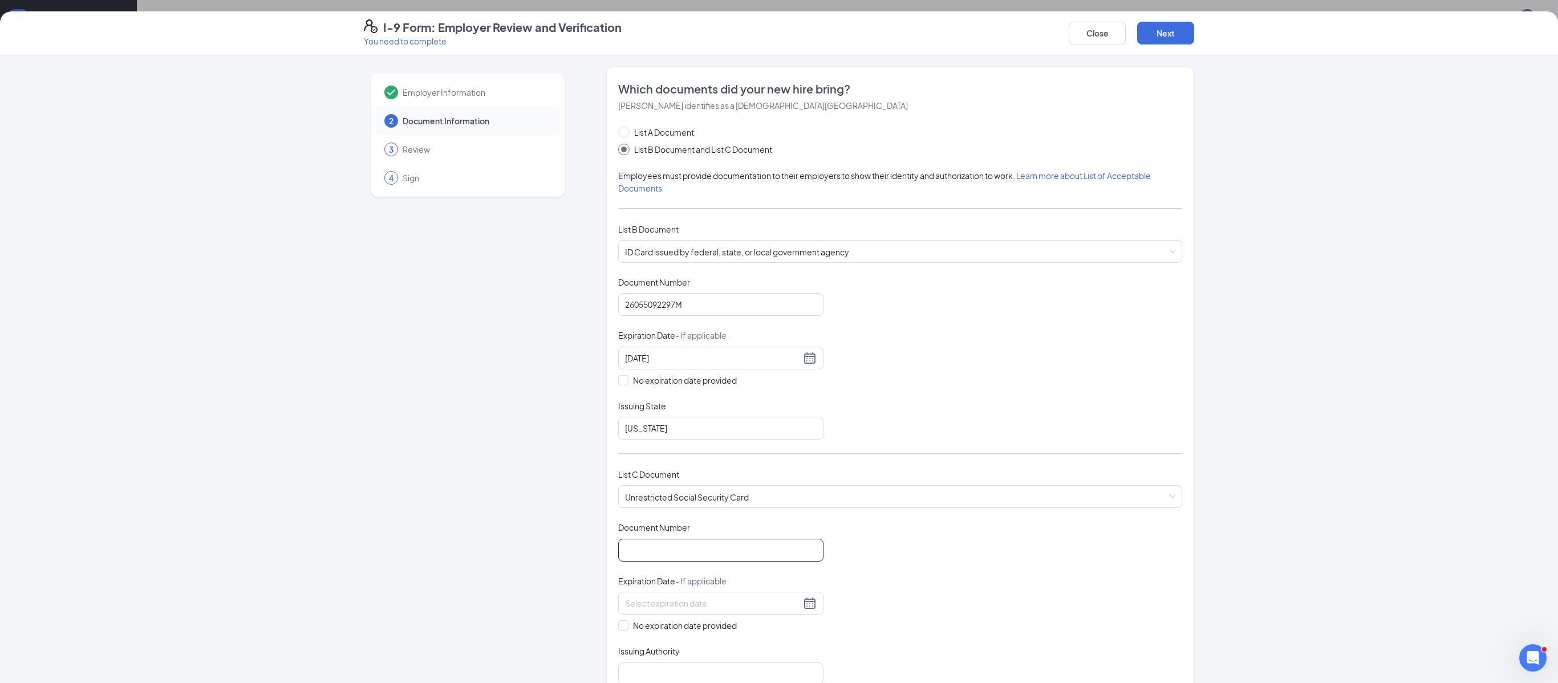
click at [748, 512] on input "Document Number" at bounding box center [720, 550] width 205 height 23
type input "255856818"
click at [618, 512] on input "No expiration date provided" at bounding box center [622, 624] width 8 height 8
checkbox input "true"
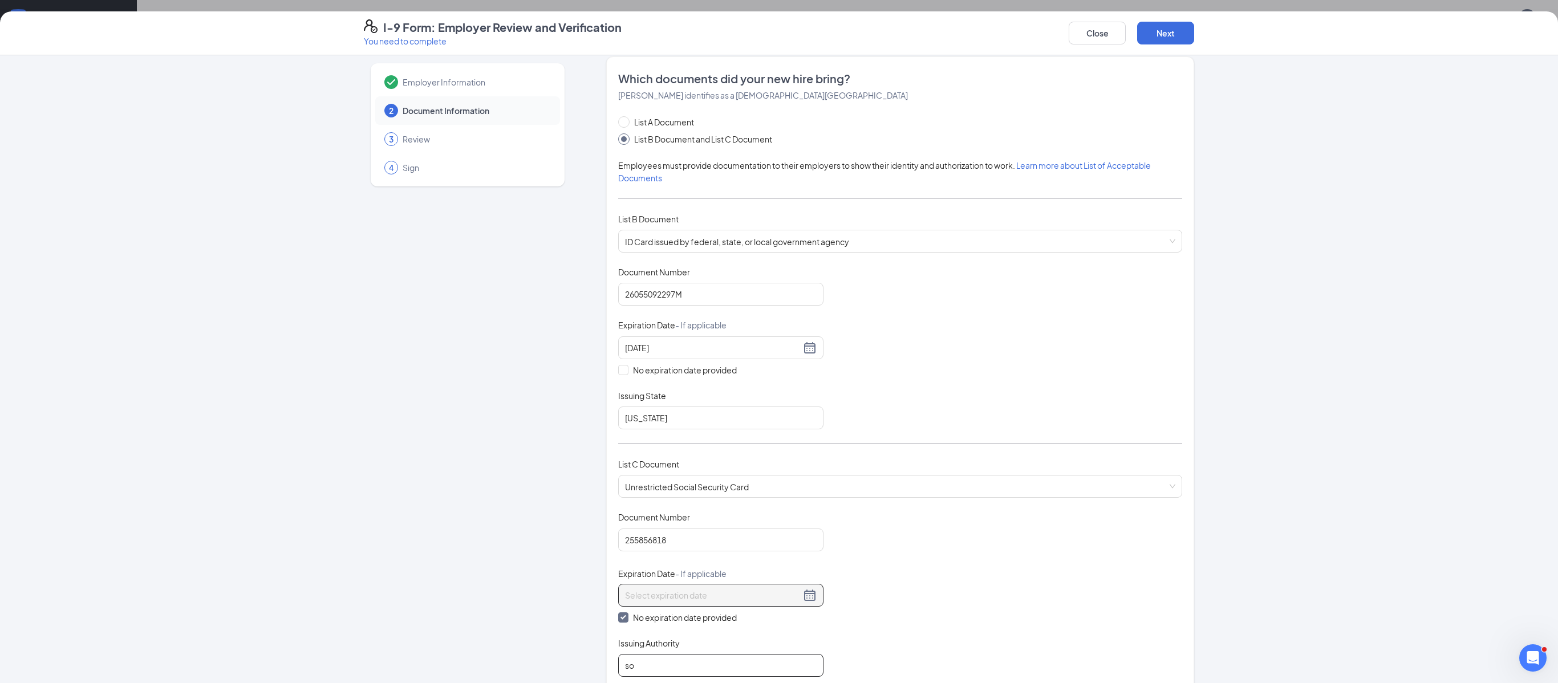
type input "Social Security Administration"
click at [1161, 30] on button "Next" at bounding box center [1165, 33] width 57 height 23
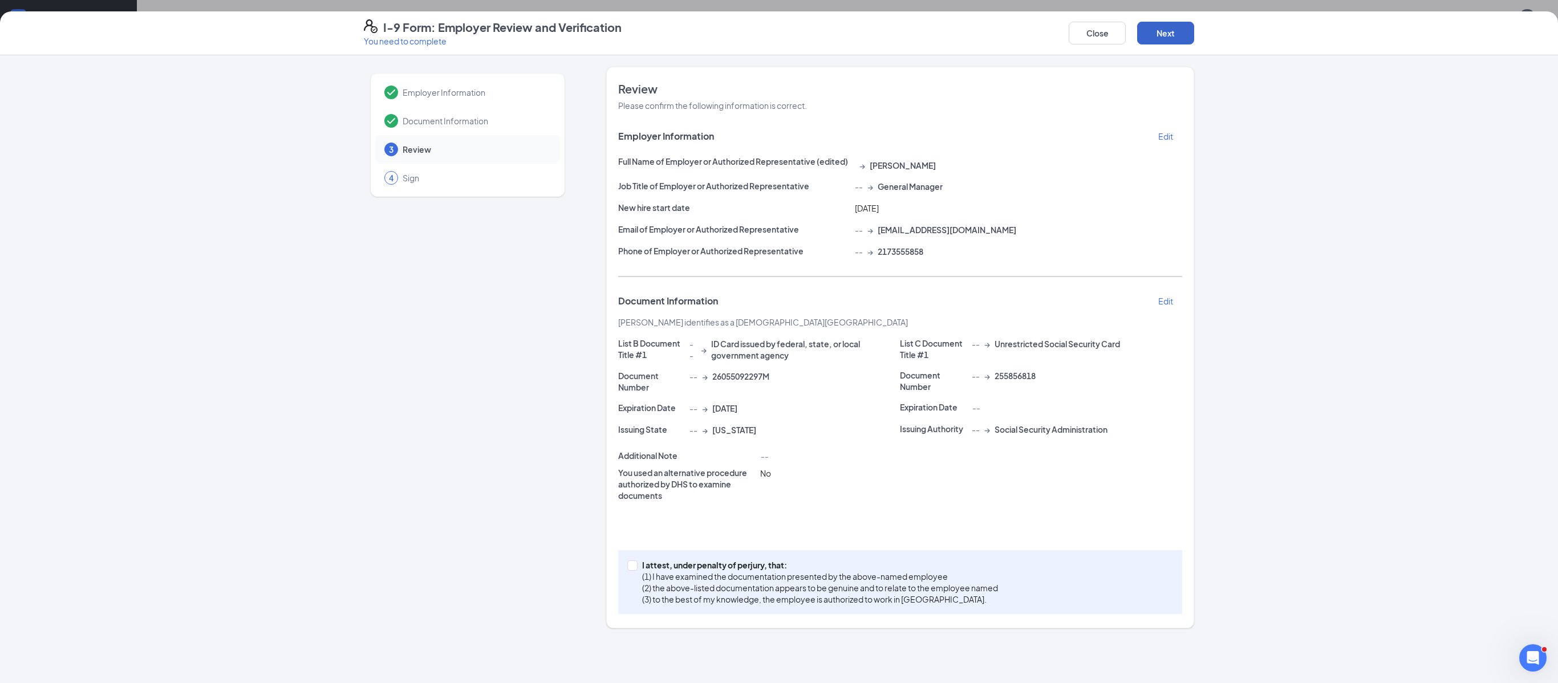
scroll to position [0, 0]
click at [632, 512] on span at bounding box center [632, 566] width 10 height 10
click at [632, 512] on input "I attest, under penalty of [PERSON_NAME], that: (1) I have examined the documen…" at bounding box center [631, 565] width 8 height 8
checkbox input "true"
click at [1158, 28] on button "Next" at bounding box center [1165, 33] width 57 height 23
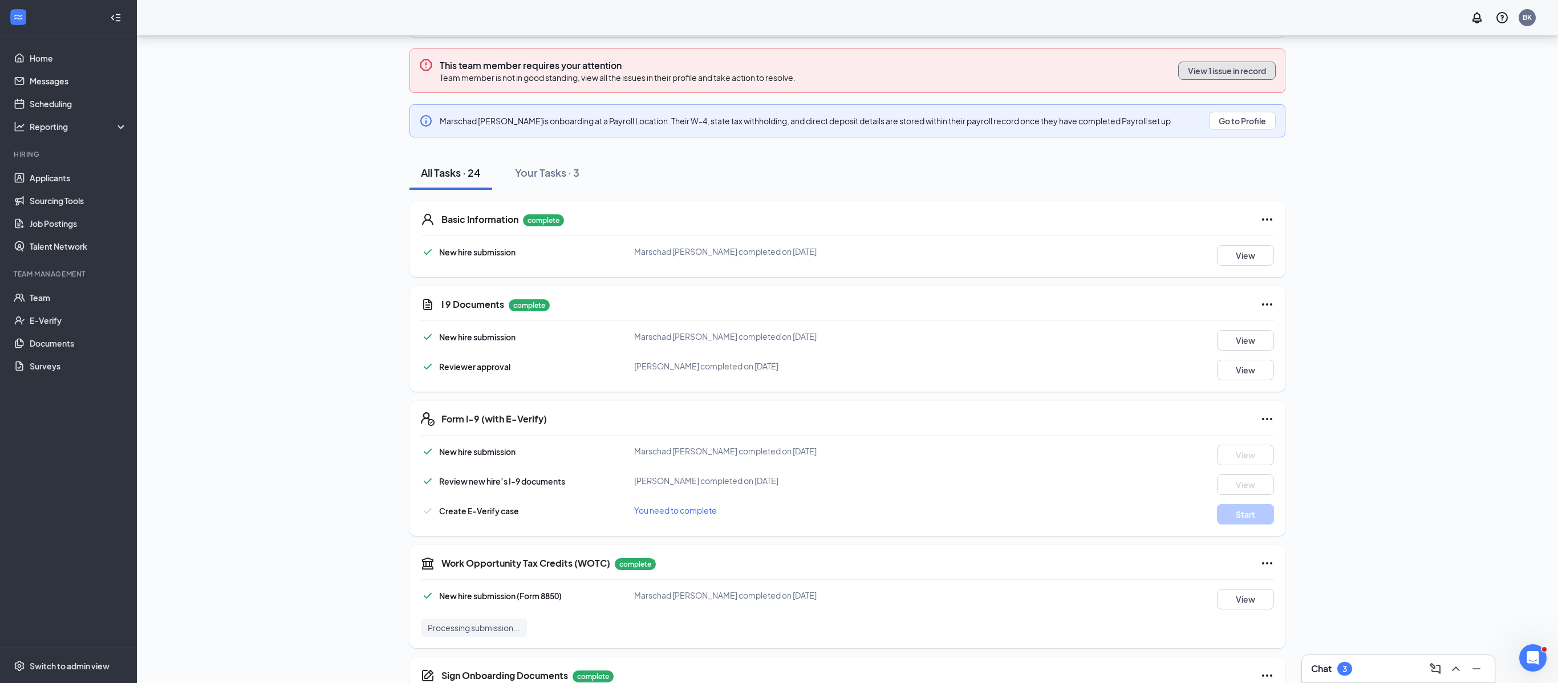
click at [1168, 75] on button "View 1 issue in record" at bounding box center [1227, 71] width 98 height 18
